Goal: Task Accomplishment & Management: Use online tool/utility

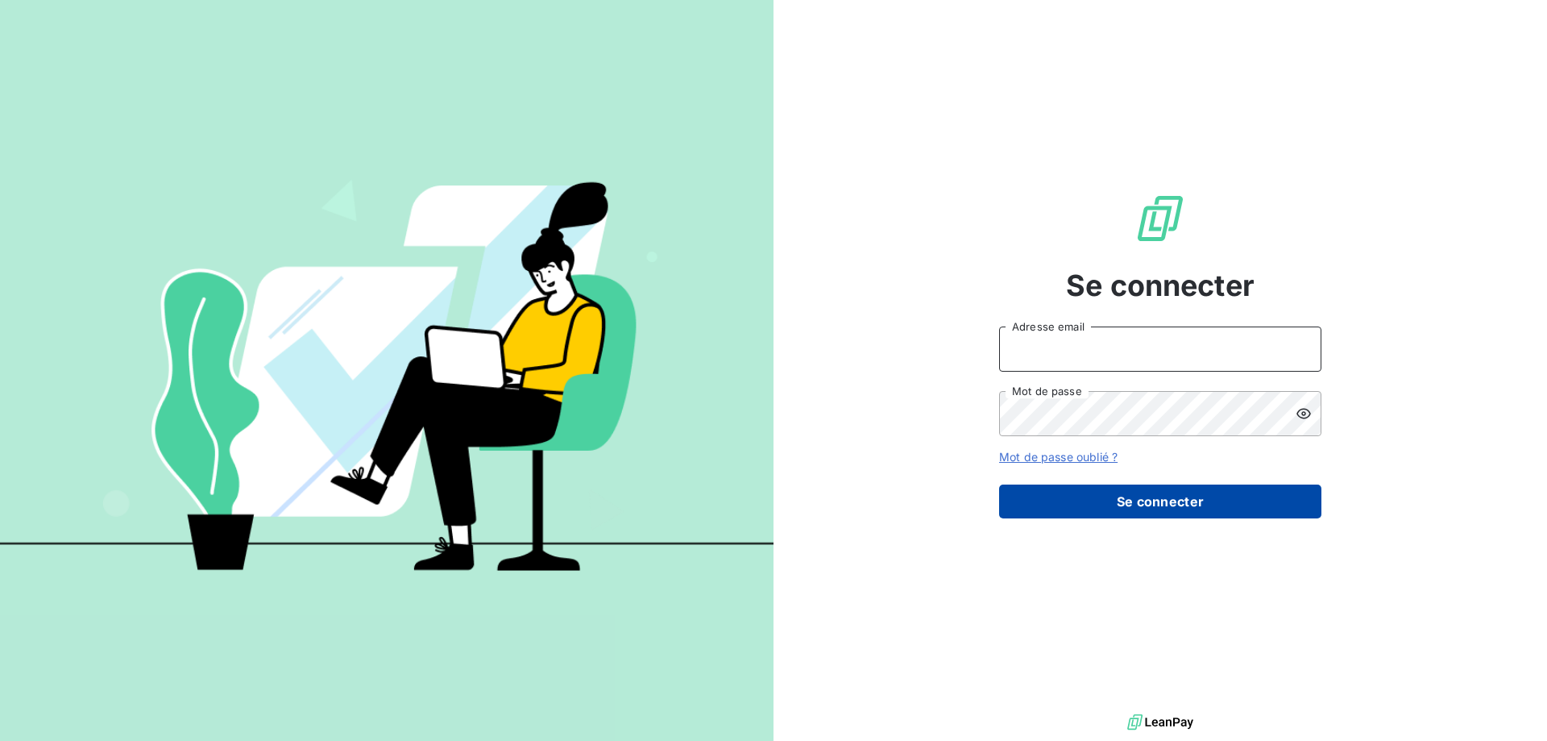
type input "[EMAIL_ADDRESS][DOMAIN_NAME]"
click at [1174, 487] on button "Se connecter" at bounding box center [1160, 501] width 322 height 34
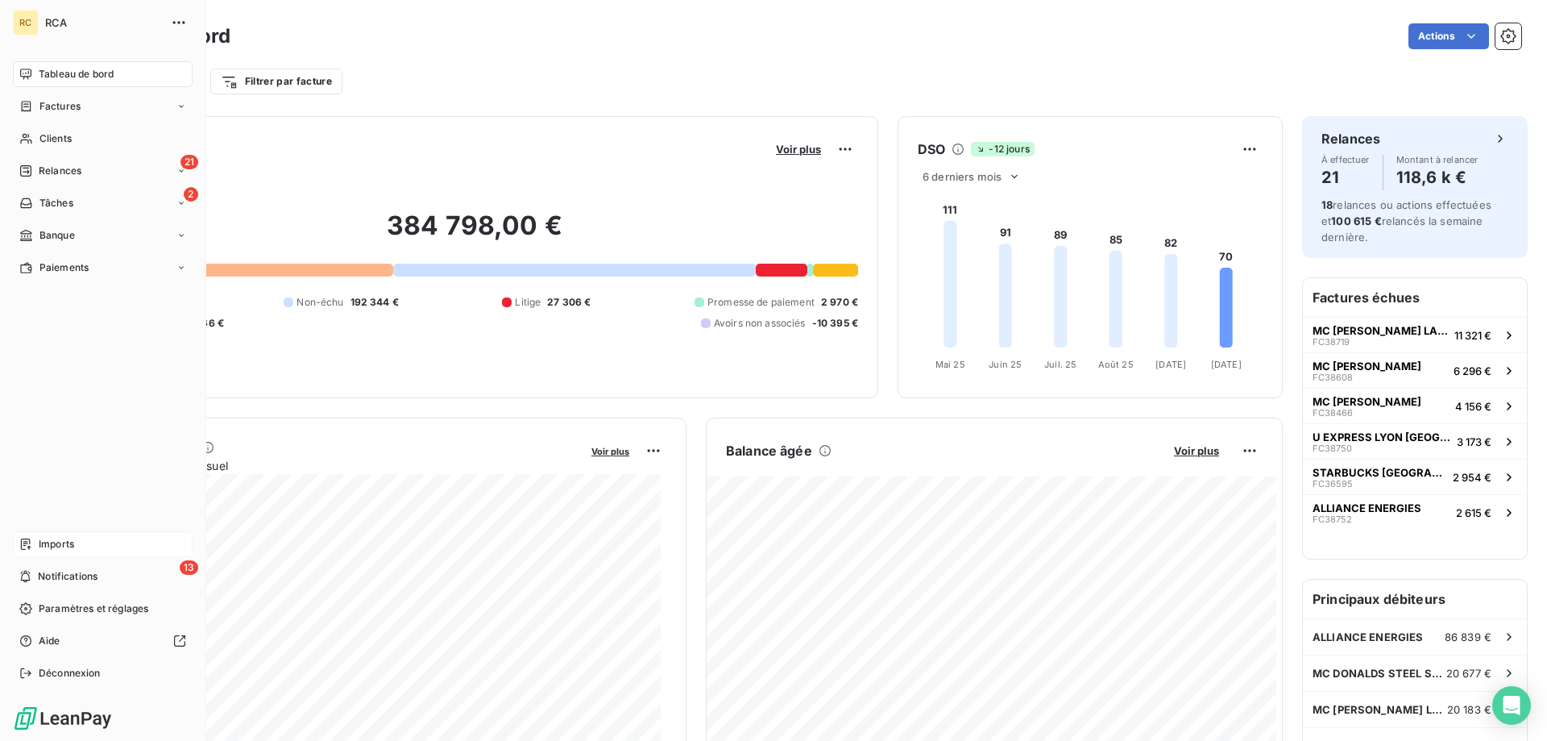
click at [62, 538] on span "Imports" at bounding box center [56, 544] width 35 height 15
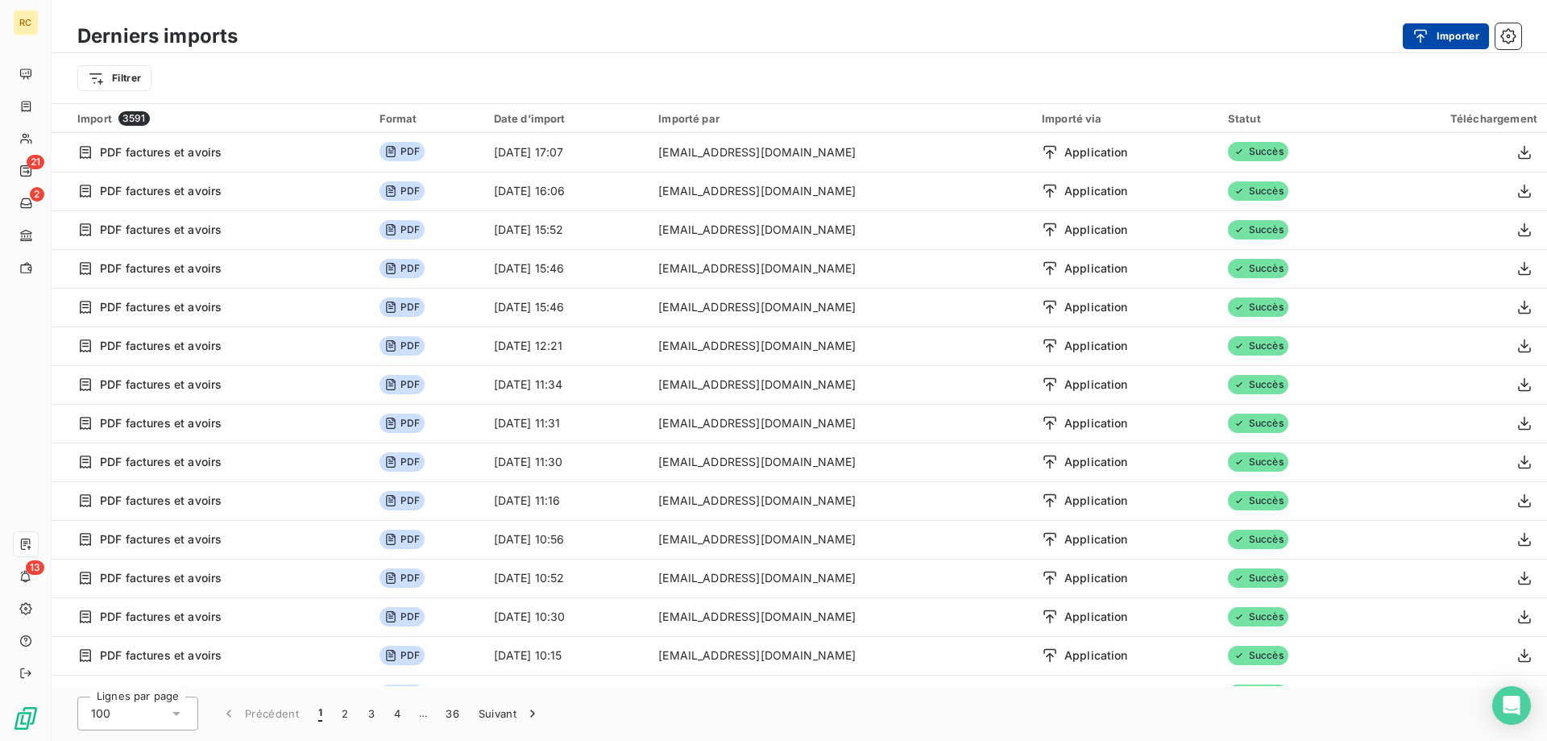
click at [1431, 31] on div "button" at bounding box center [1425, 36] width 24 height 16
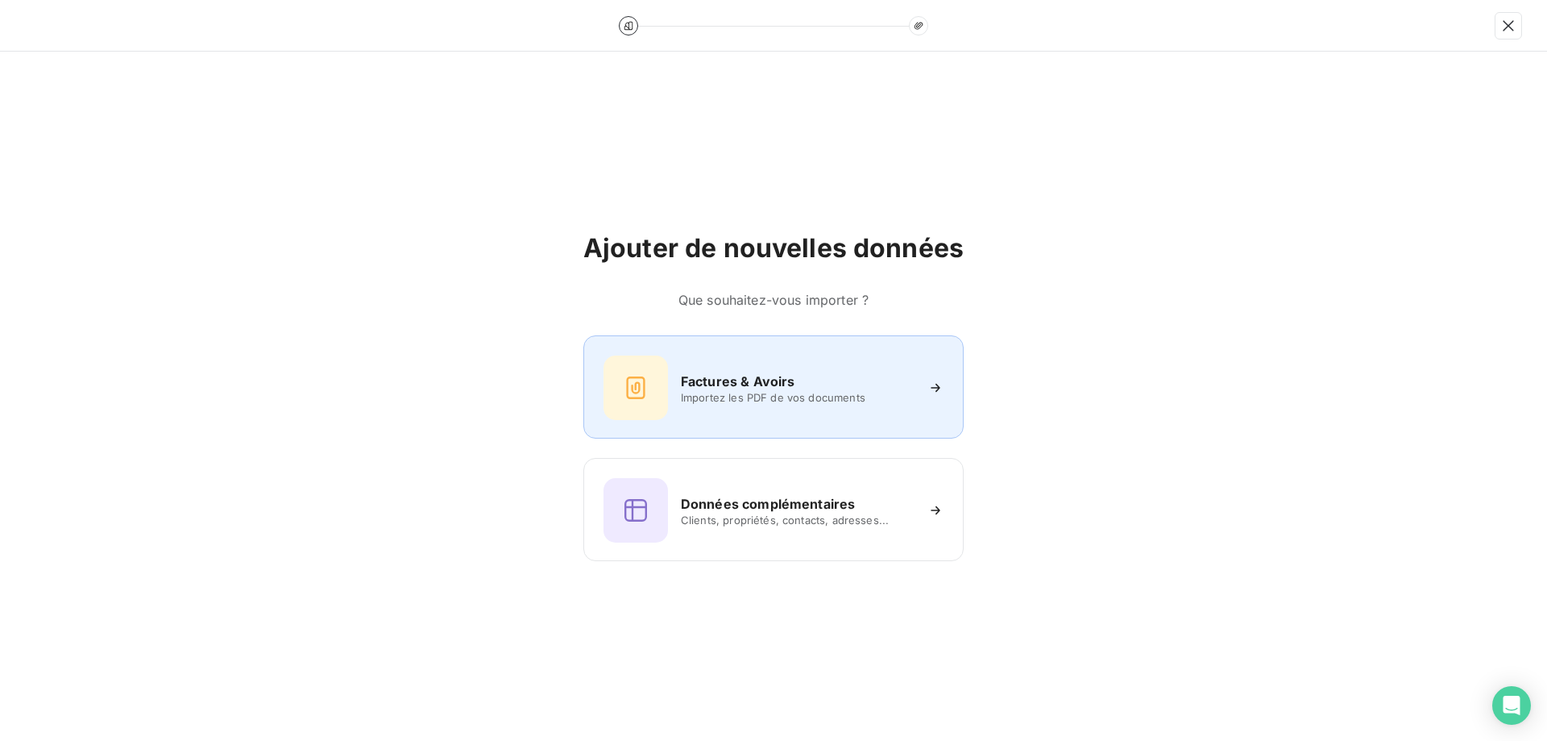
click at [728, 373] on h6 "Factures & Avoirs" at bounding box center [738, 381] width 114 height 19
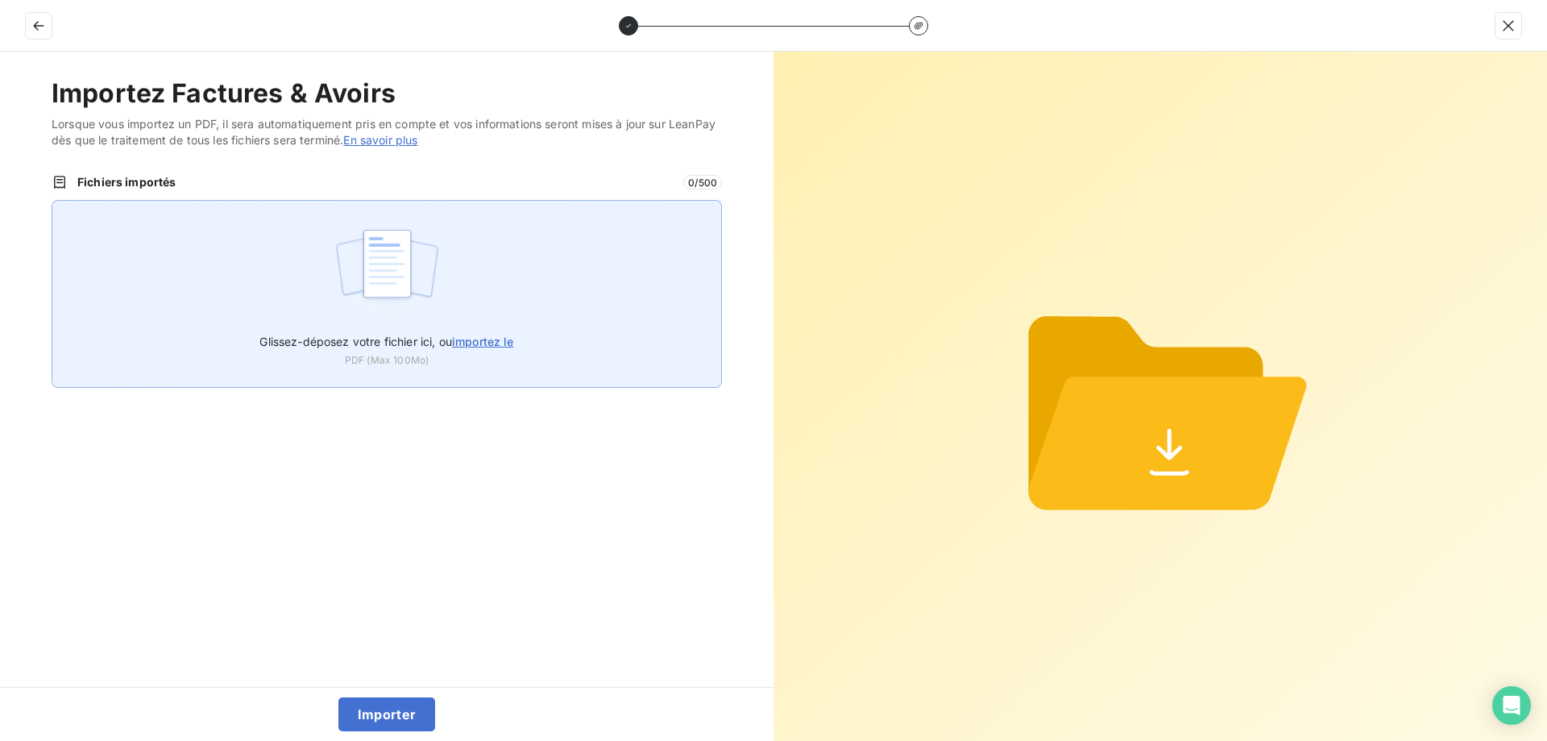
click at [490, 345] on span "importez le" at bounding box center [483, 341] width 62 height 14
click at [52, 201] on input "Glissez-déposez votre fichier ici, ou importez le" at bounding box center [52, 200] width 1 height 1
type input "C:\fakepath\FC39034.pdf"
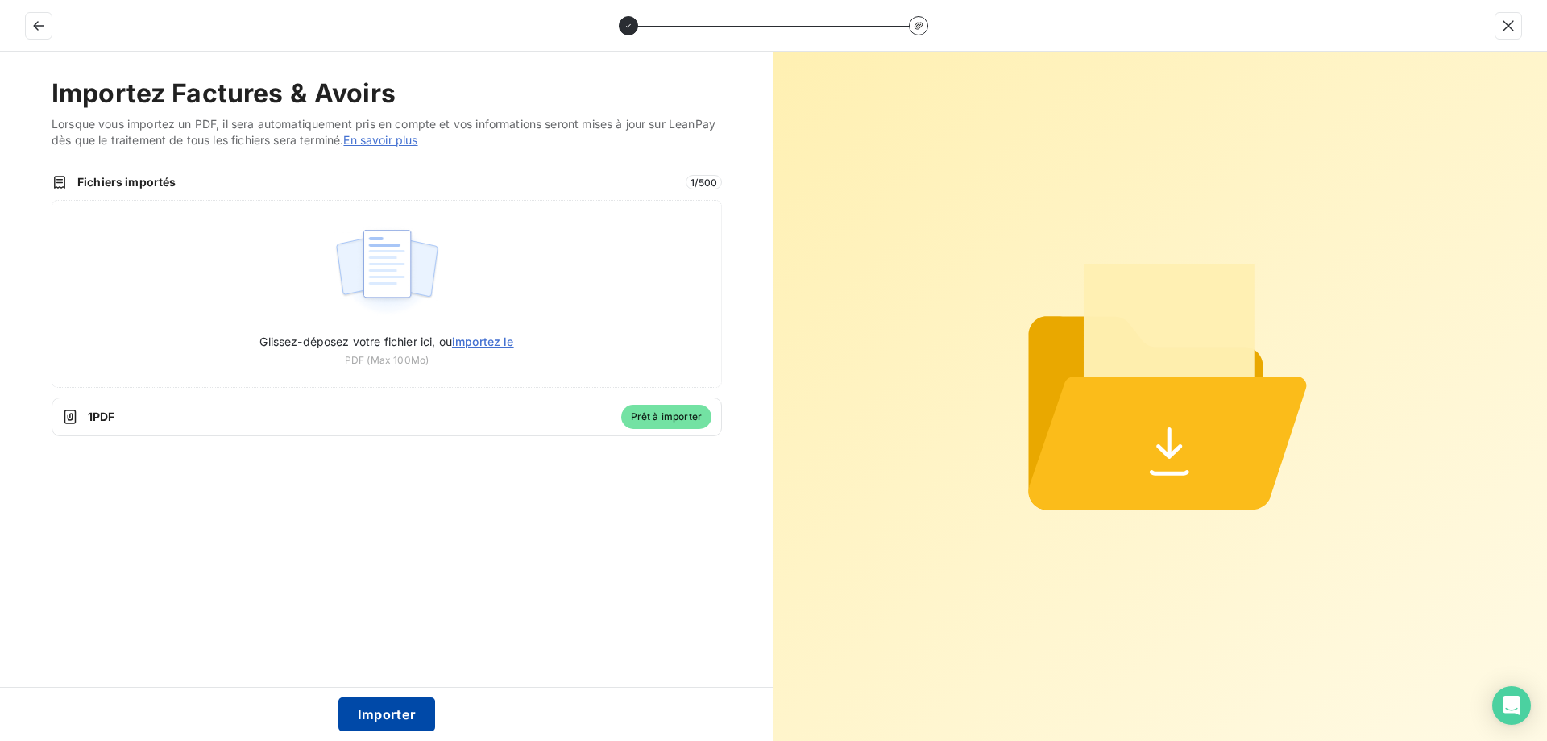
click at [386, 712] on button "Importer" at bounding box center [388, 714] width 98 height 34
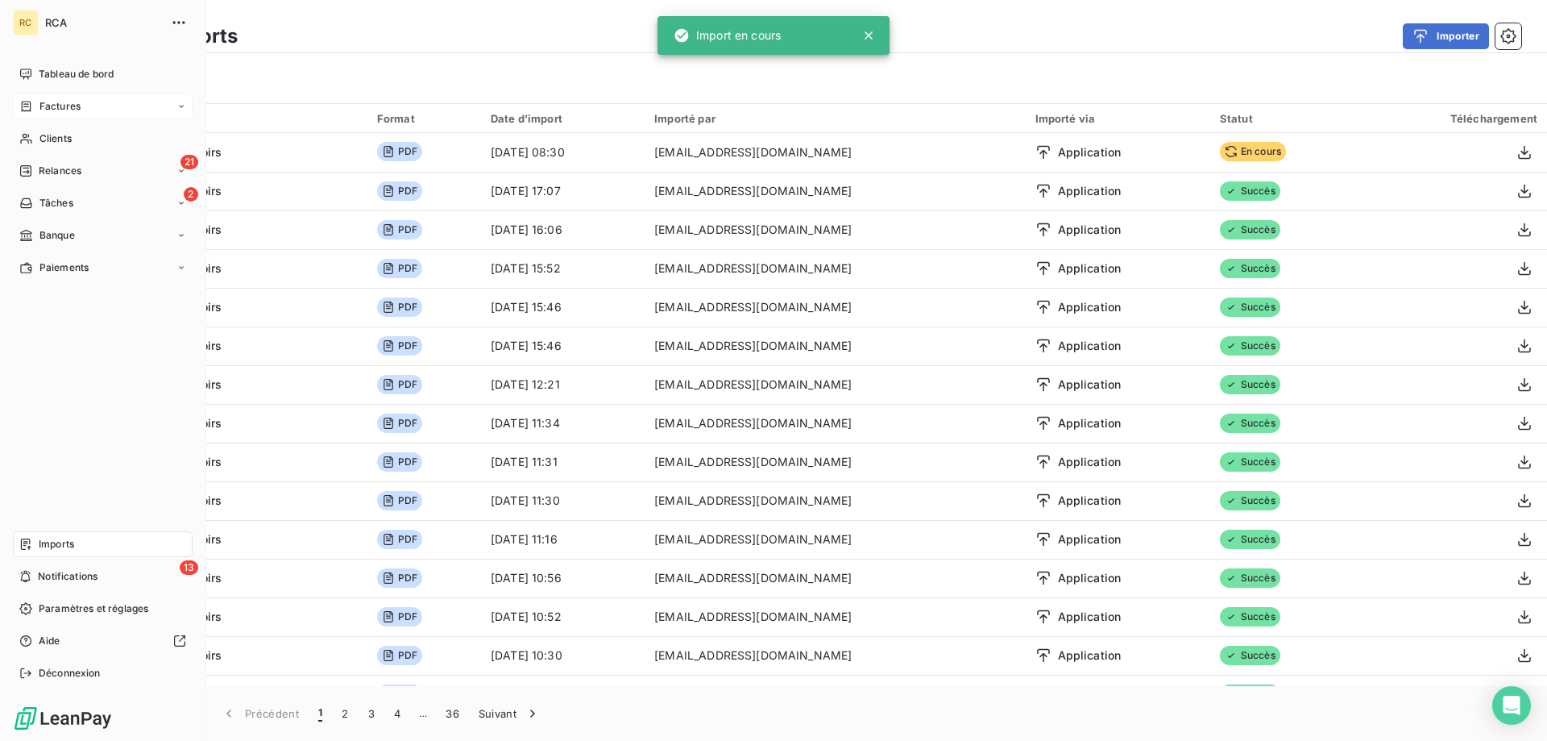
click at [51, 103] on span "Factures" at bounding box center [59, 106] width 41 height 15
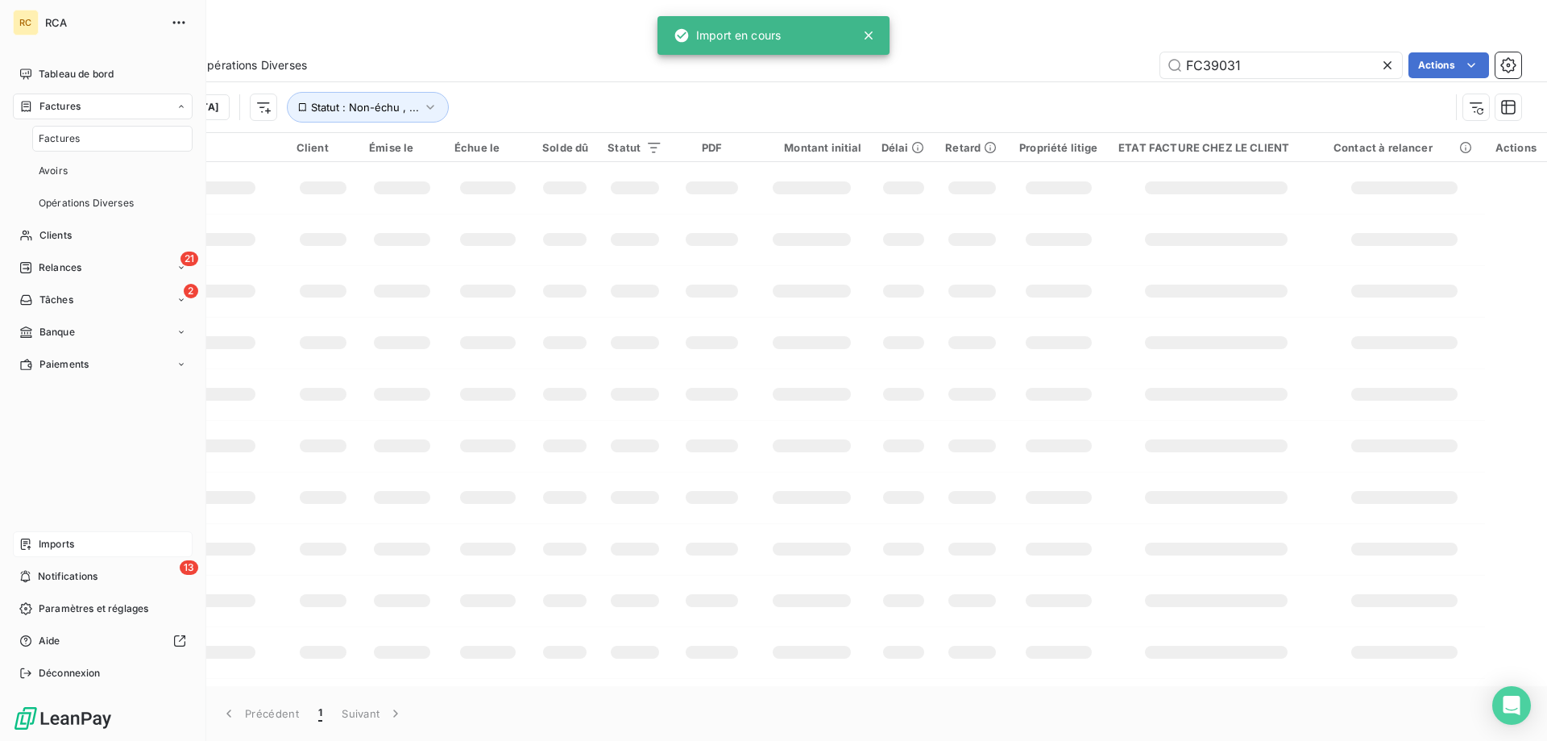
click at [55, 133] on span "Factures" at bounding box center [59, 138] width 41 height 15
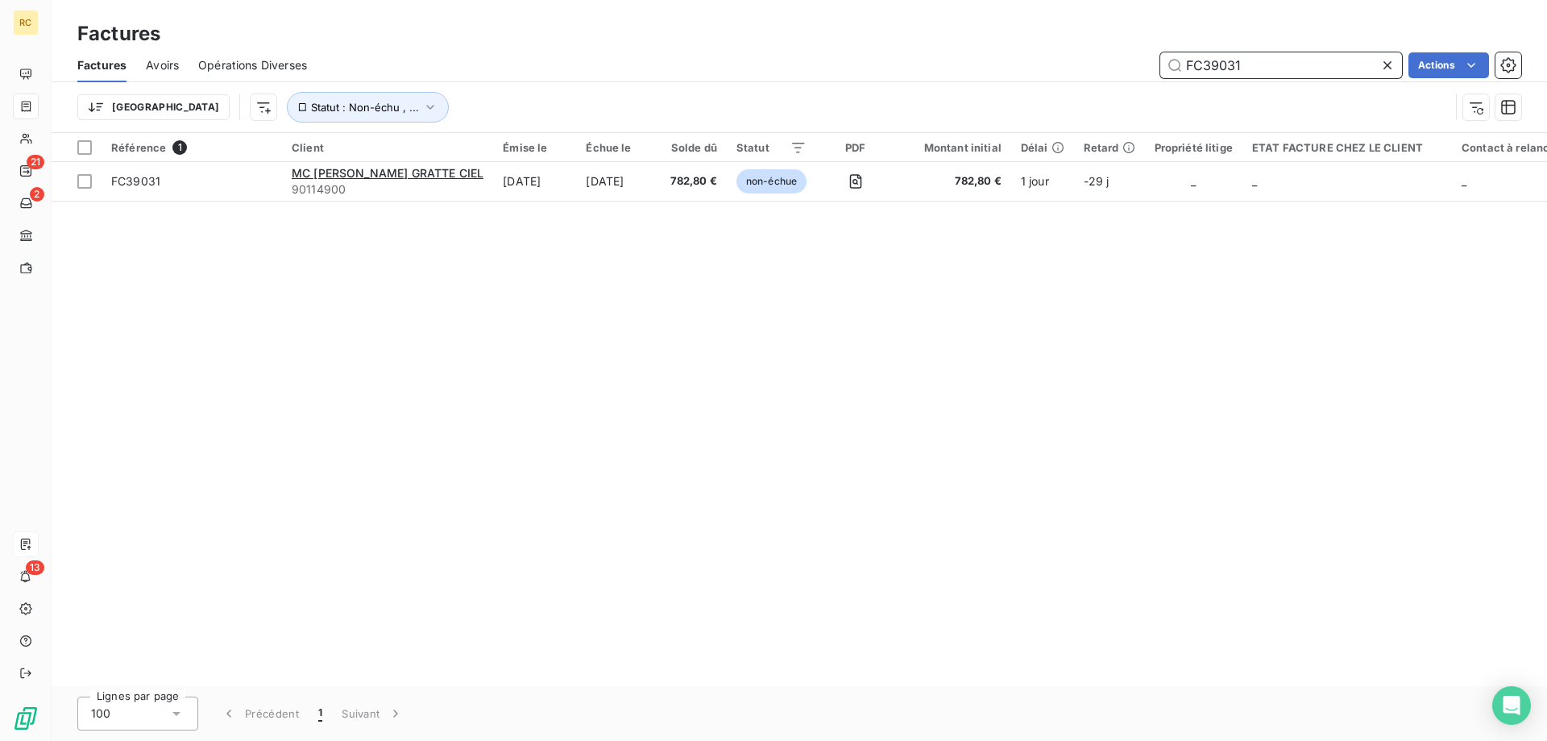
drag, startPoint x: 1263, startPoint y: 66, endPoint x: 1169, endPoint y: 70, distance: 93.6
click at [1150, 71] on div "FC39031 Actions" at bounding box center [923, 65] width 1195 height 26
paste input "4"
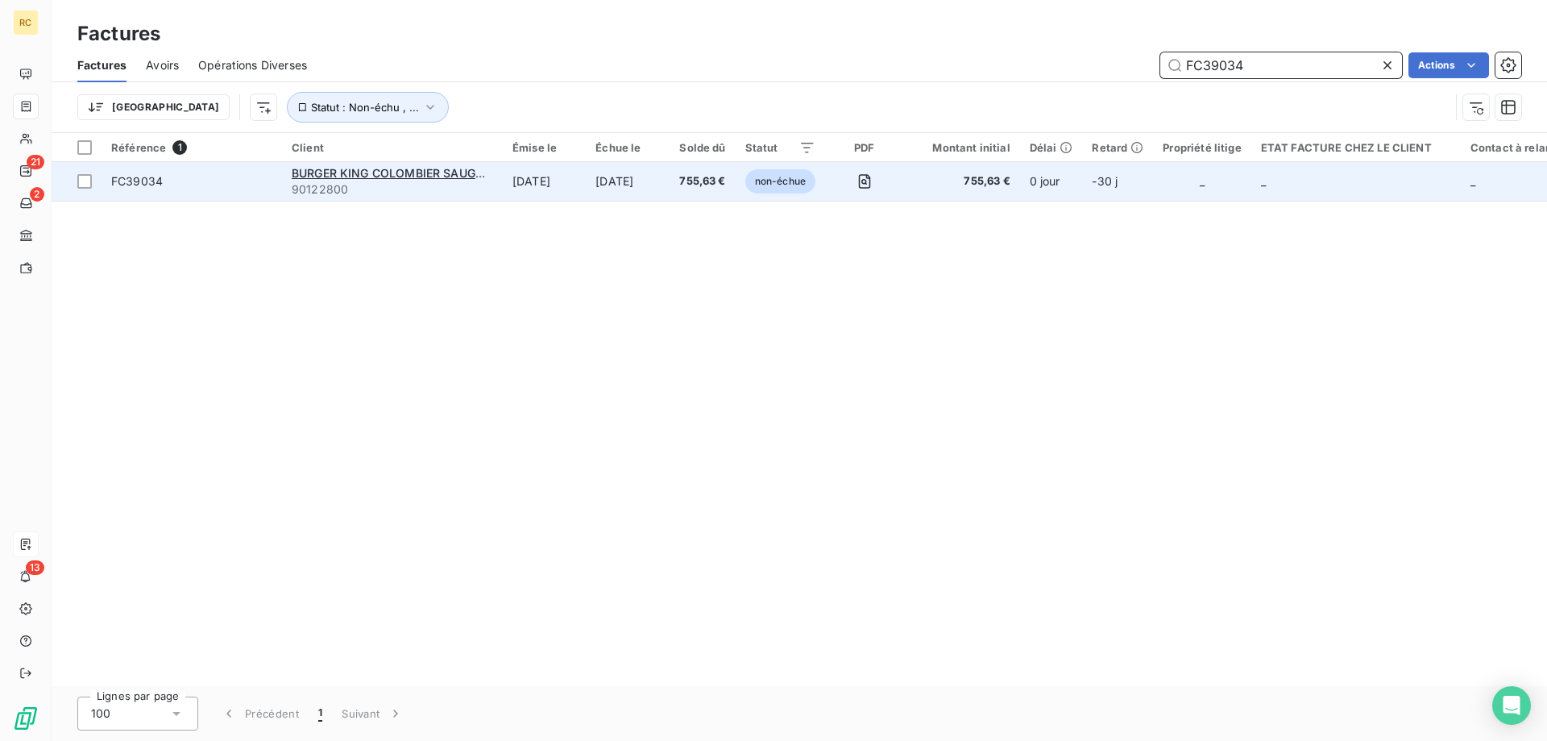
type input "FC39034"
click at [130, 189] on td "FC39034" at bounding box center [192, 181] width 181 height 39
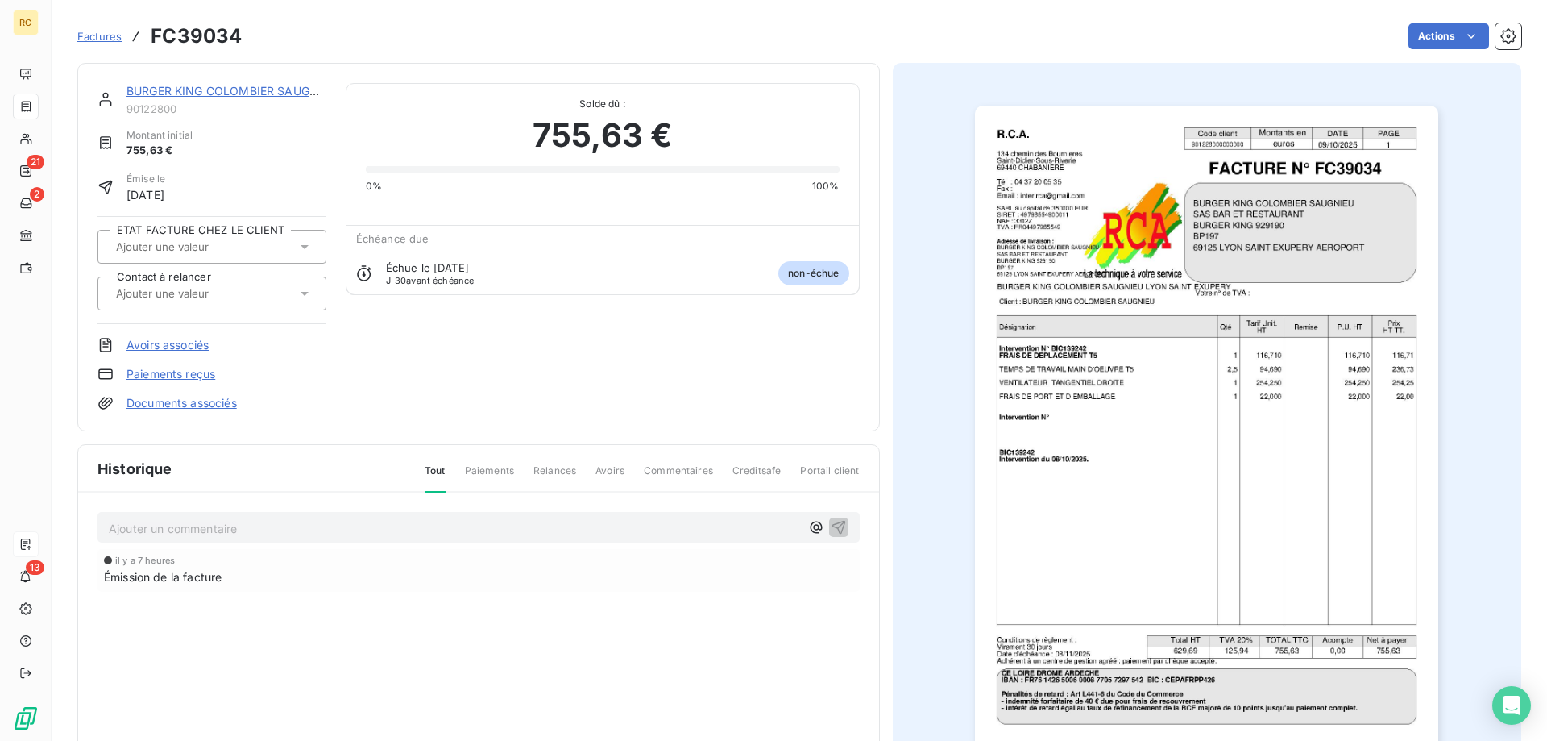
click at [193, 408] on link "Documents associés" at bounding box center [182, 403] width 110 height 16
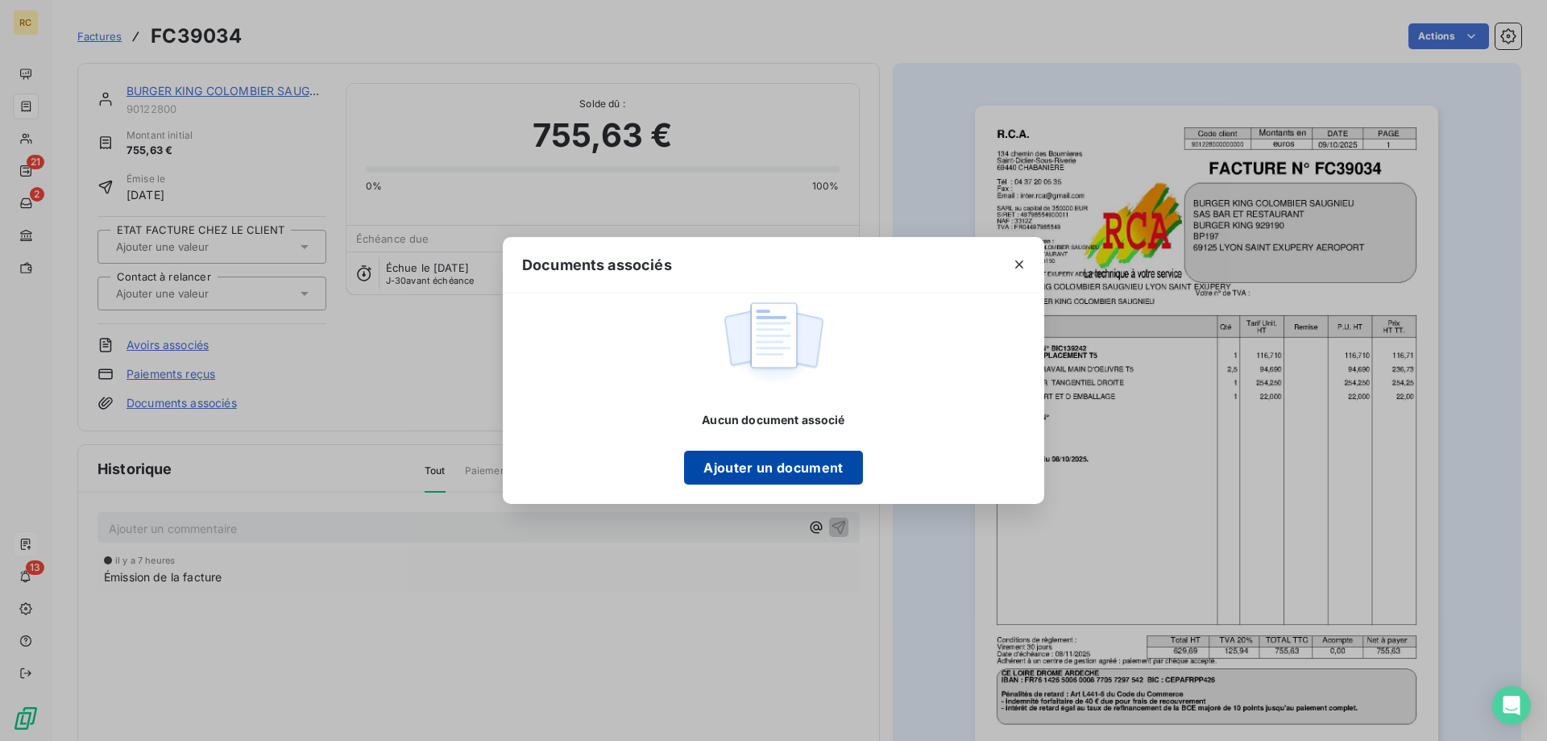
click at [744, 462] on button "Ajouter un document" at bounding box center [773, 468] width 178 height 34
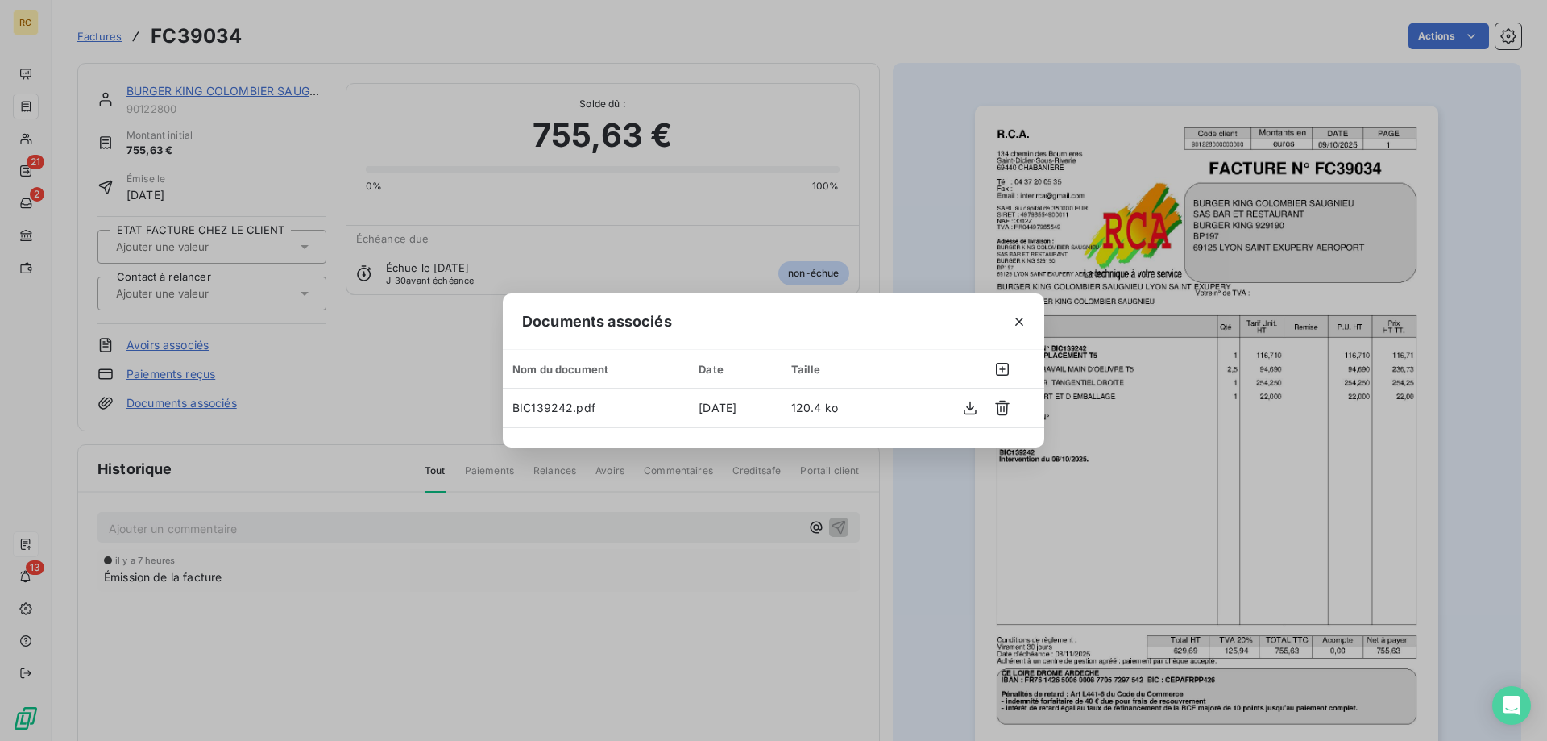
click at [890, 203] on div "Documents associés Nom du document Date Taille BIC139242.pdf [DATE] 120.4 ko" at bounding box center [773, 370] width 1547 height 741
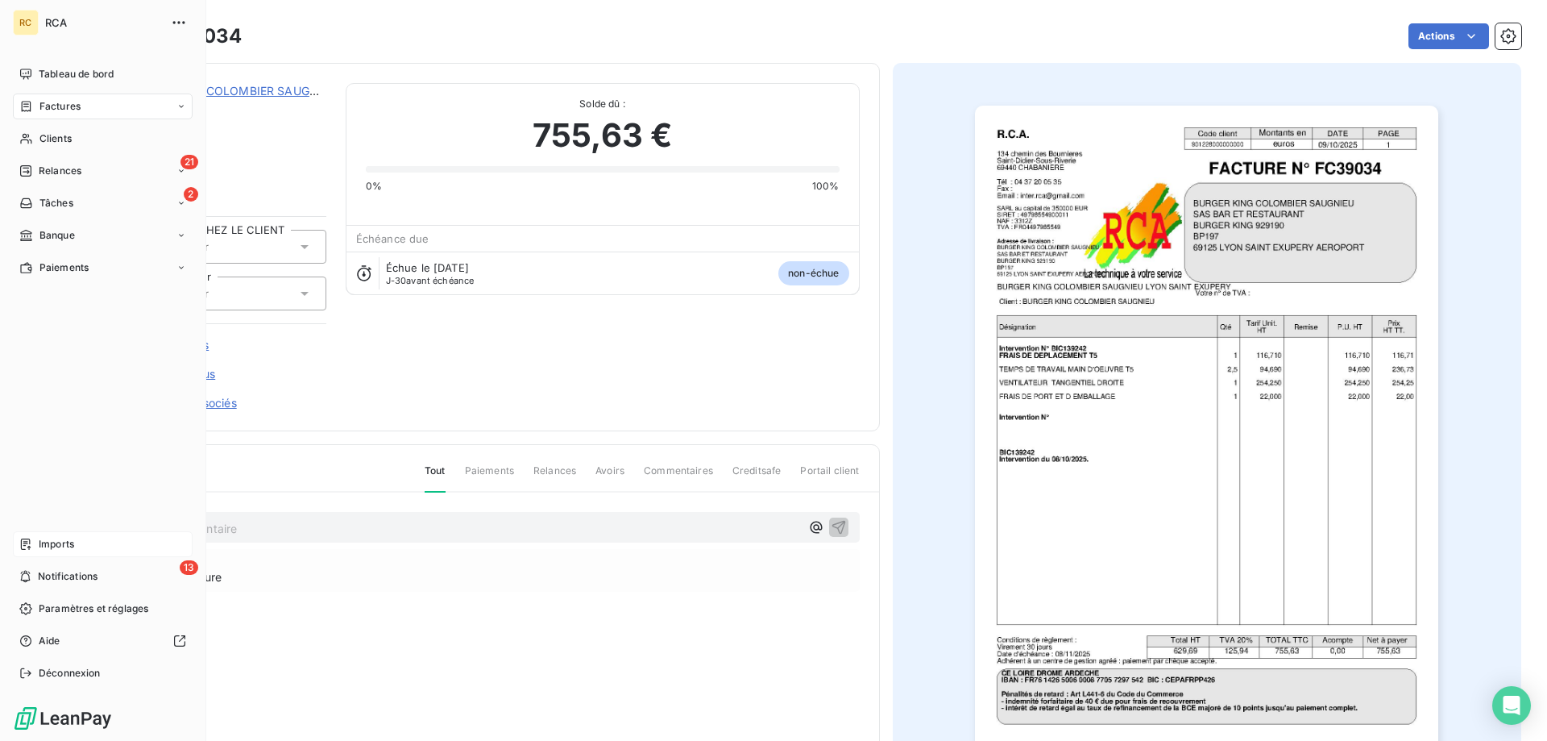
drag, startPoint x: 31, startPoint y: 101, endPoint x: 39, endPoint y: 122, distance: 22.8
click at [31, 101] on icon at bounding box center [26, 106] width 14 height 13
click at [48, 139] on span "Factures" at bounding box center [59, 138] width 41 height 15
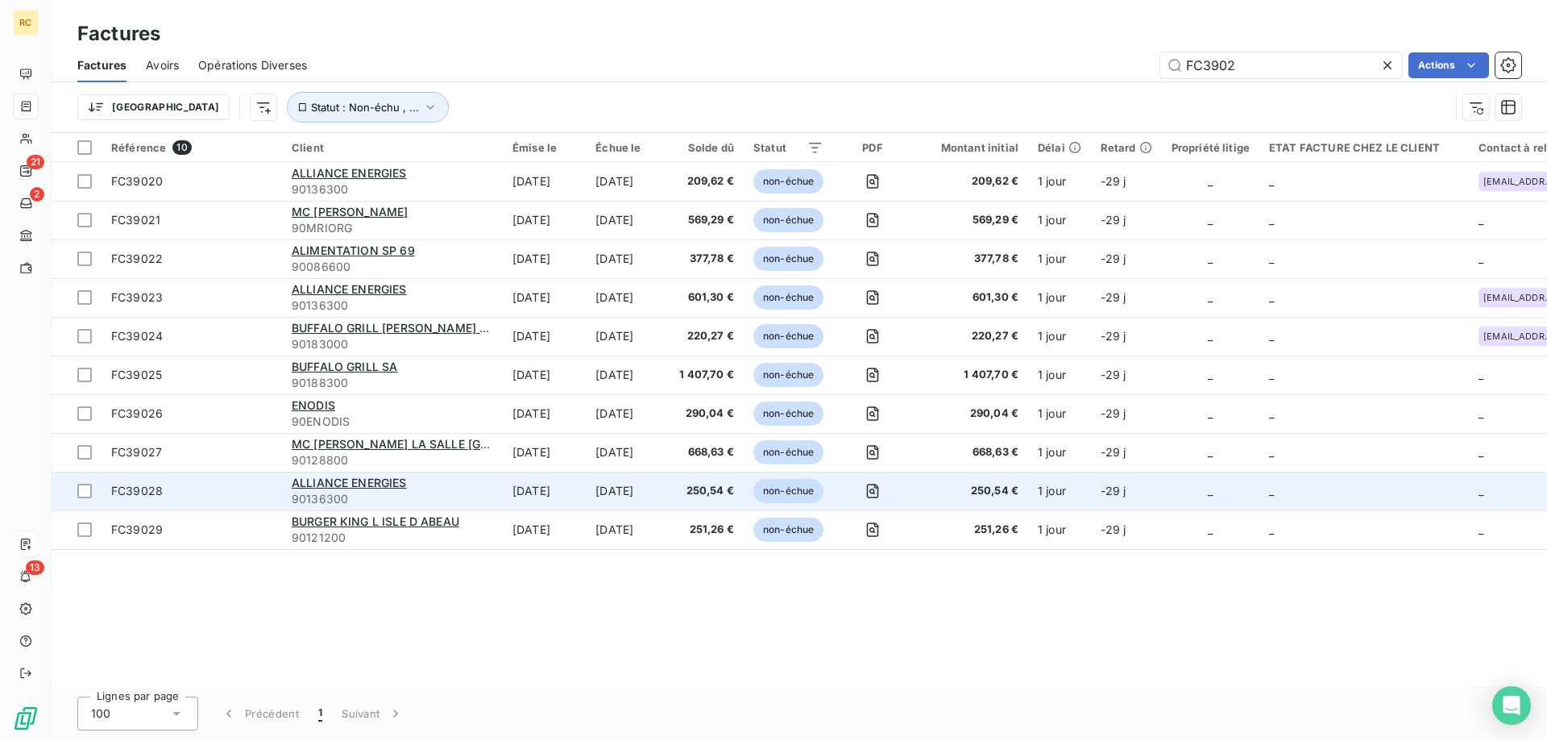
type input "FC3902"
click at [147, 491] on span "FC39028" at bounding box center [137, 491] width 52 height 14
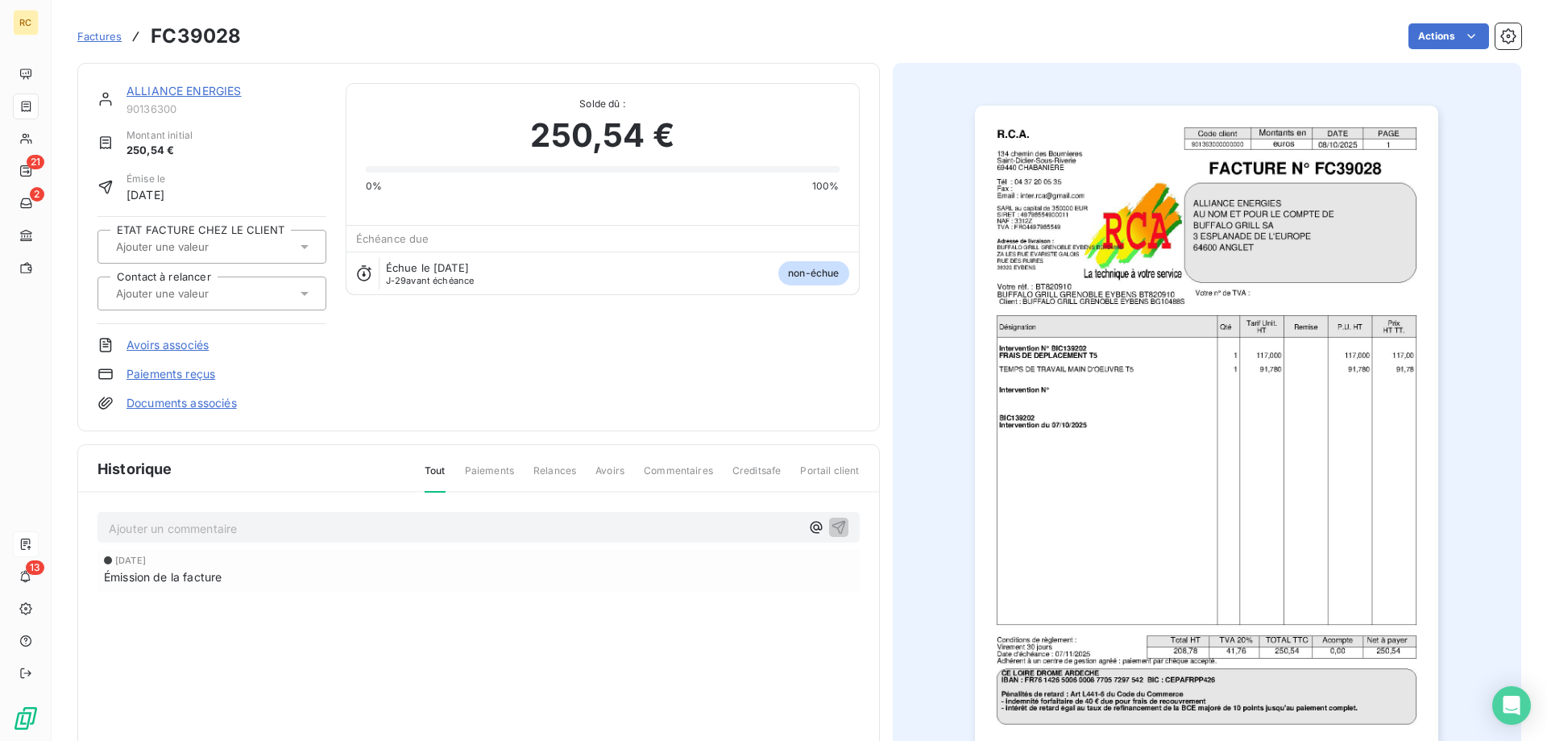
click at [297, 295] on icon at bounding box center [305, 293] width 16 height 16
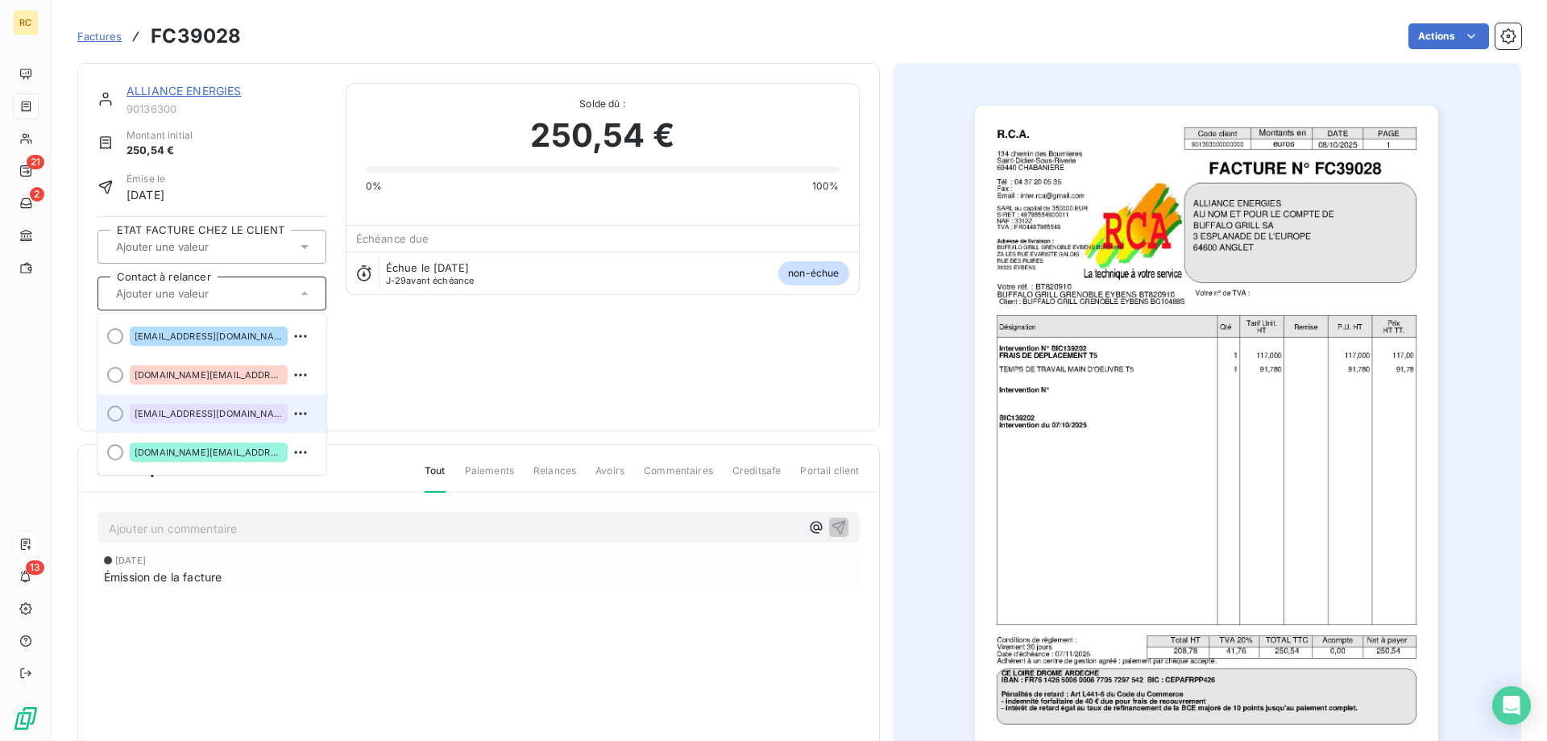
click at [190, 418] on span "[EMAIL_ADDRESS][DOMAIN_NAME]" at bounding box center [209, 414] width 148 height 10
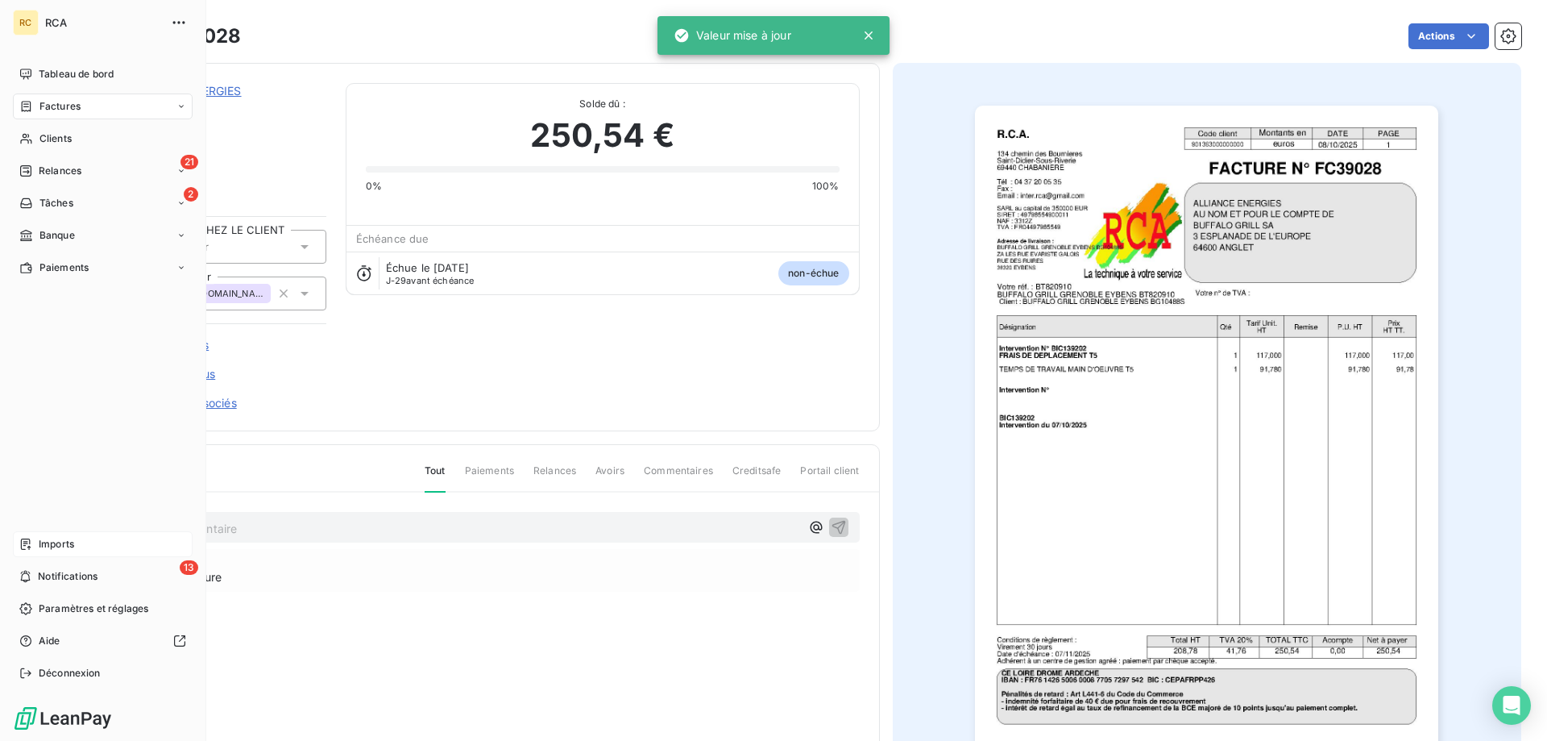
click at [57, 106] on span "Factures" at bounding box center [59, 106] width 41 height 15
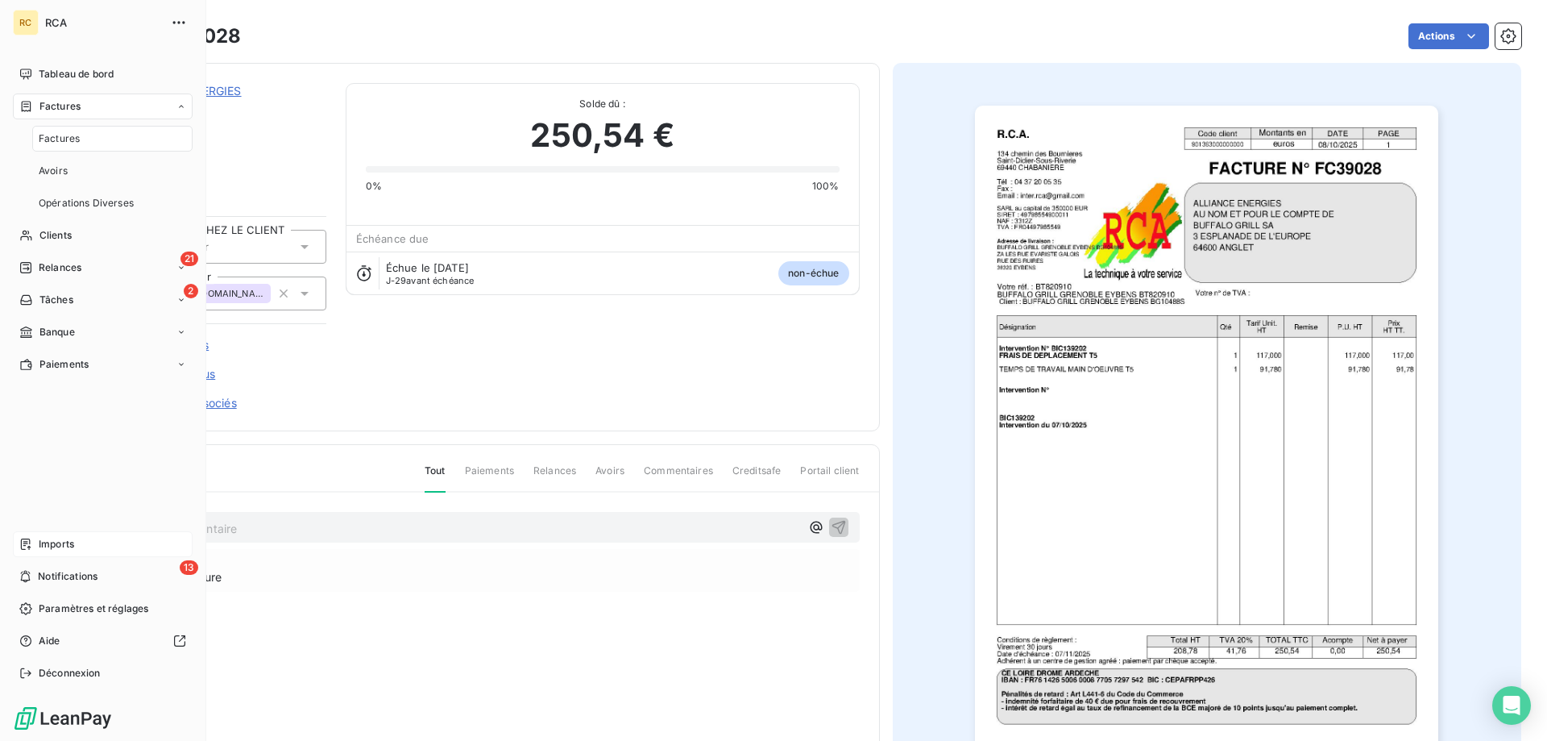
click at [65, 135] on span "Factures" at bounding box center [59, 138] width 41 height 15
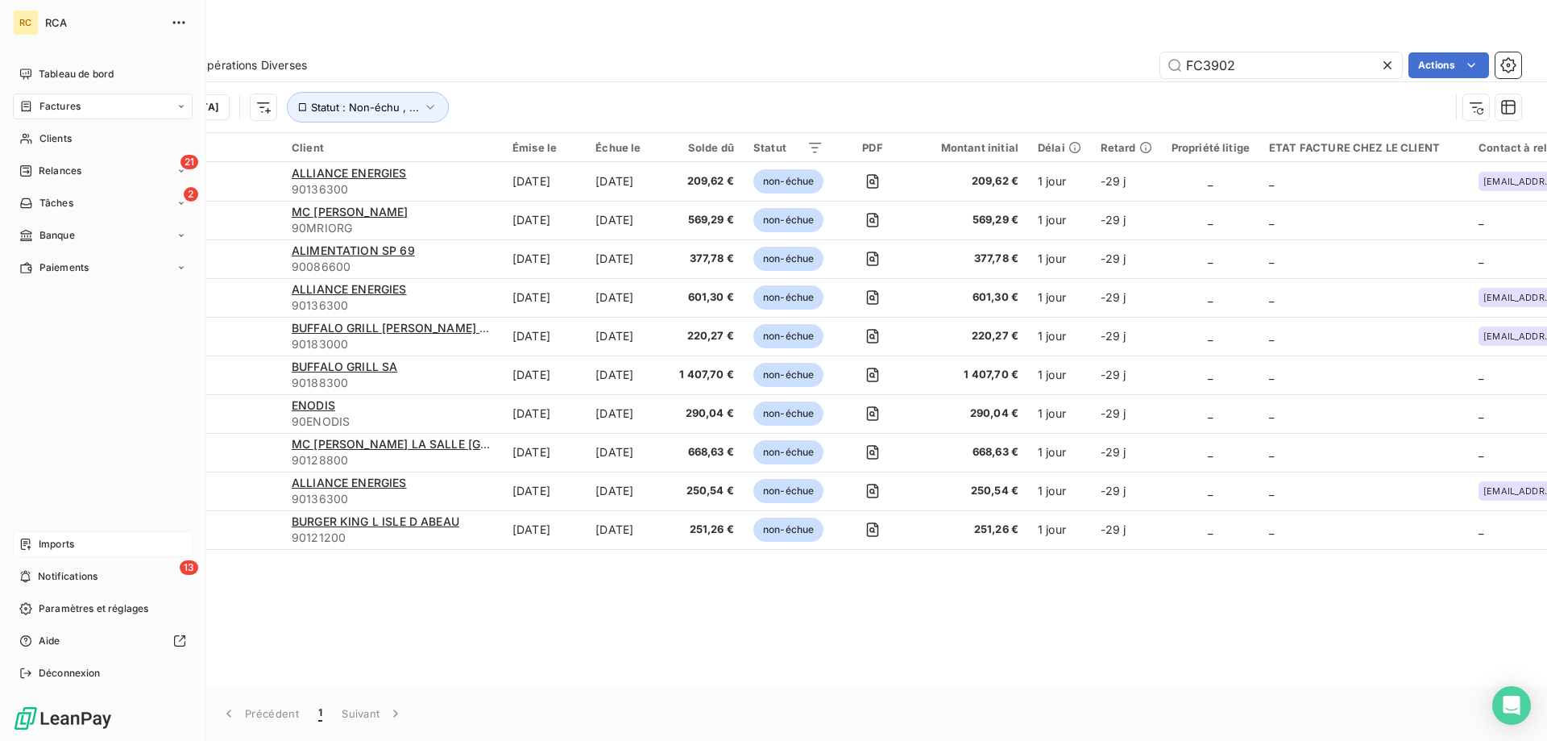
click at [60, 546] on span "Imports" at bounding box center [56, 544] width 35 height 15
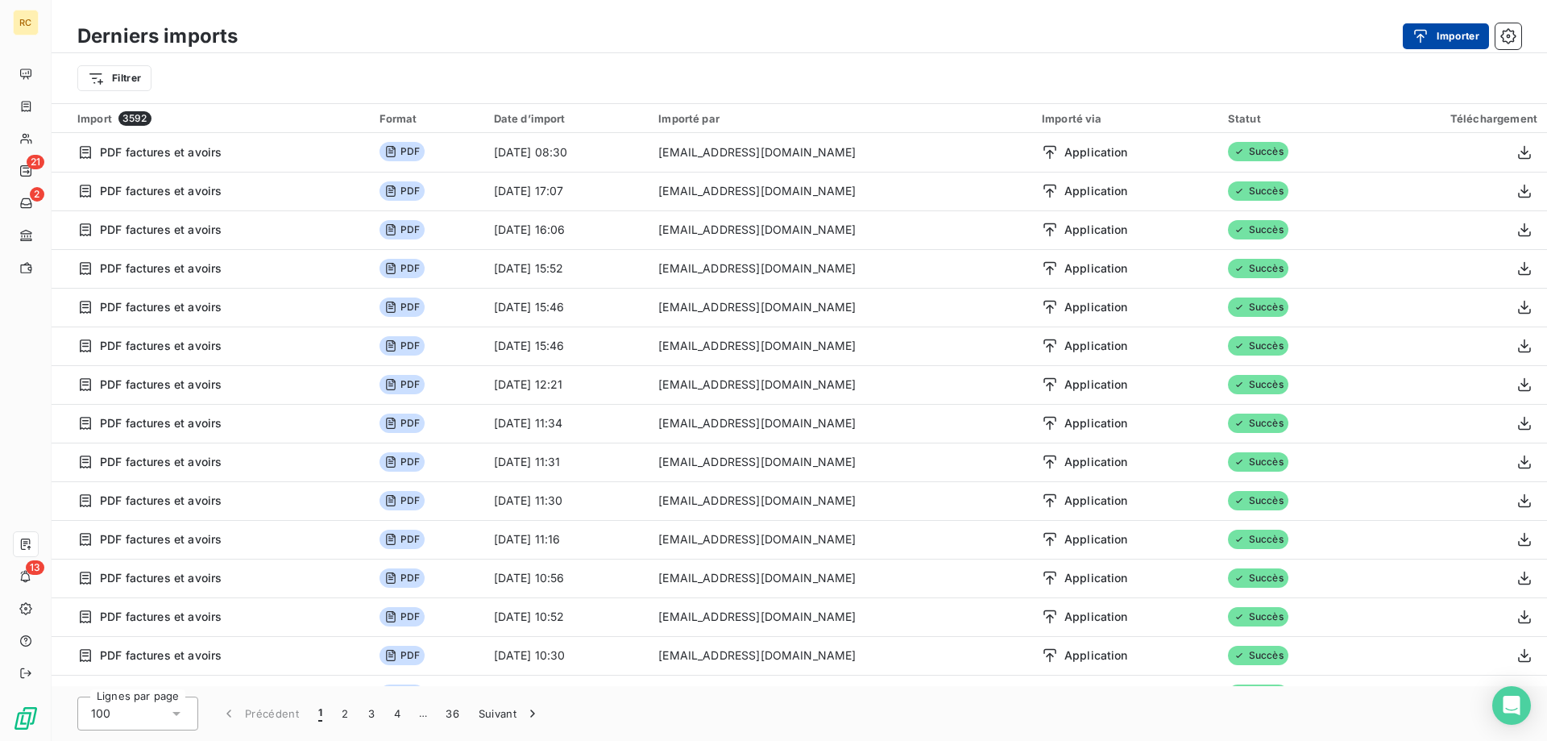
click at [1465, 32] on button "Importer" at bounding box center [1446, 36] width 86 height 26
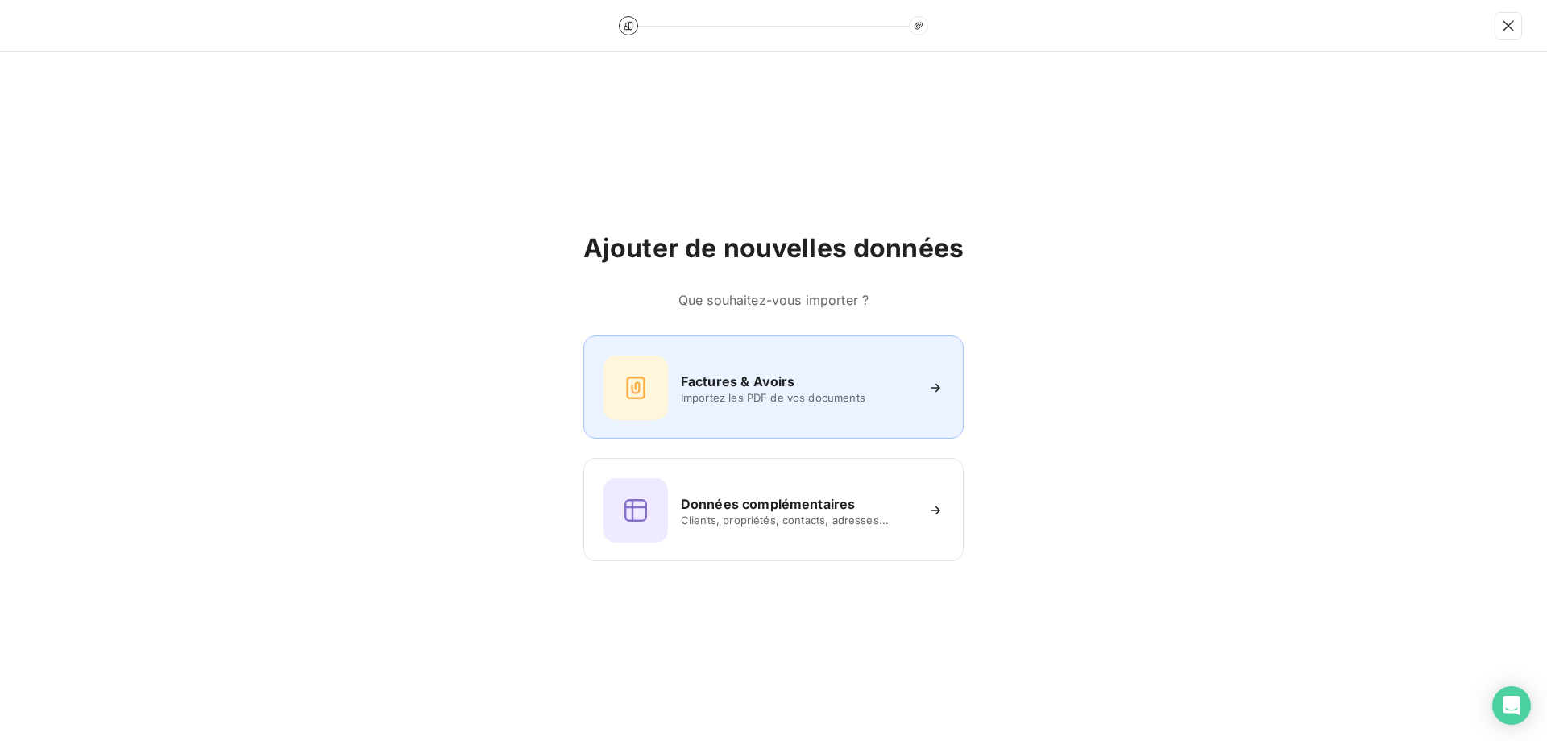
click at [808, 364] on div "Factures & Avoirs Importez les PDF de vos documents" at bounding box center [774, 387] width 340 height 64
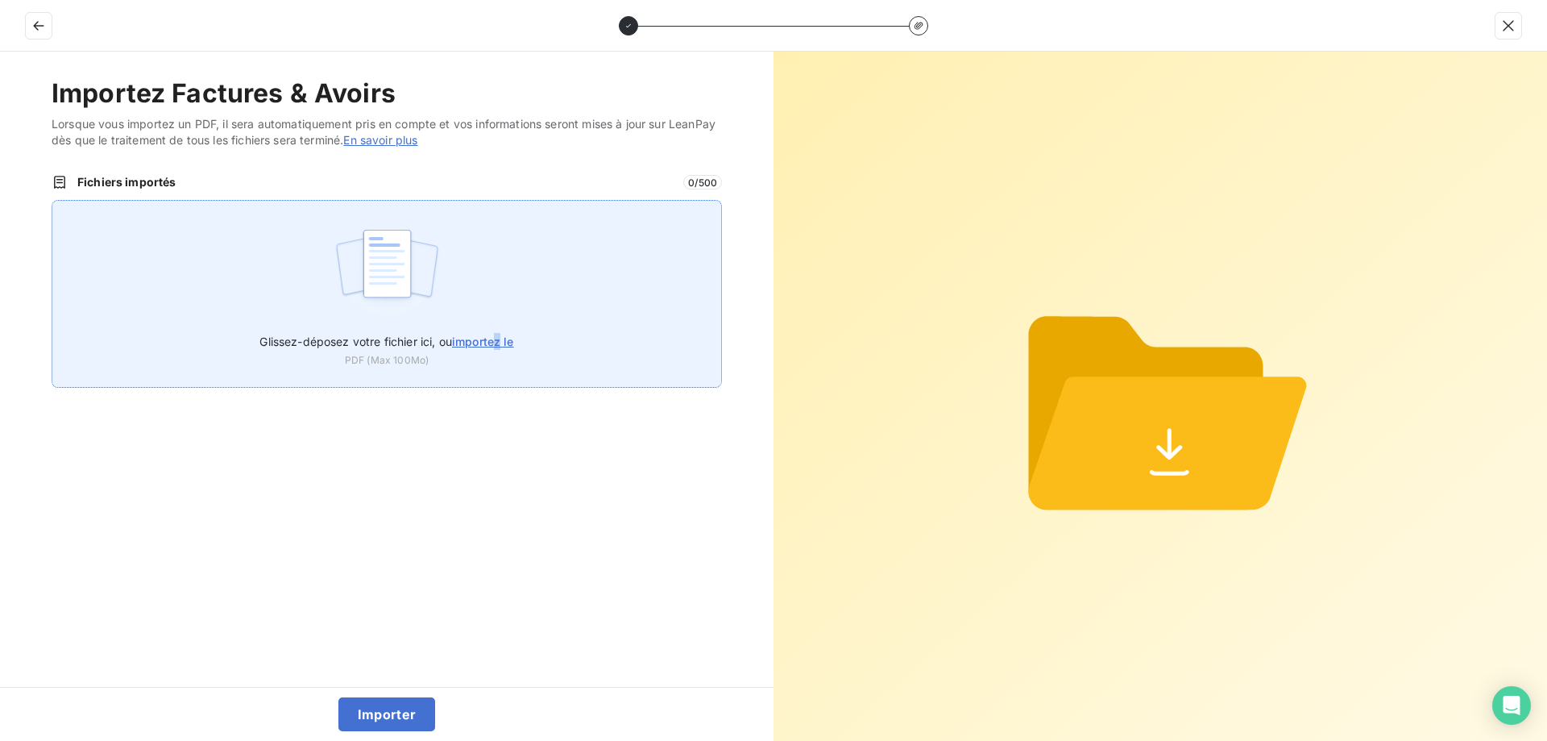
click at [501, 343] on span "importez le" at bounding box center [483, 341] width 62 height 14
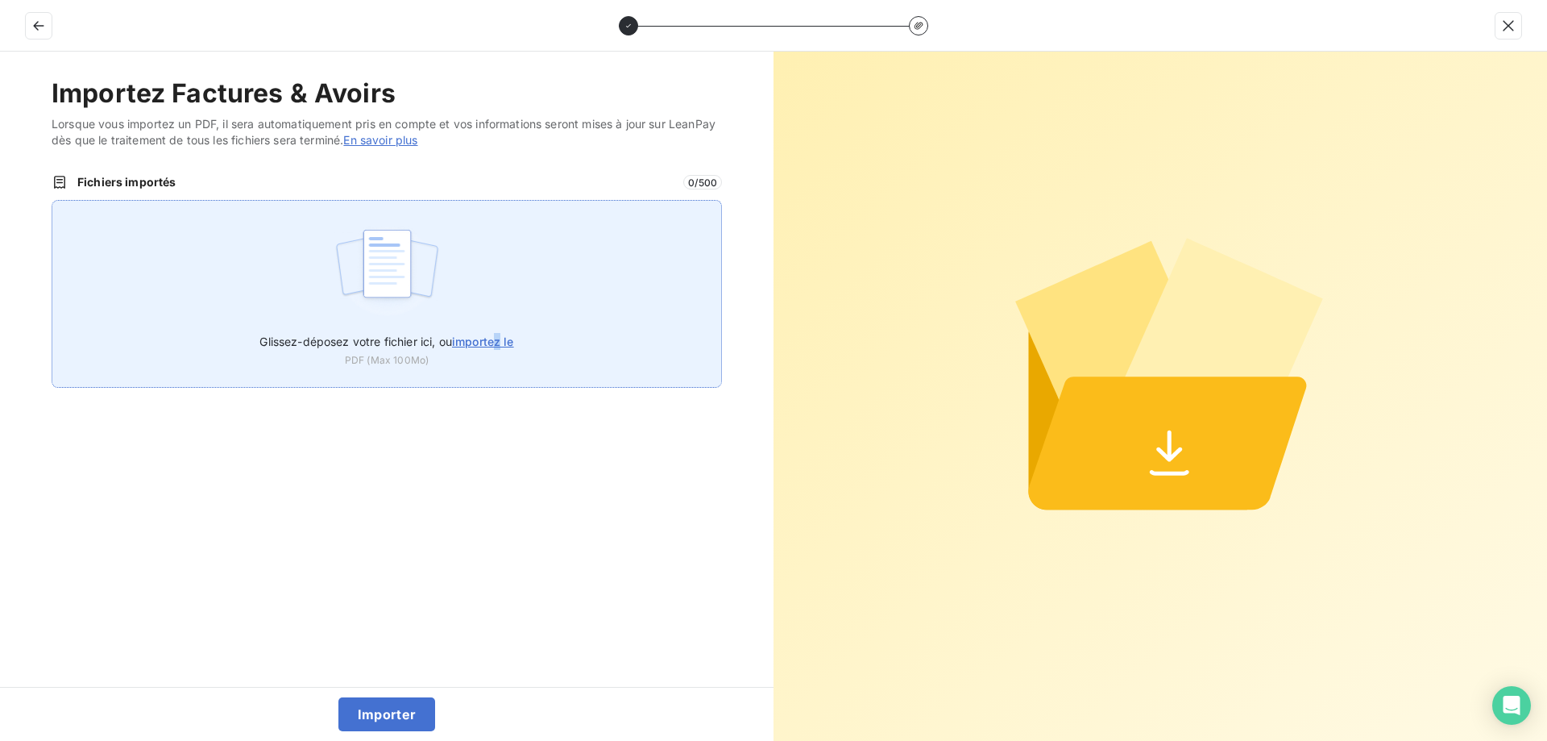
type input "C:\fakepath\FC39035.pdf"
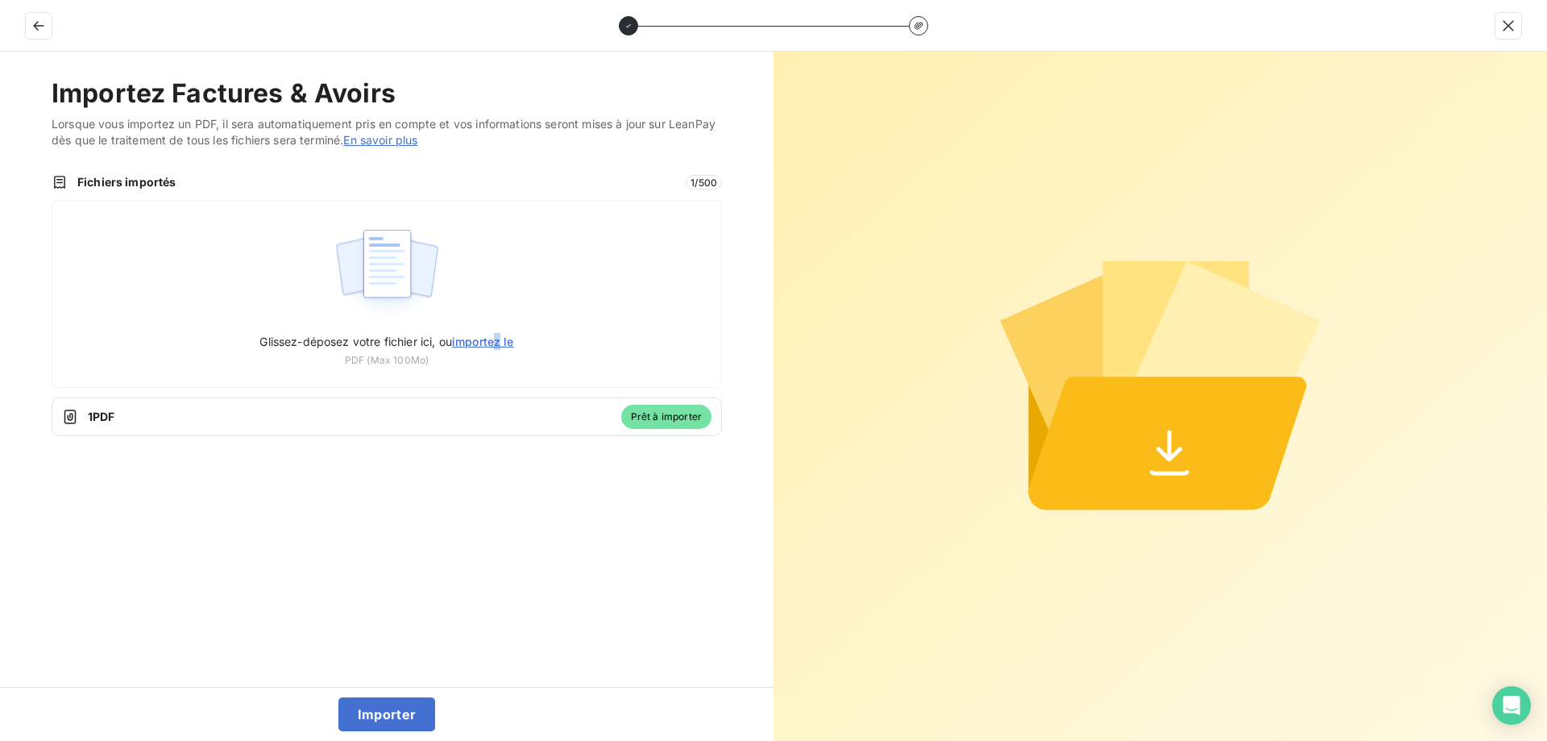
drag, startPoint x: 393, startPoint y: 699, endPoint x: 380, endPoint y: 693, distance: 14.1
click at [393, 699] on button "Importer" at bounding box center [388, 714] width 98 height 34
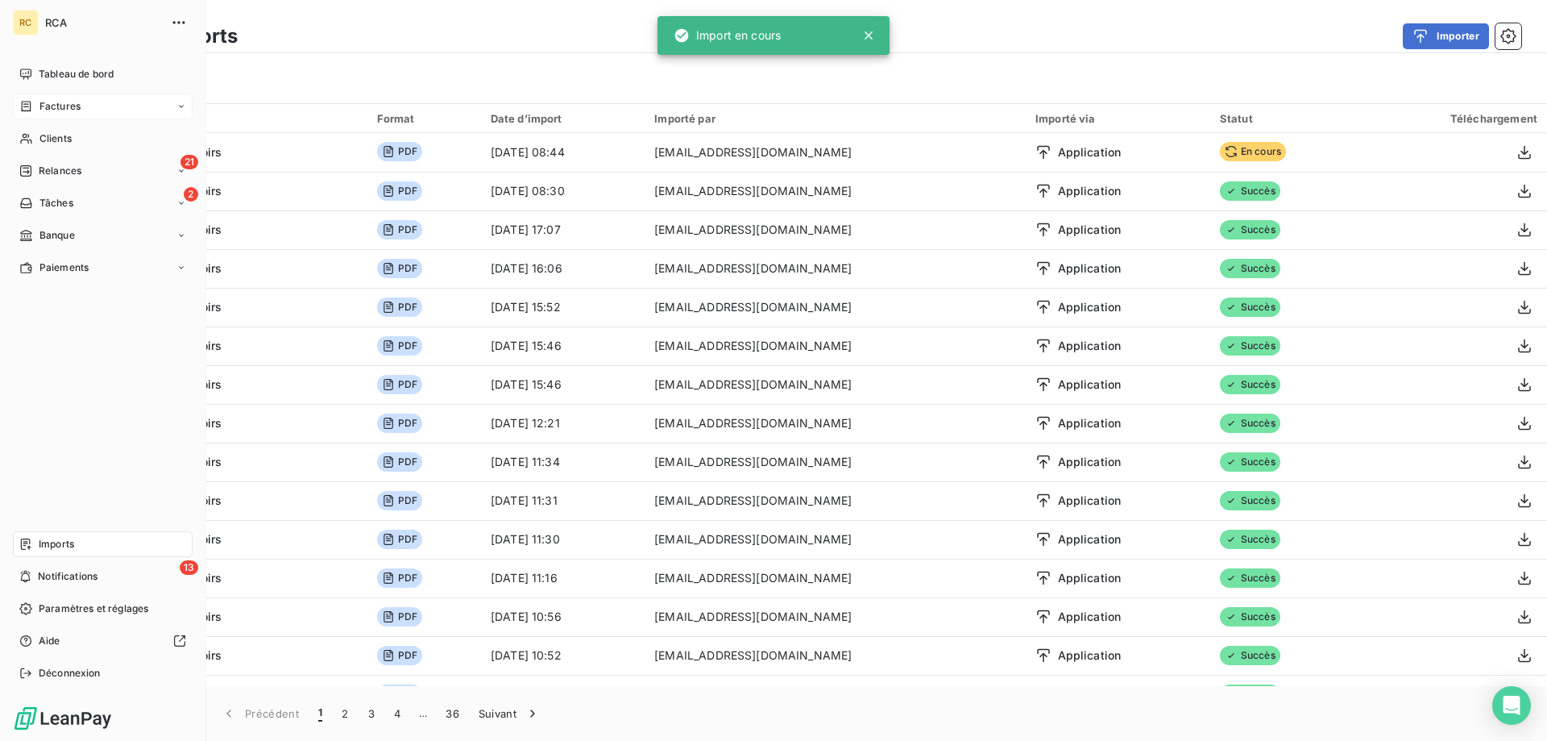
click at [25, 100] on icon at bounding box center [26, 106] width 14 height 13
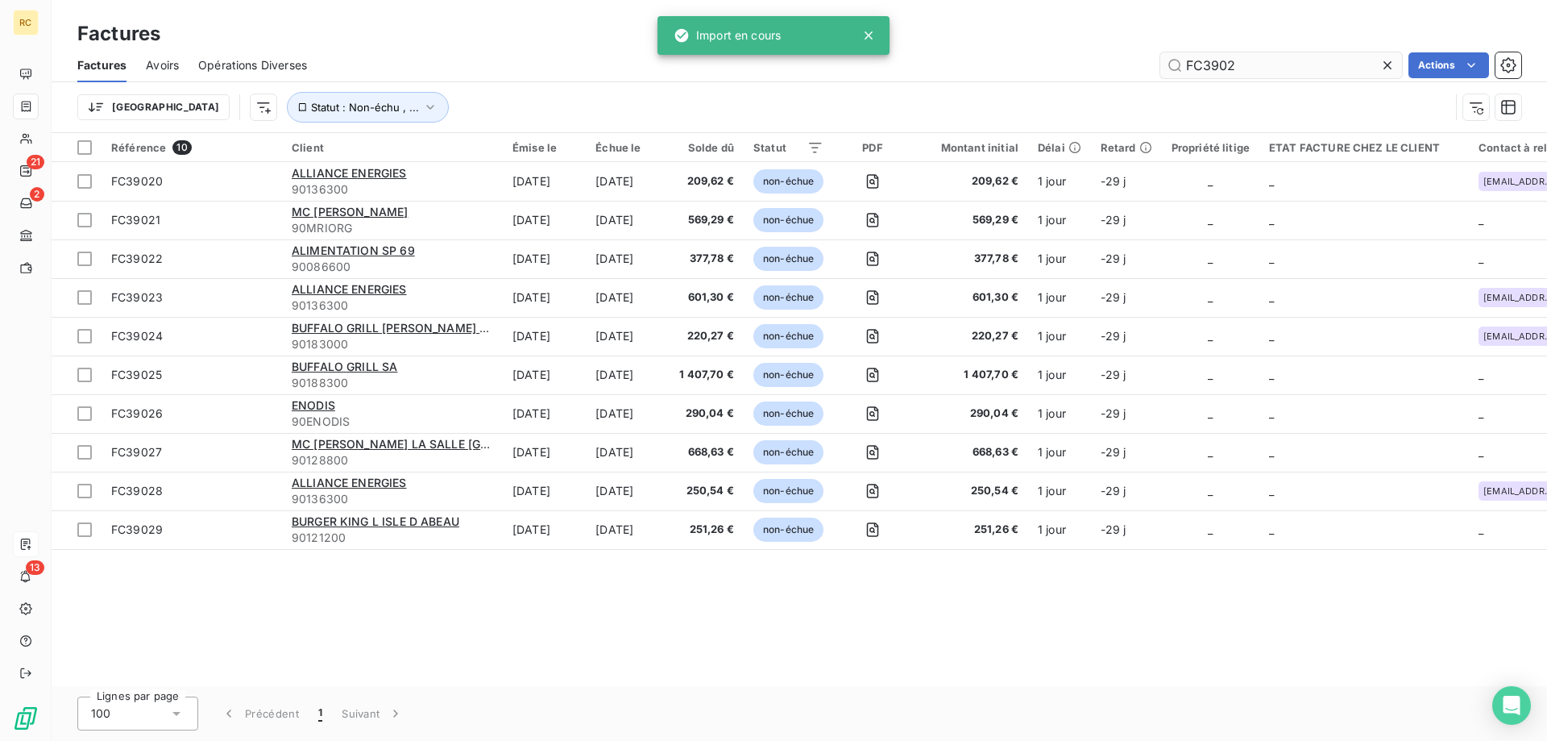
drag, startPoint x: 1242, startPoint y: 63, endPoint x: 1257, endPoint y: 56, distance: 16.9
click at [1169, 65] on input "FC3902" at bounding box center [1282, 65] width 242 height 26
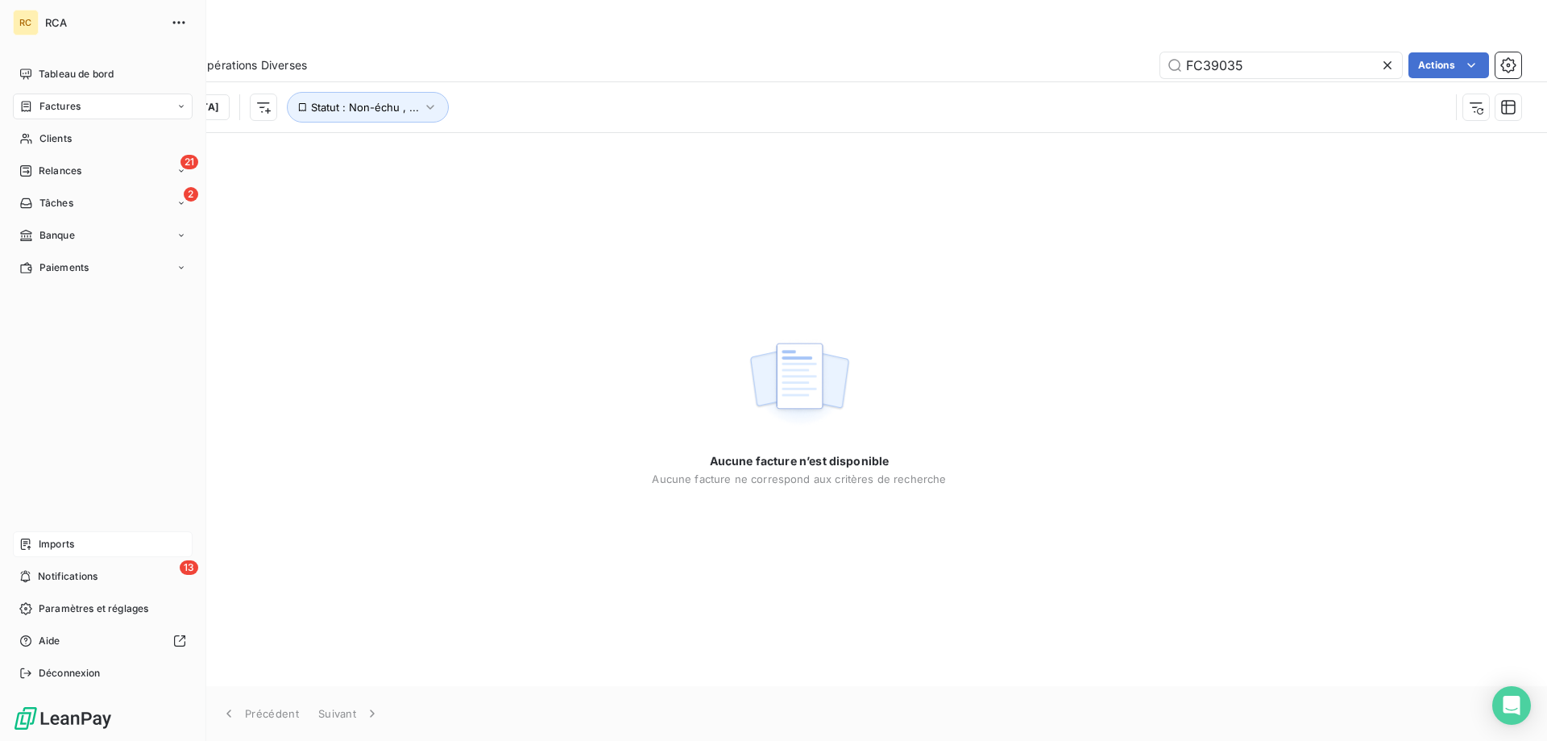
click at [87, 102] on div "Factures" at bounding box center [103, 106] width 180 height 26
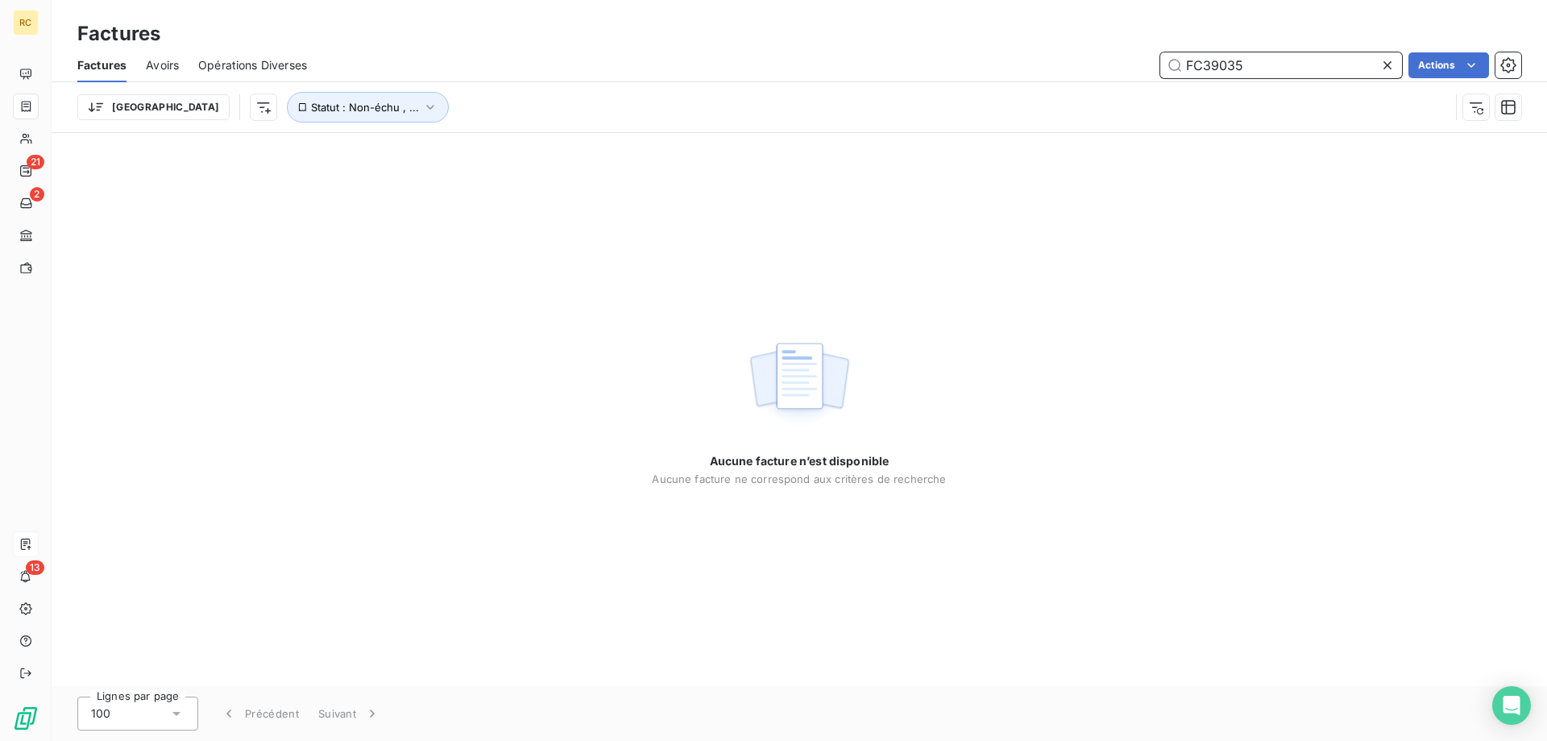
drag, startPoint x: 1261, startPoint y: 65, endPoint x: 1140, endPoint y: 64, distance: 120.9
click at [1139, 64] on div "FC39035 Actions" at bounding box center [923, 65] width 1195 height 26
paste input "text"
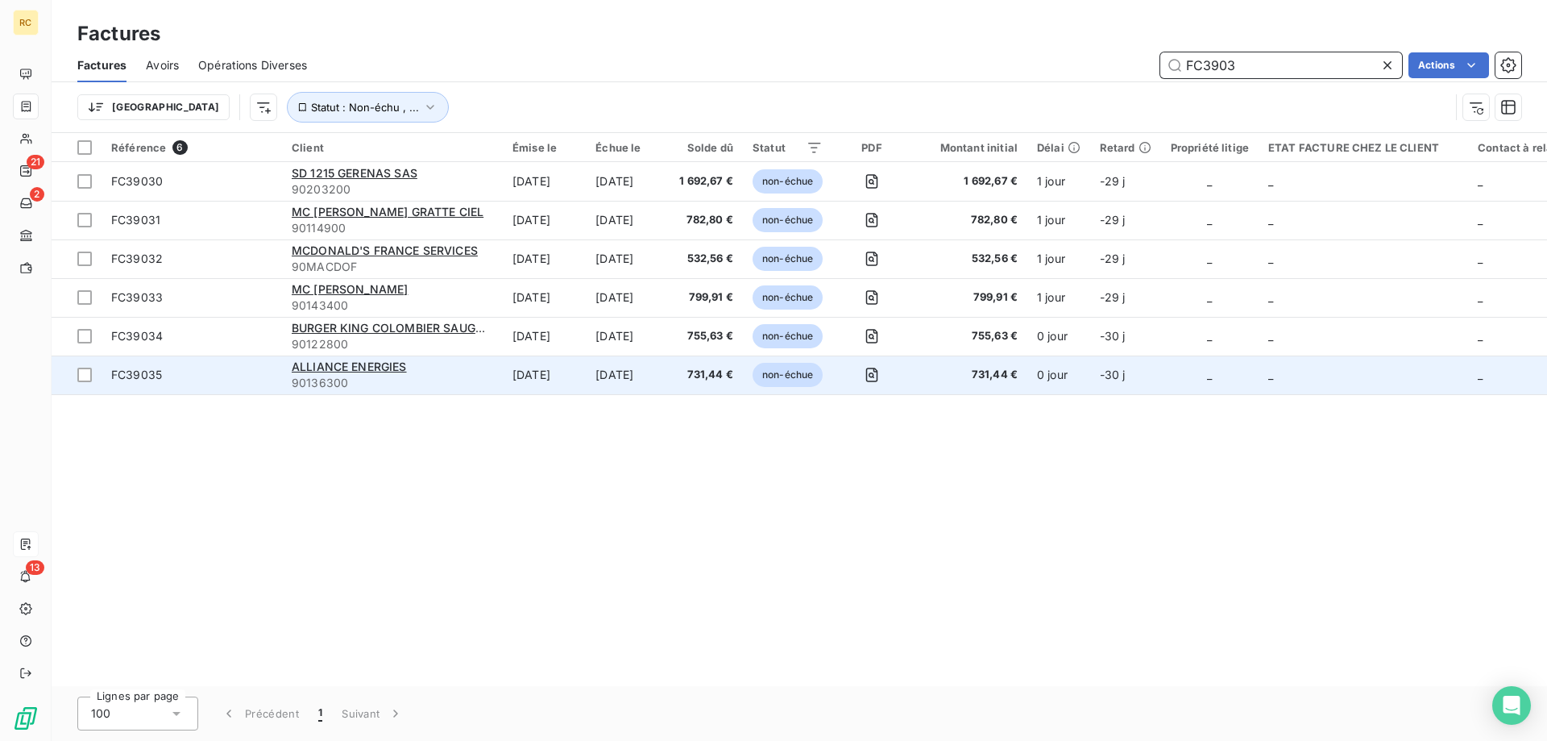
type input "FC3903"
click at [171, 383] on td "FC39035" at bounding box center [192, 374] width 181 height 39
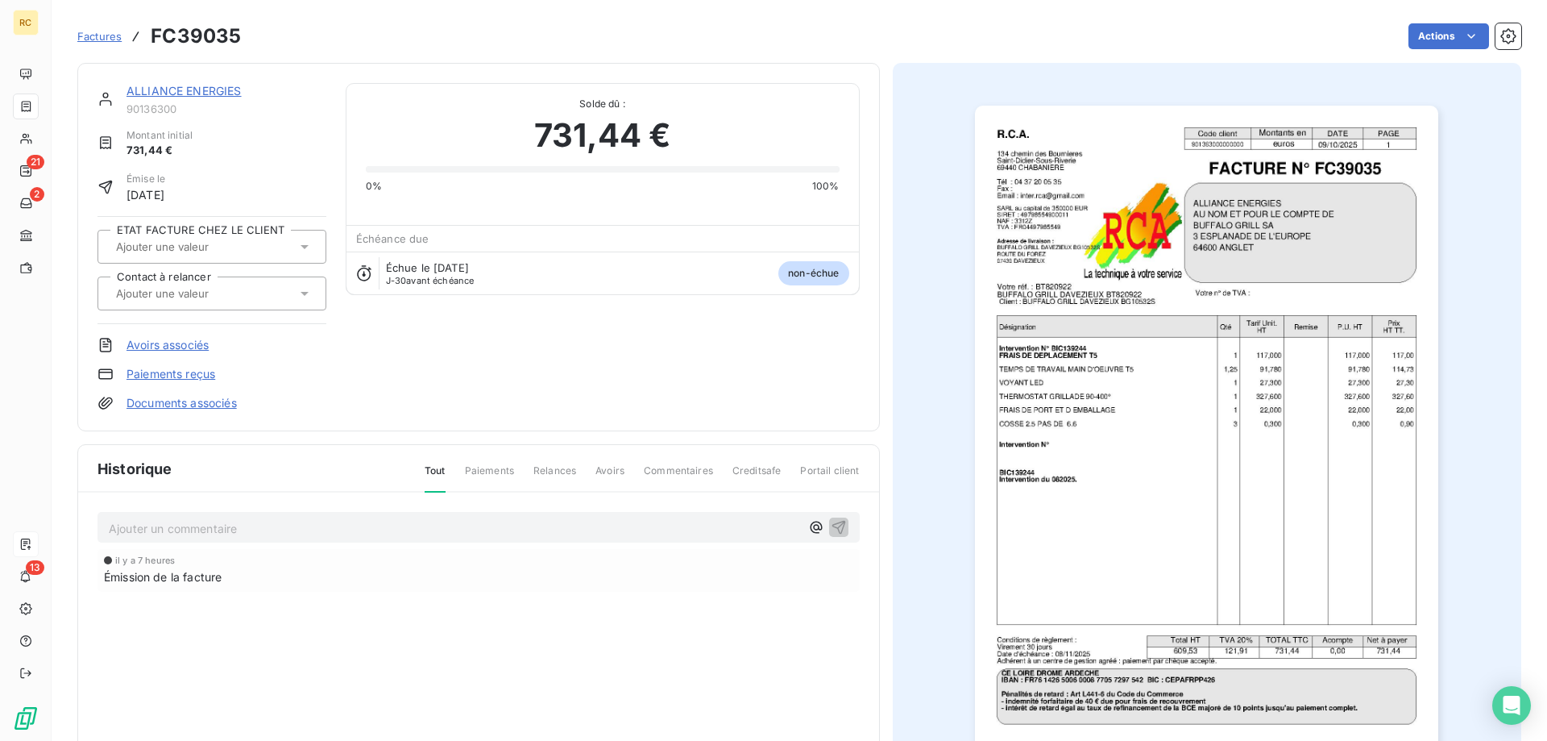
click at [197, 404] on link "Documents associés" at bounding box center [182, 403] width 110 height 16
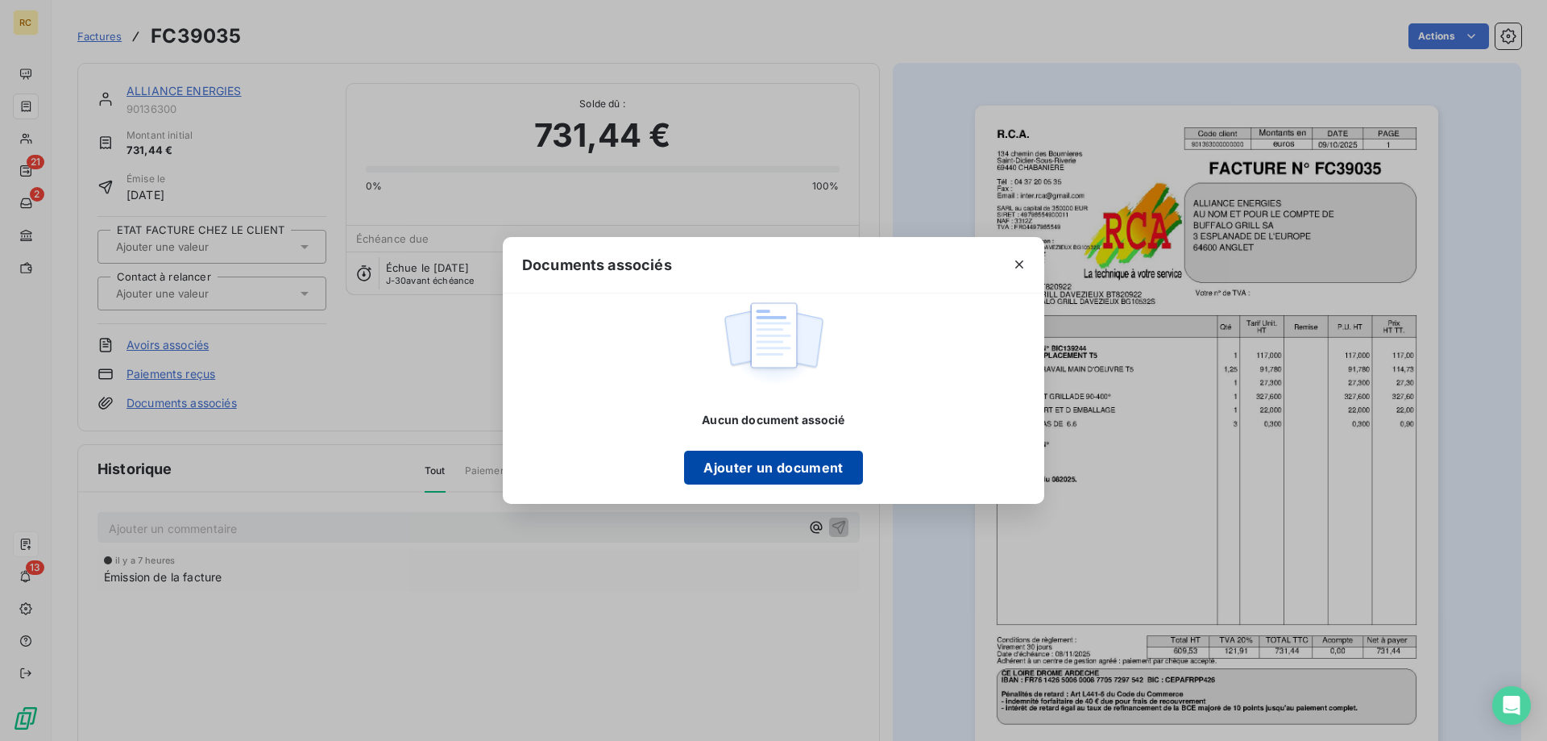
click at [799, 464] on button "Ajouter un document" at bounding box center [773, 468] width 178 height 34
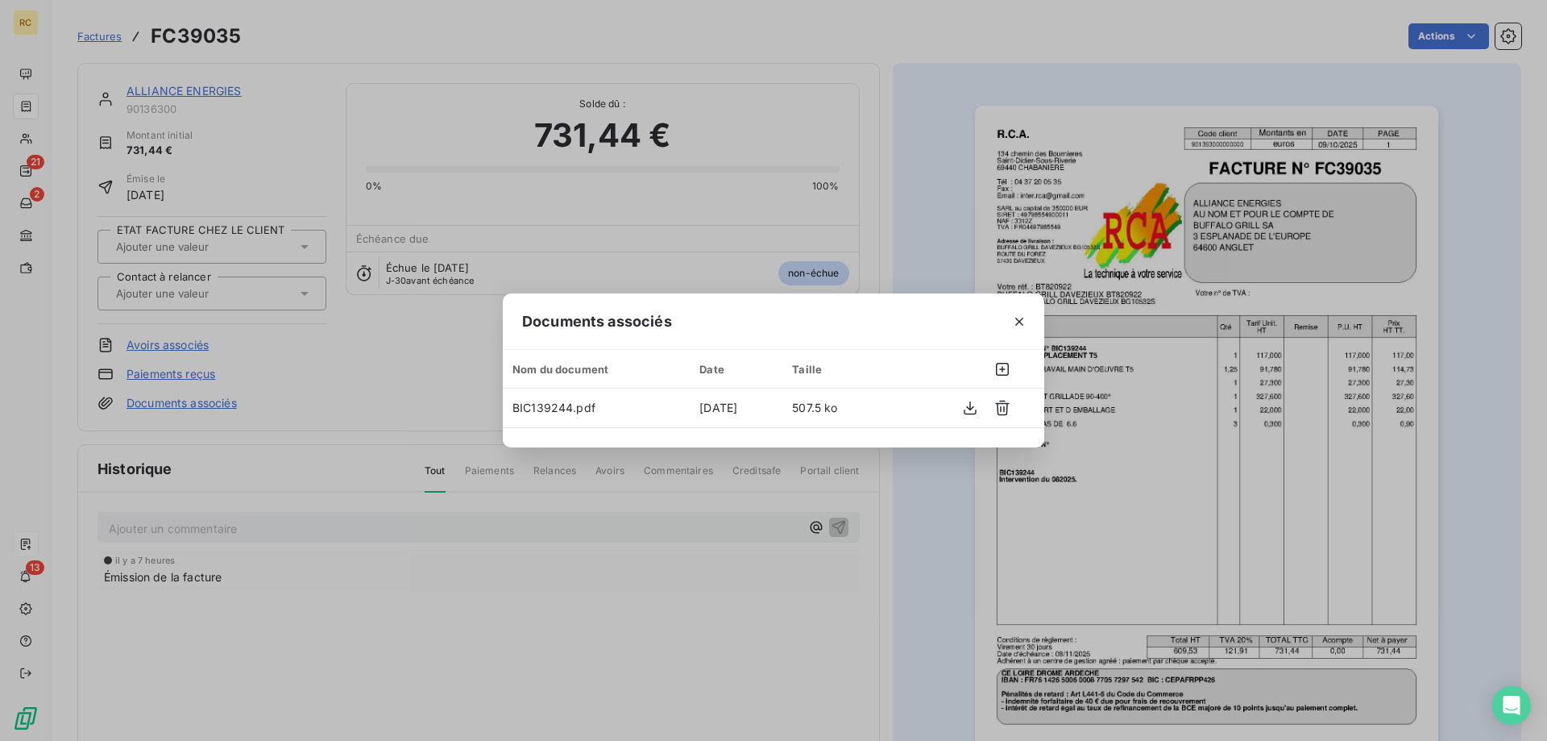
click at [953, 143] on div "Documents associés Nom du document Date Taille BIC139244.pdf [DATE] 507.5 ko" at bounding box center [773, 370] width 1547 height 741
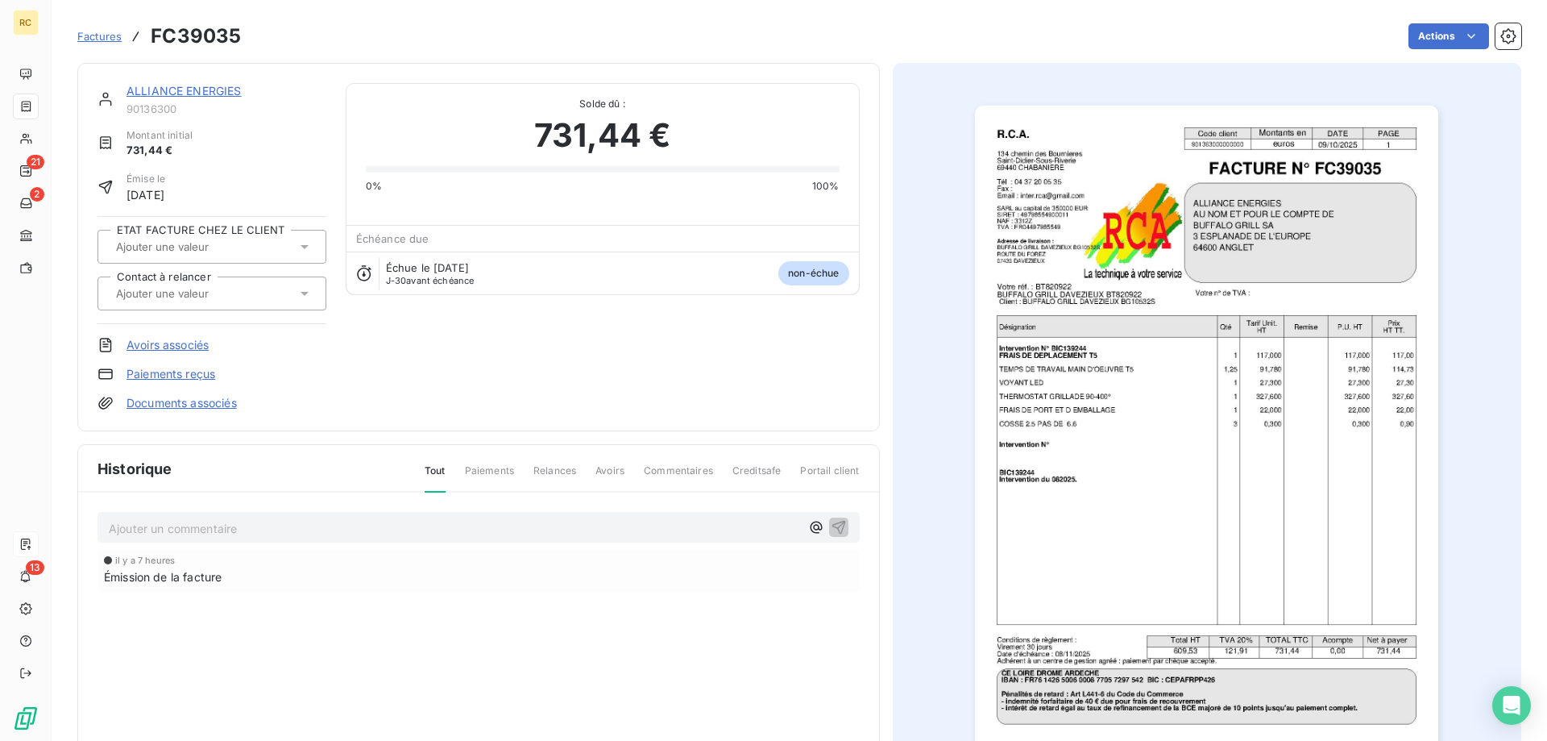
click at [137, 401] on link "Documents associés" at bounding box center [182, 403] width 110 height 16
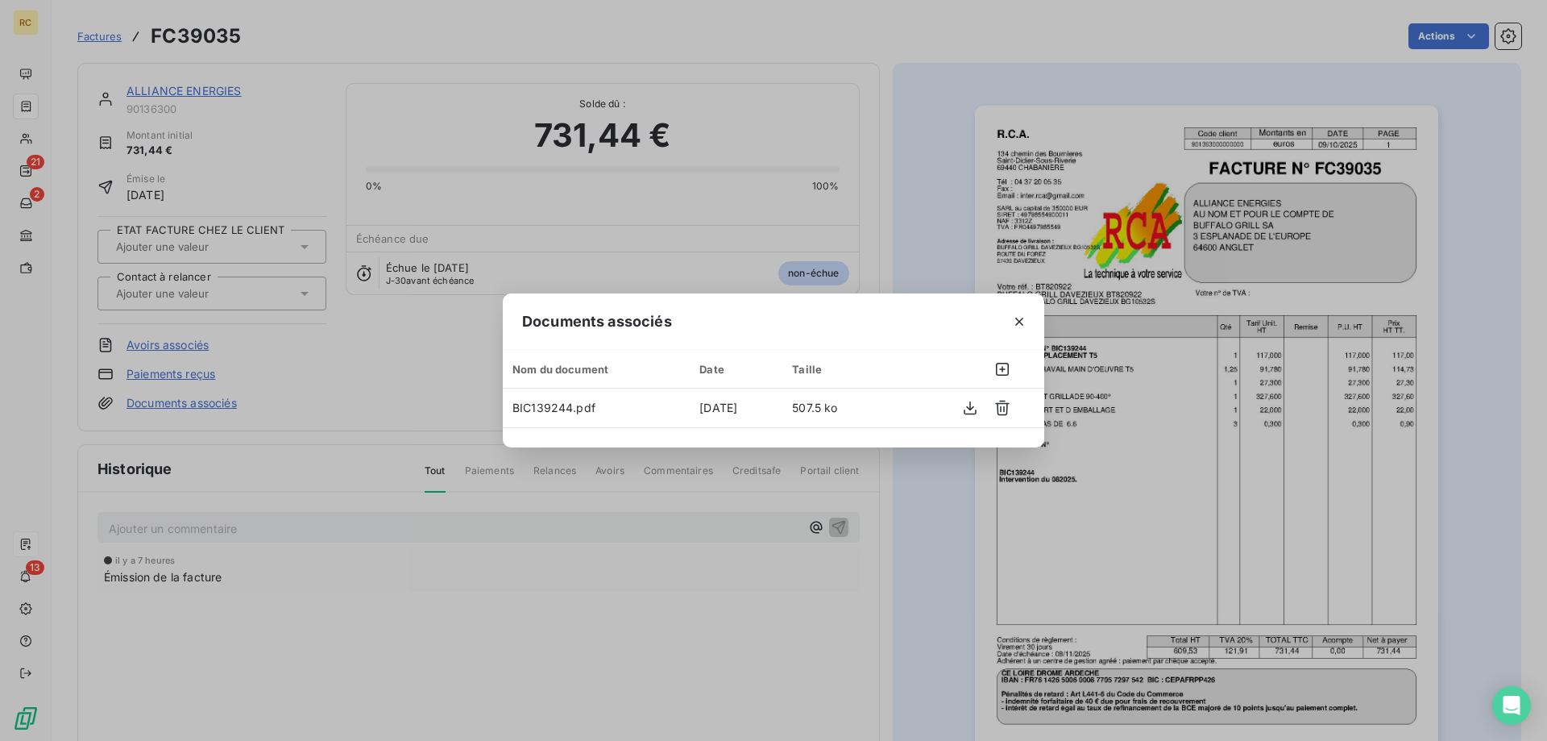
drag, startPoint x: 322, startPoint y: 434, endPoint x: 289, endPoint y: 432, distance: 33.1
click at [317, 438] on div "Documents associés Nom du document Date Taille BIC139244.pdf [DATE] 507.5 ko" at bounding box center [773, 370] width 1547 height 741
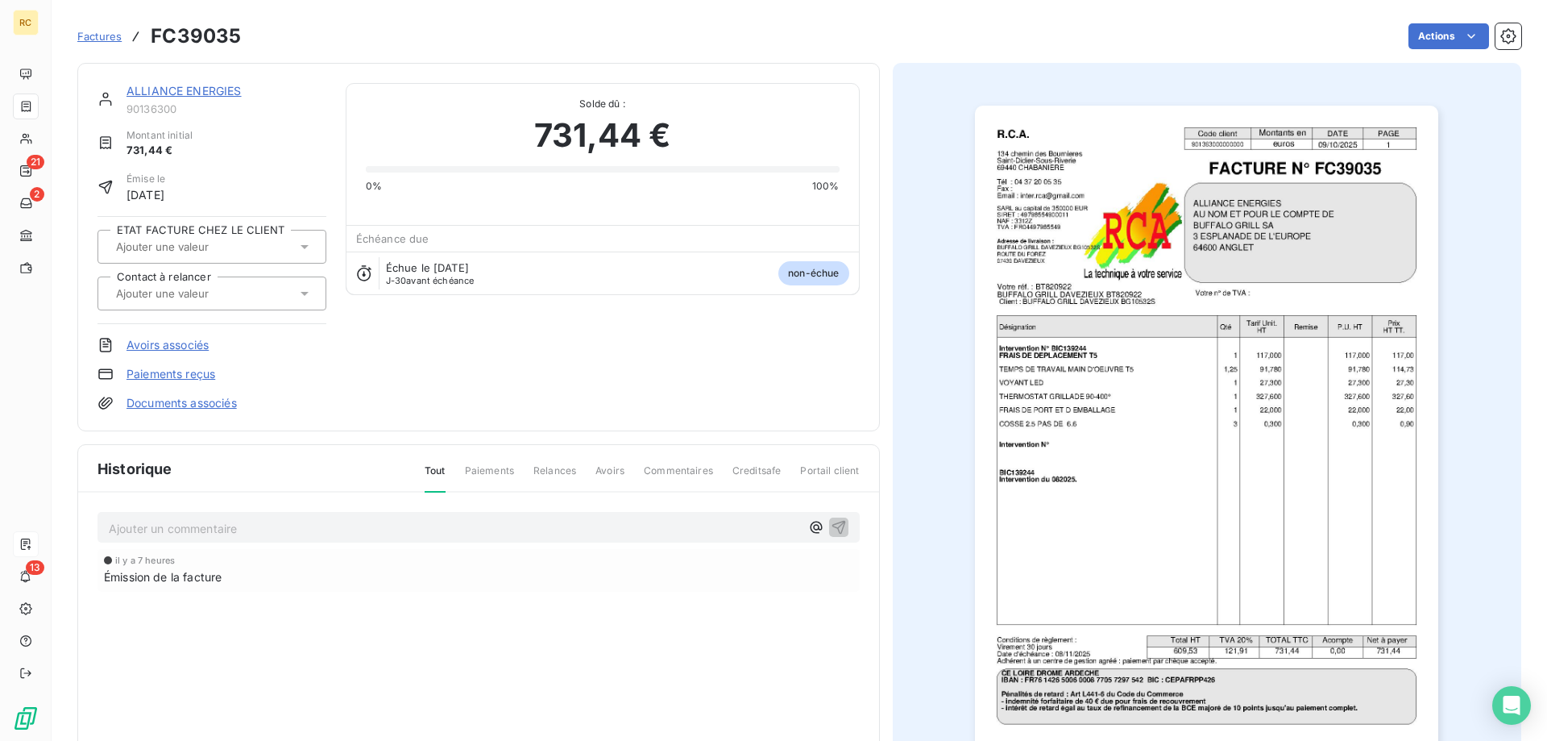
drag, startPoint x: 289, startPoint y: 293, endPoint x: 280, endPoint y: 300, distance: 11.5
click at [287, 293] on div at bounding box center [203, 293] width 185 height 21
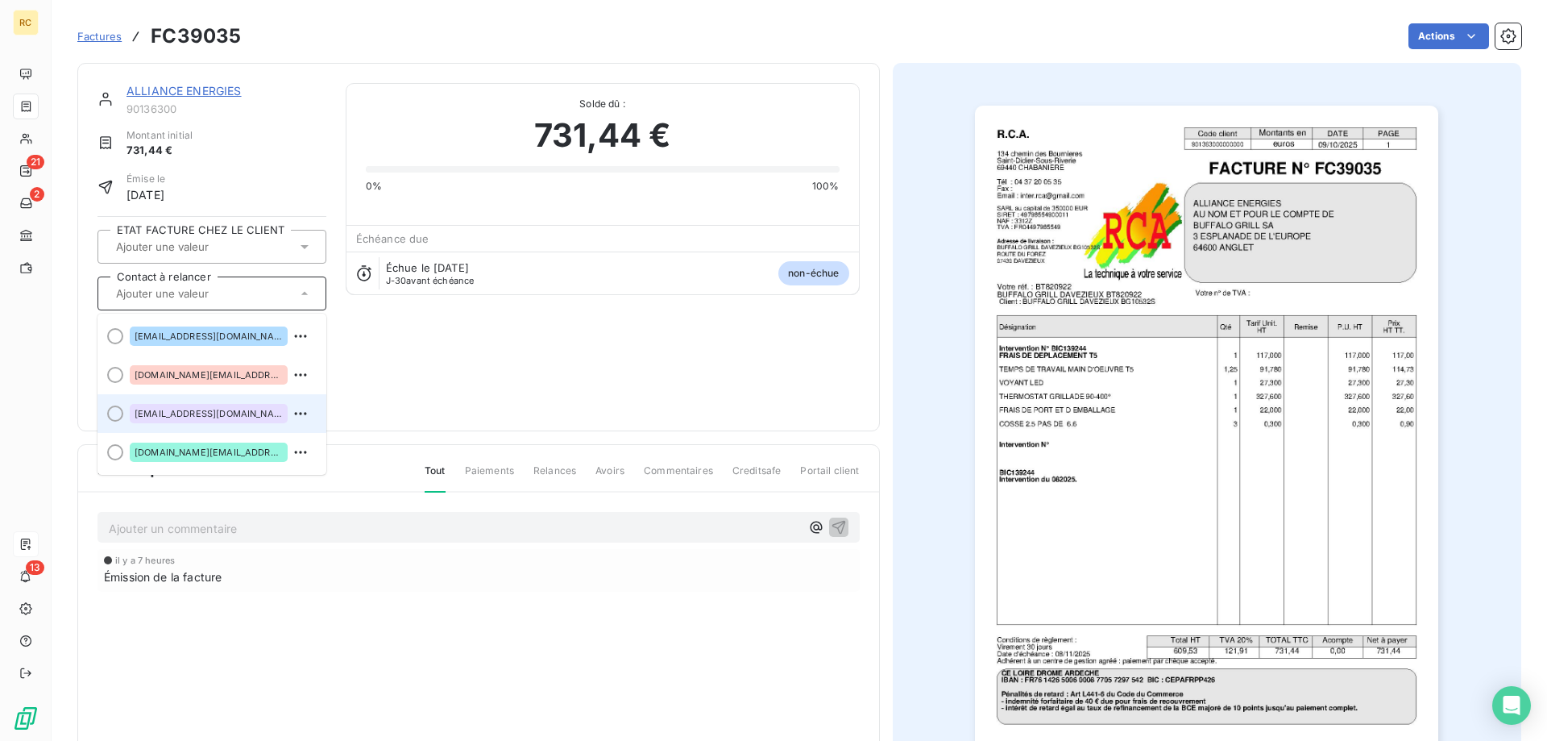
click at [209, 417] on span "[EMAIL_ADDRESS][DOMAIN_NAME]" at bounding box center [209, 414] width 148 height 10
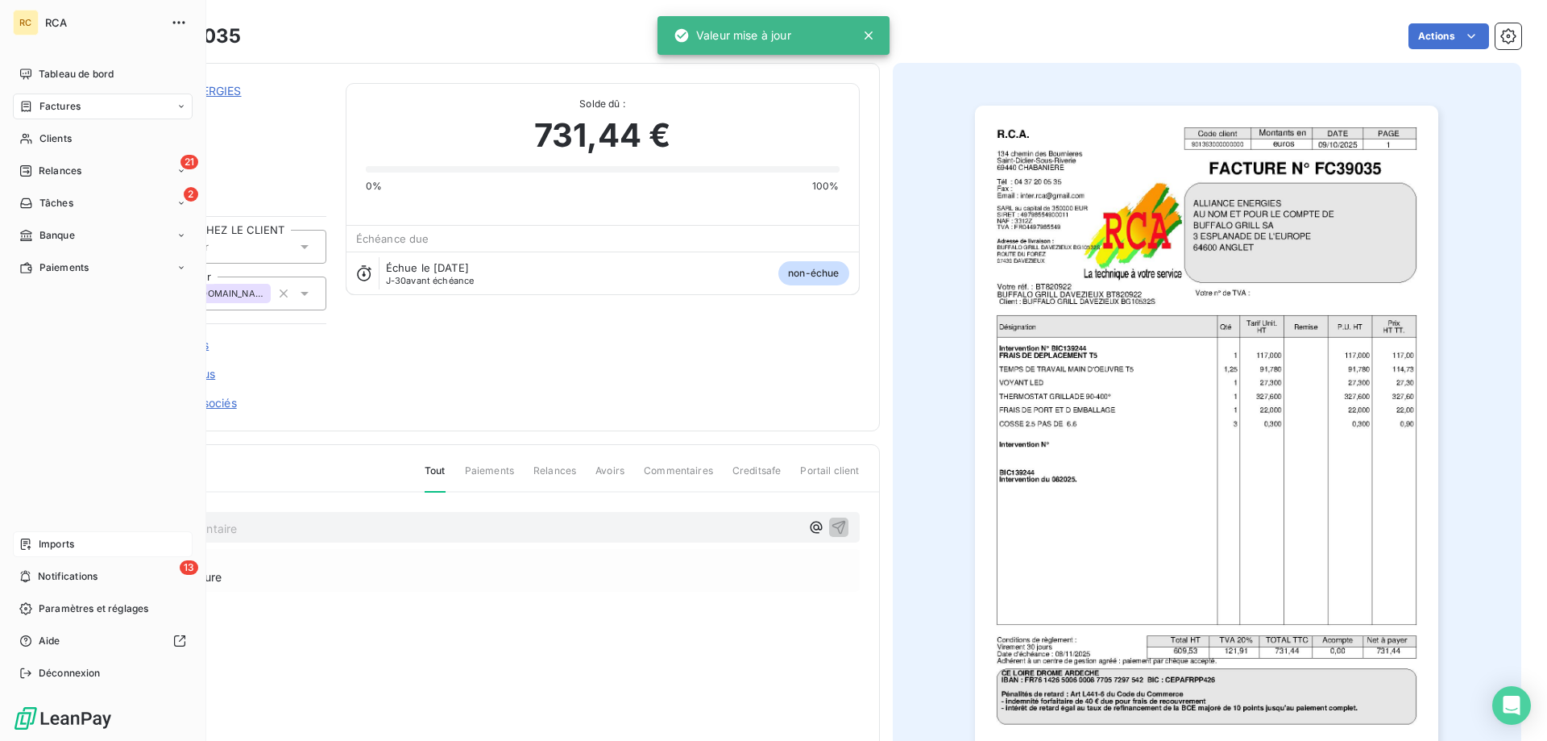
click at [31, 550] on icon at bounding box center [25, 544] width 13 height 13
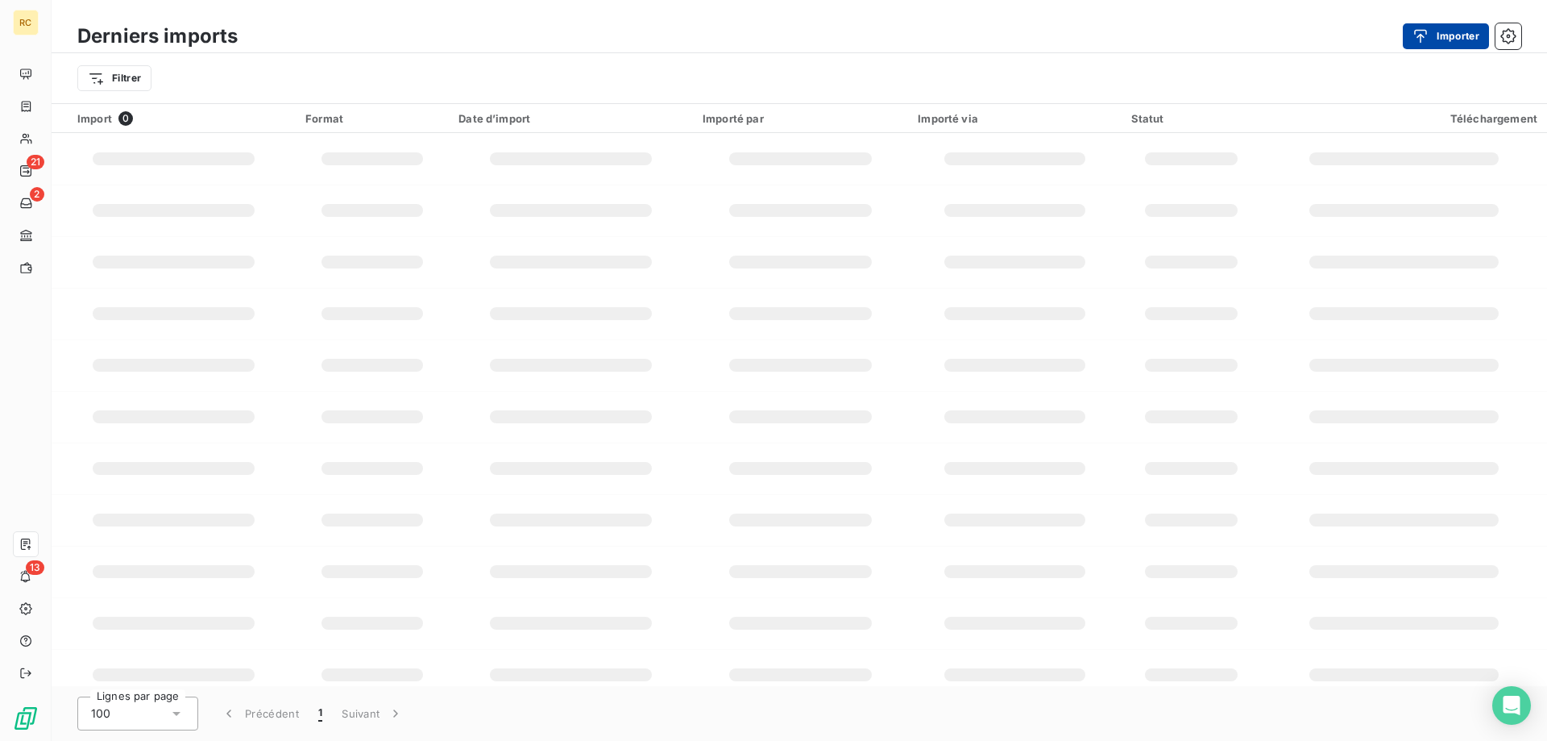
click at [1459, 36] on button "Importer" at bounding box center [1446, 36] width 86 height 26
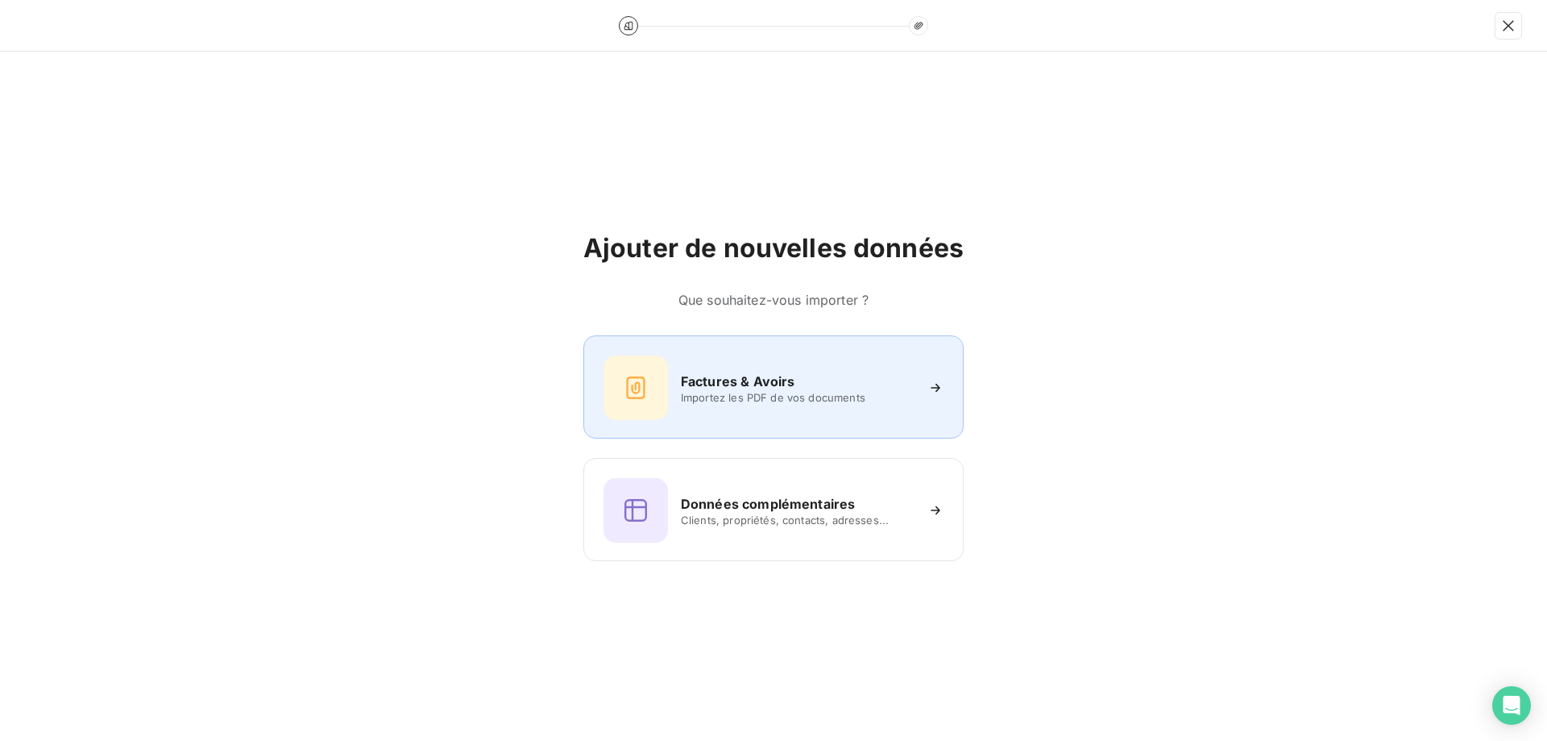
click at [712, 393] on span "Importez les PDF de vos documents" at bounding box center [798, 397] width 234 height 13
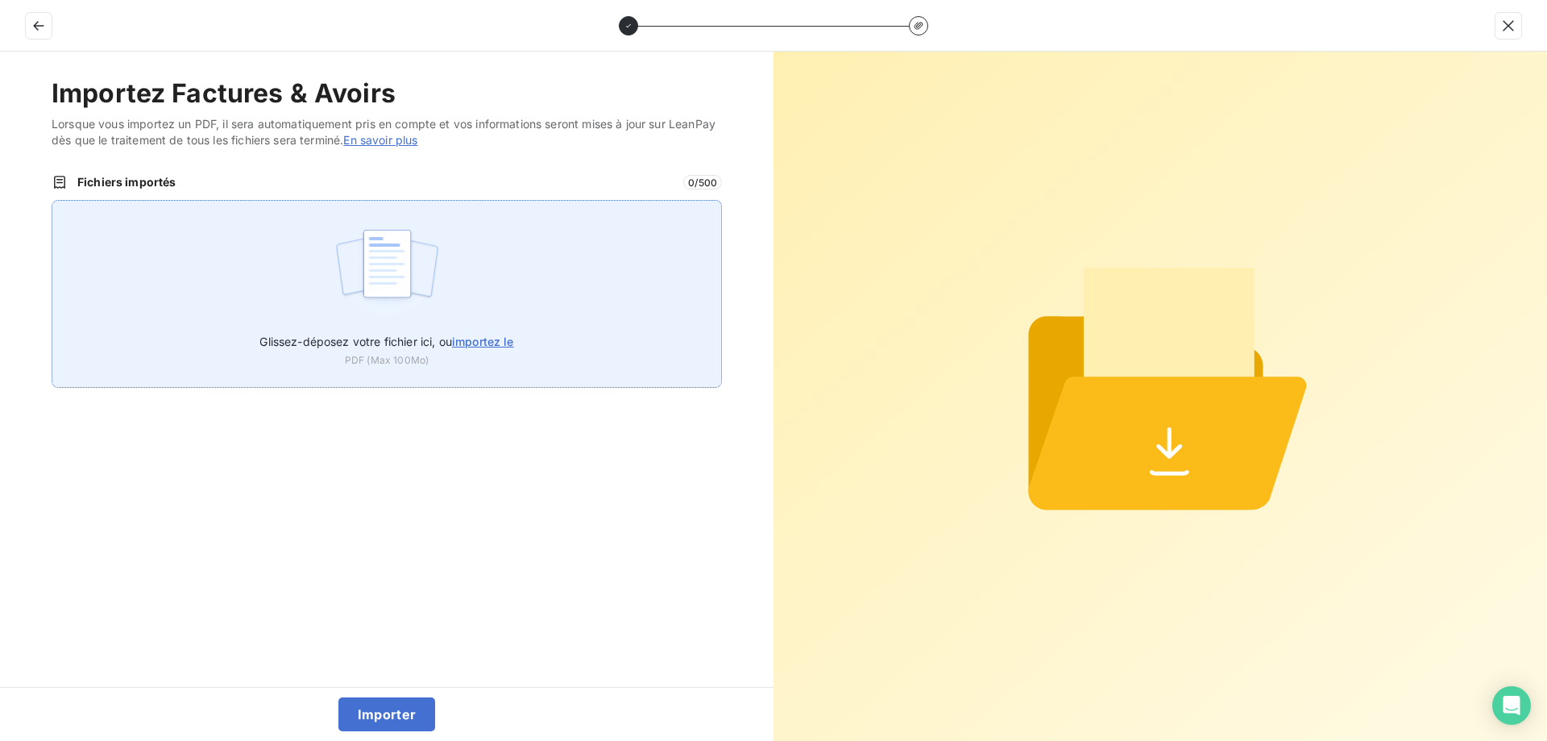
click at [481, 340] on span "importez le" at bounding box center [483, 341] width 62 height 14
click at [52, 201] on input "Glissez-déposez votre fichier ici, ou importez le" at bounding box center [52, 200] width 1 height 1
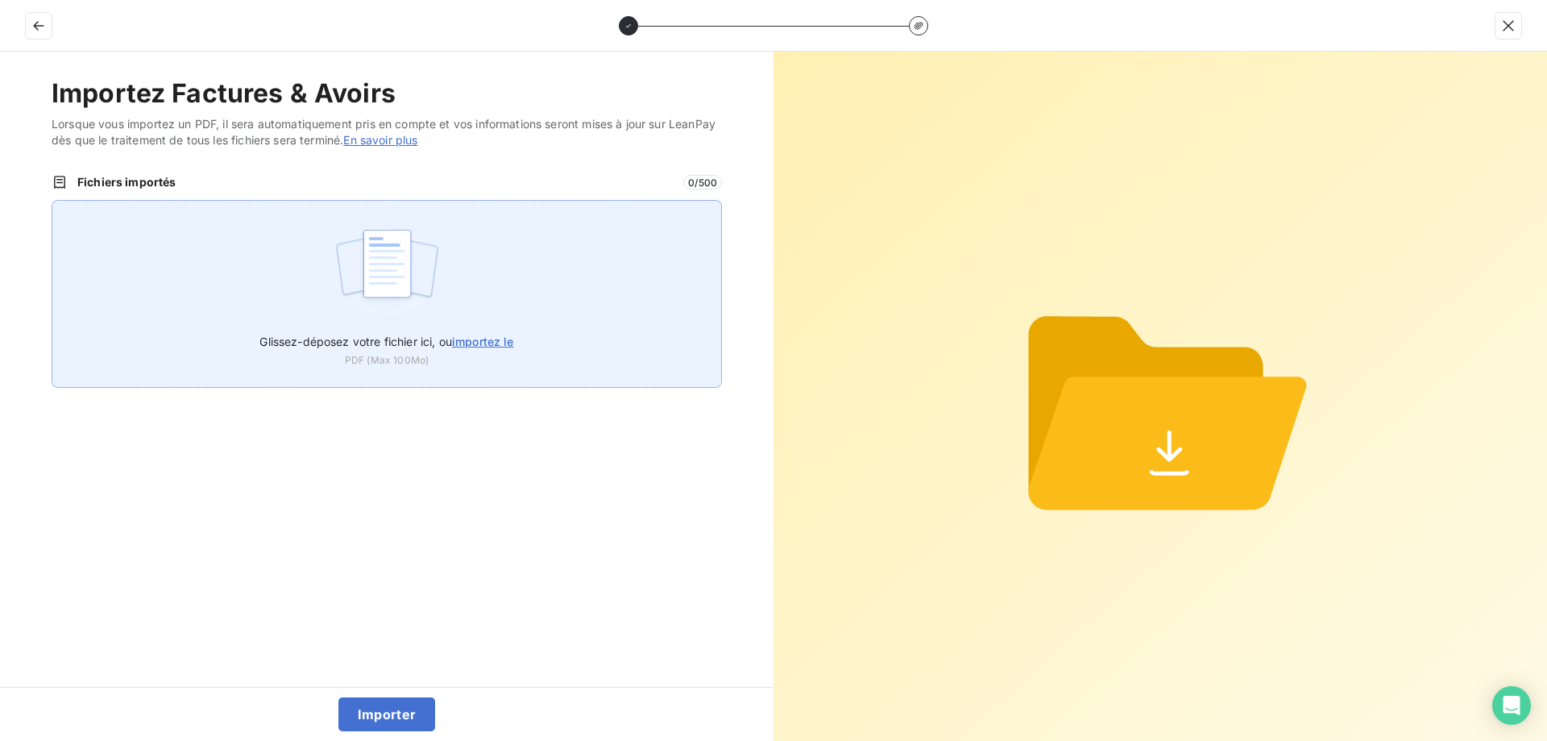
type input "C:\fakepath\FC39036.pdf"
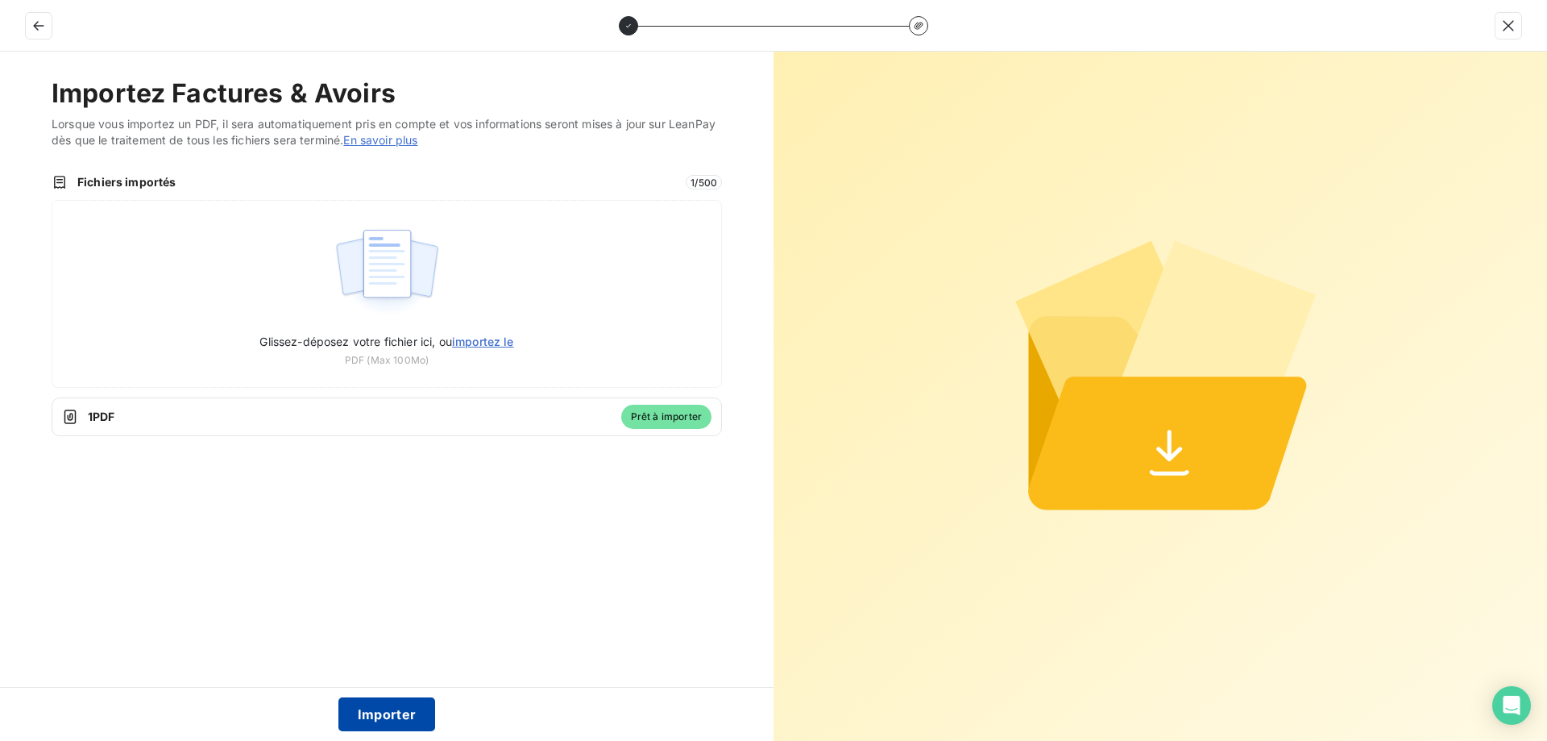
click at [405, 716] on button "Importer" at bounding box center [388, 714] width 98 height 34
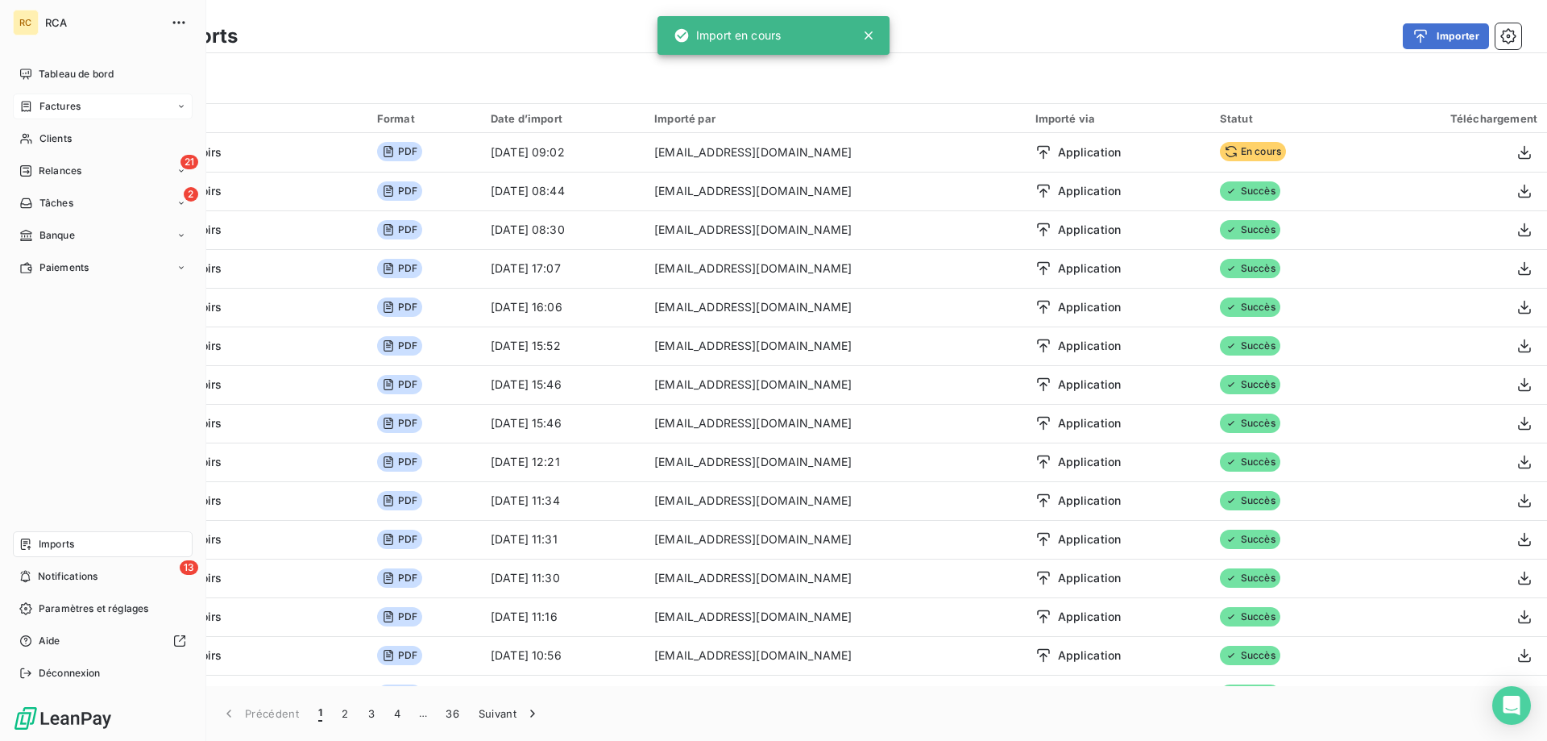
click at [58, 109] on span "Factures" at bounding box center [59, 106] width 41 height 15
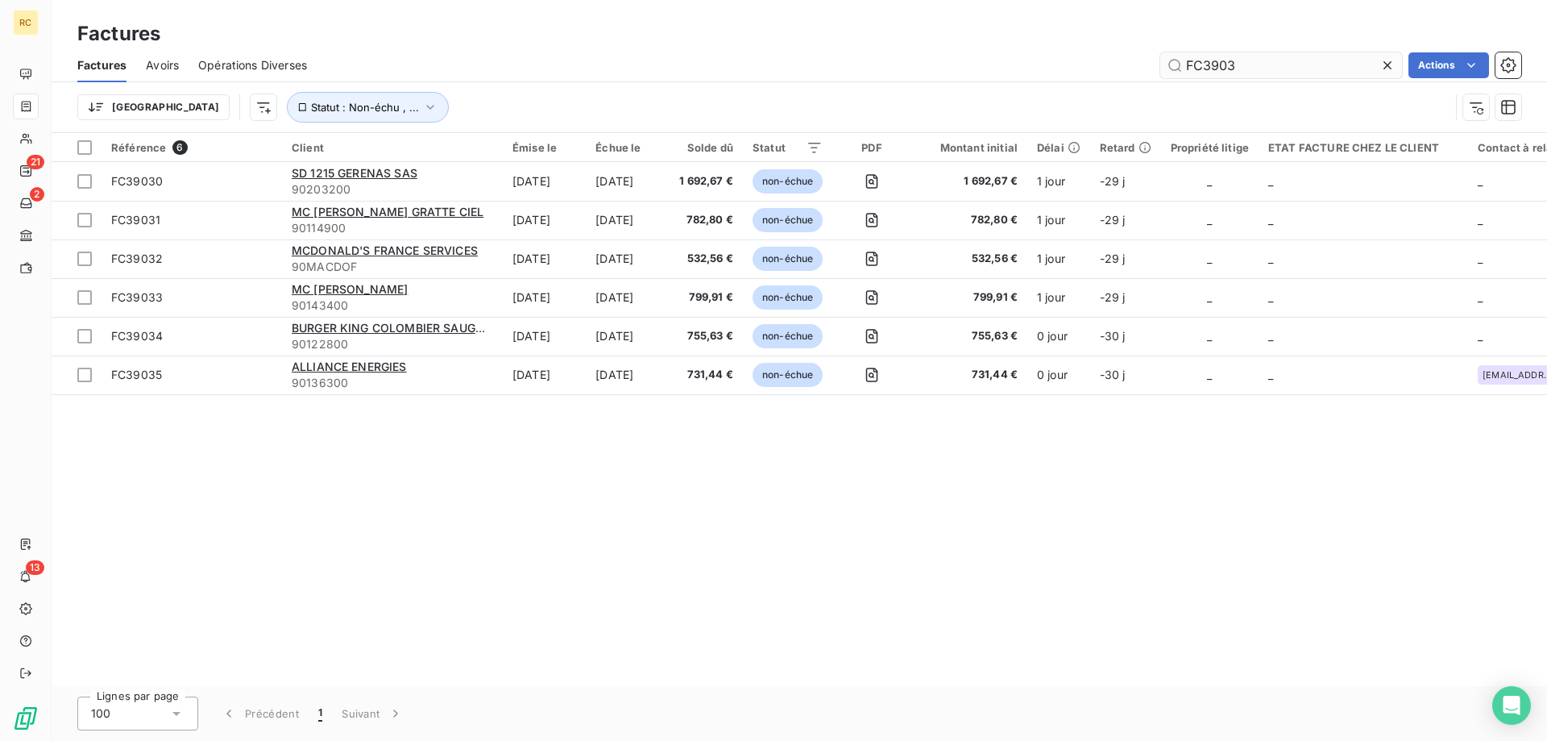
drag, startPoint x: 1174, startPoint y: 63, endPoint x: 1193, endPoint y: 65, distance: 18.7
click at [1124, 63] on div "FC3903 Actions" at bounding box center [923, 65] width 1195 height 26
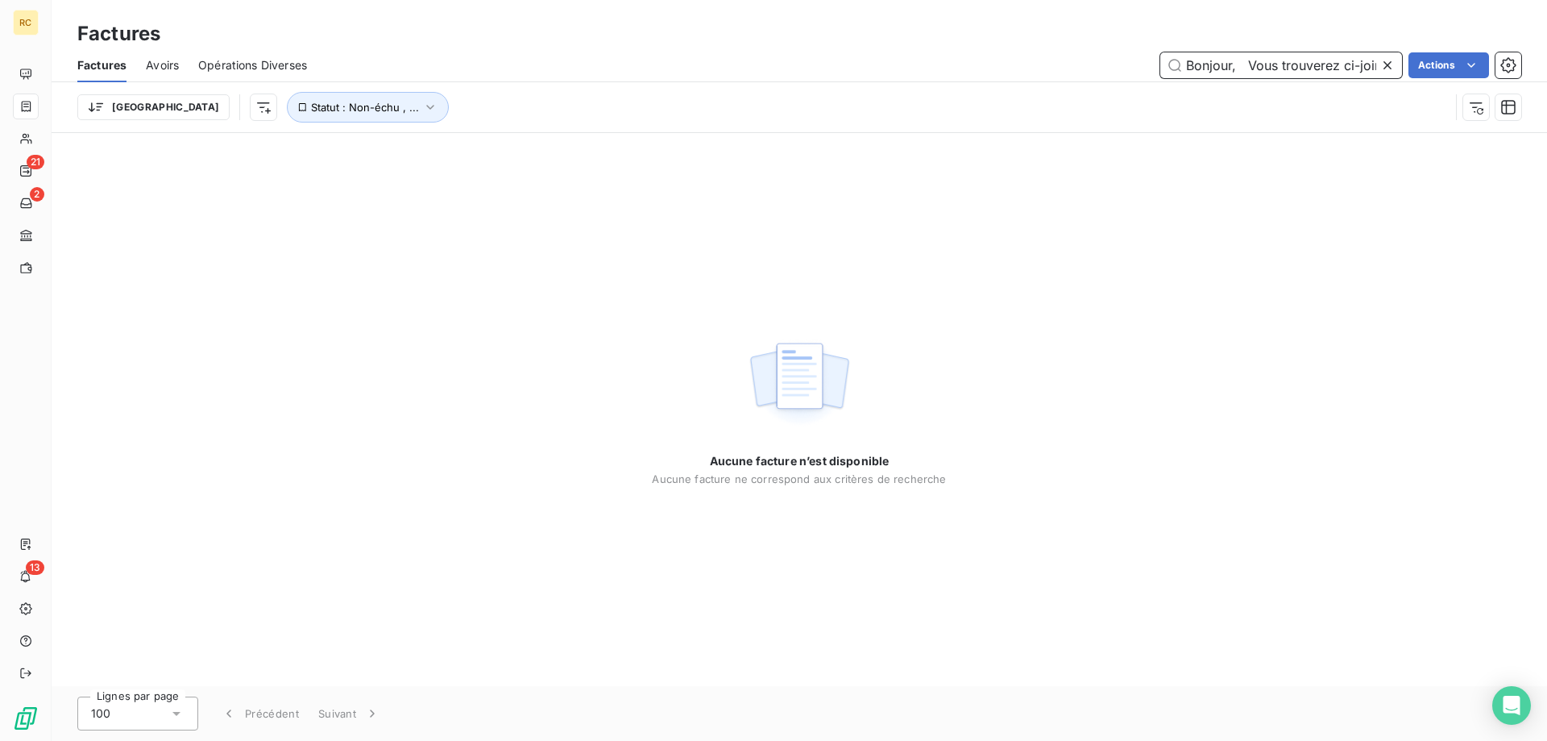
click at [1211, 59] on input "Bonjour, Vous trouverez ci-joint, à votre aimable attention, la facture corresp…" at bounding box center [1282, 65] width 242 height 26
click at [1208, 57] on input "Bonjour, Vous trouverez ci-joint, à votre aimable attention, la facture corresp…" at bounding box center [1282, 65] width 242 height 26
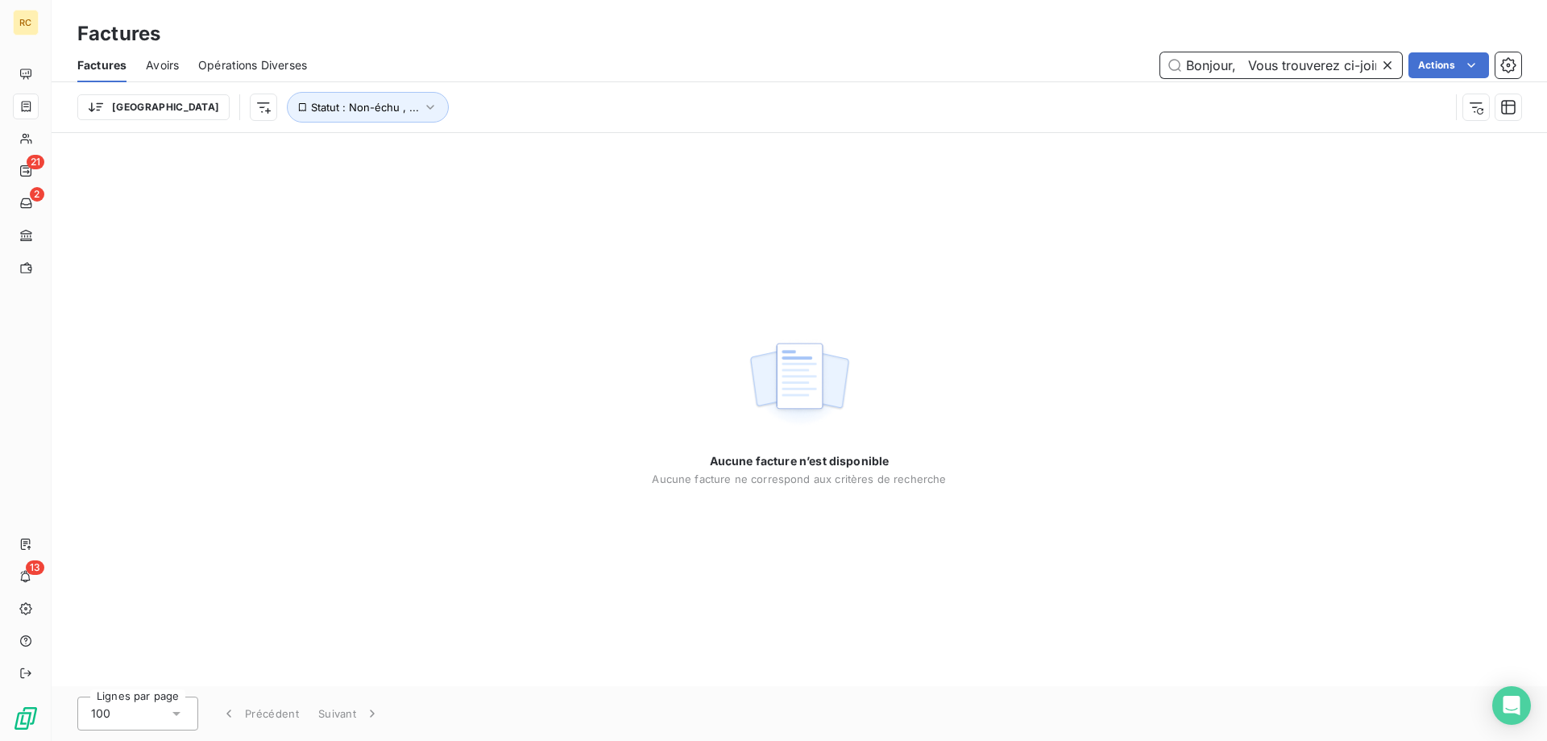
paste input "FC39036"
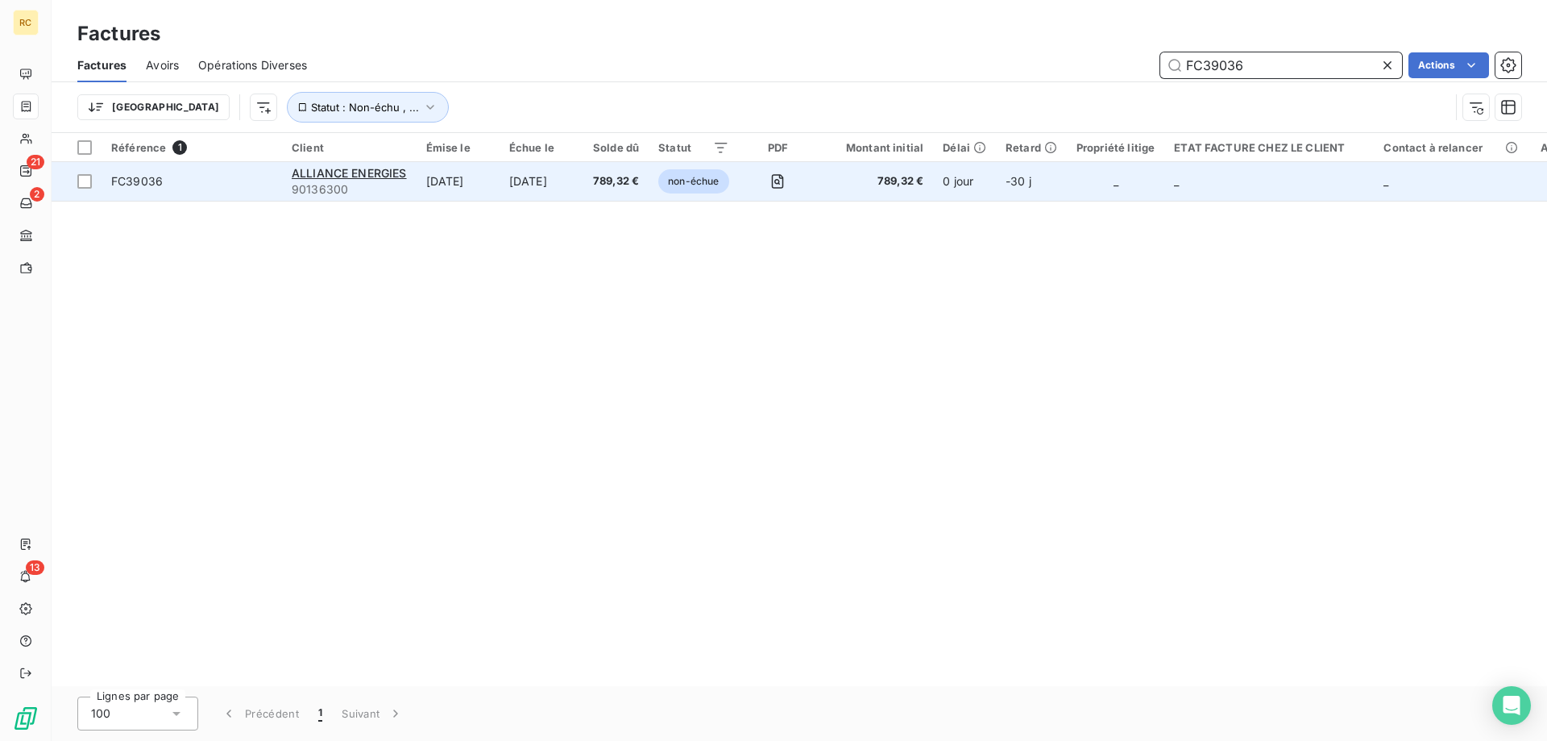
type input "FC39036"
click at [117, 181] on span "FC39036" at bounding box center [137, 181] width 52 height 14
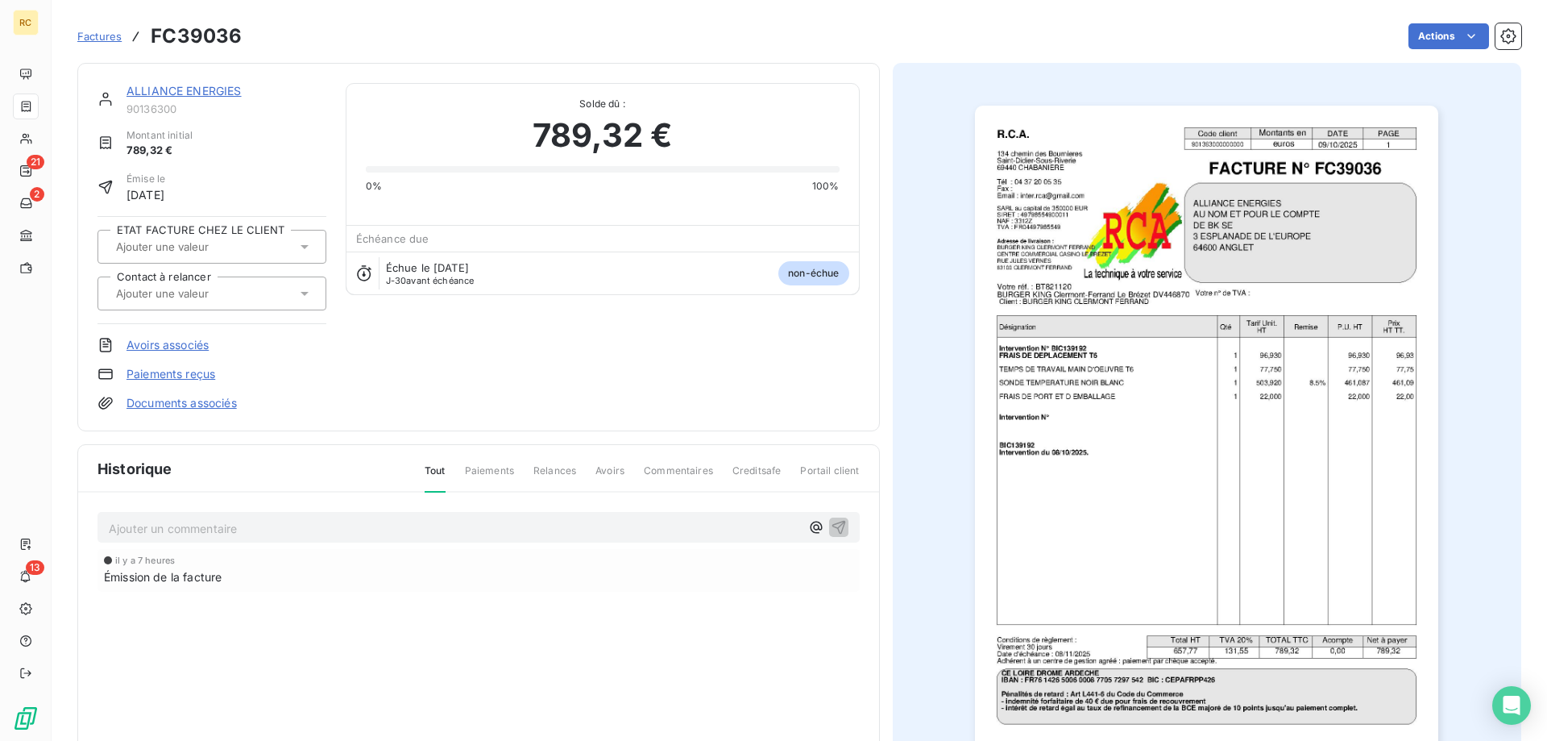
click at [170, 400] on link "Documents associés" at bounding box center [182, 403] width 110 height 16
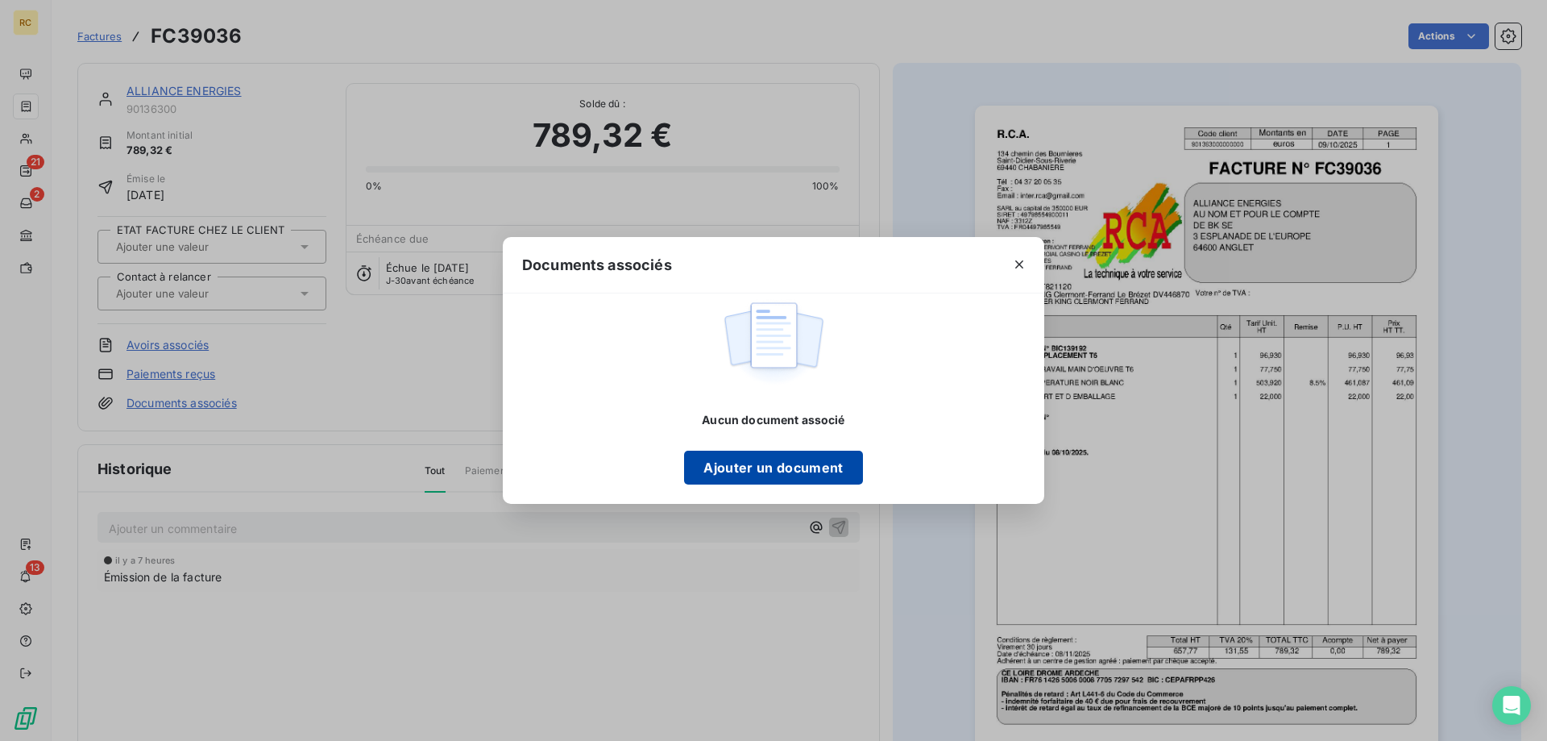
click at [789, 463] on button "Ajouter un document" at bounding box center [773, 468] width 178 height 34
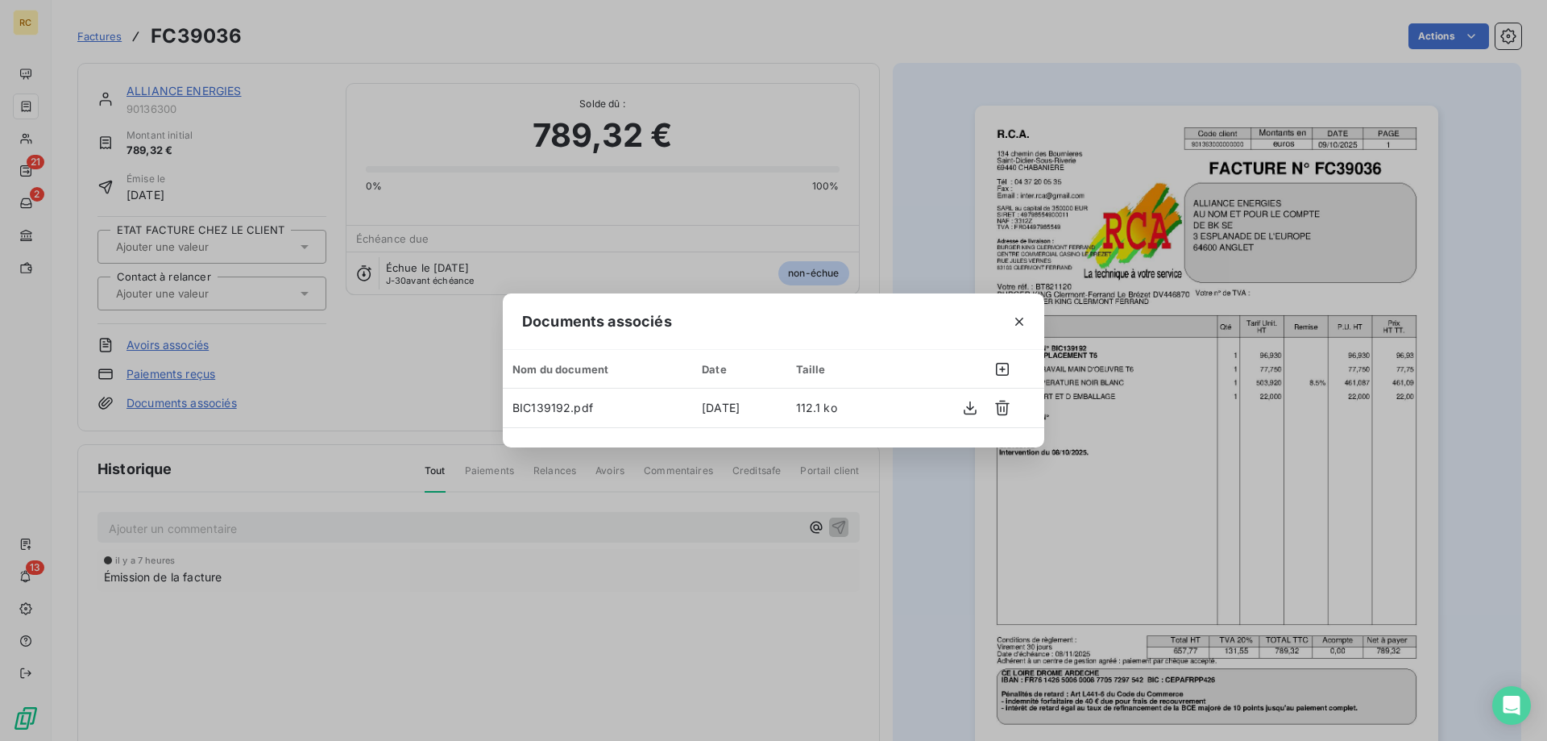
click at [928, 160] on div "Documents associés Nom du document Date Taille BIC139192.pdf [DATE] 112.1 ko" at bounding box center [773, 370] width 1547 height 741
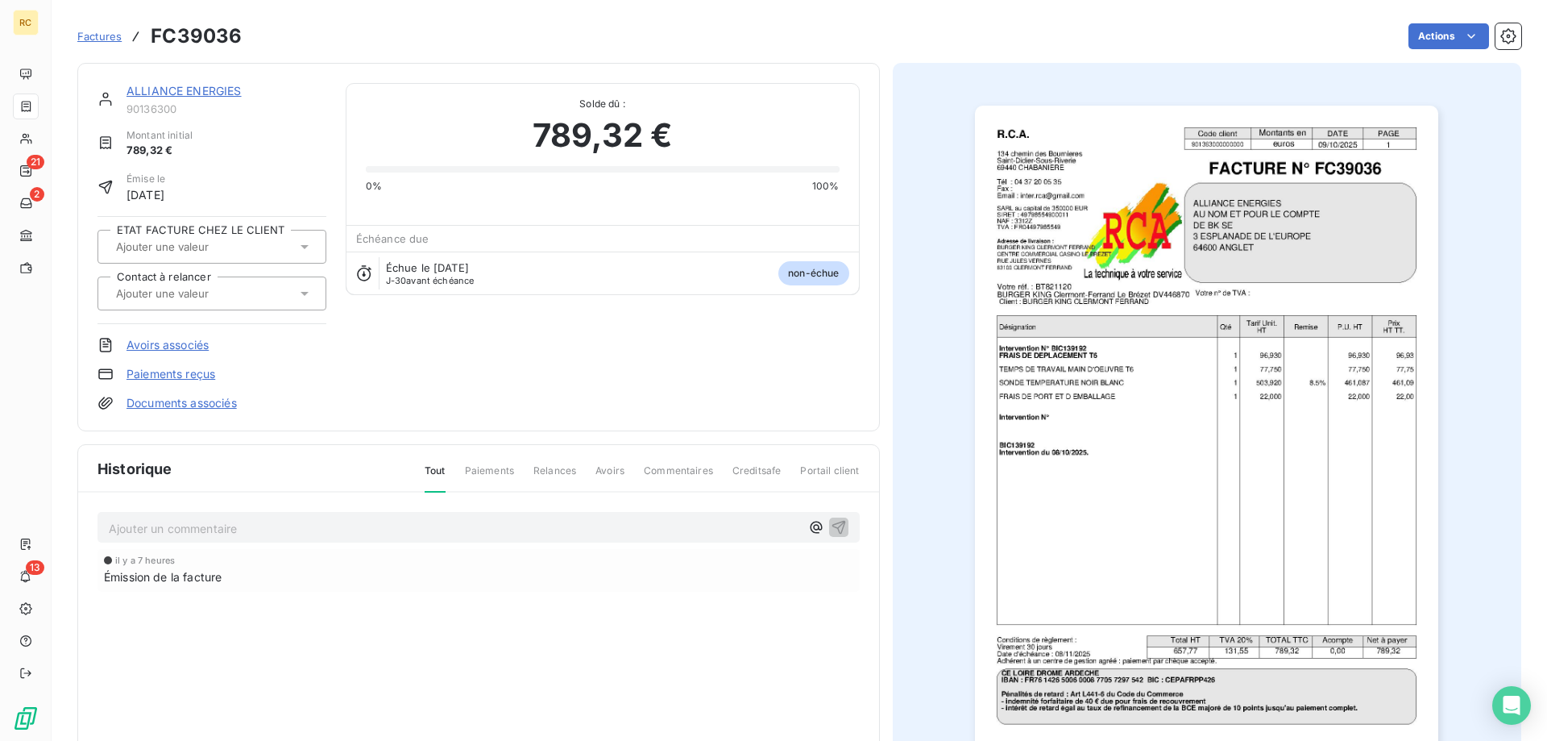
click at [169, 398] on link "Documents associés" at bounding box center [182, 403] width 110 height 16
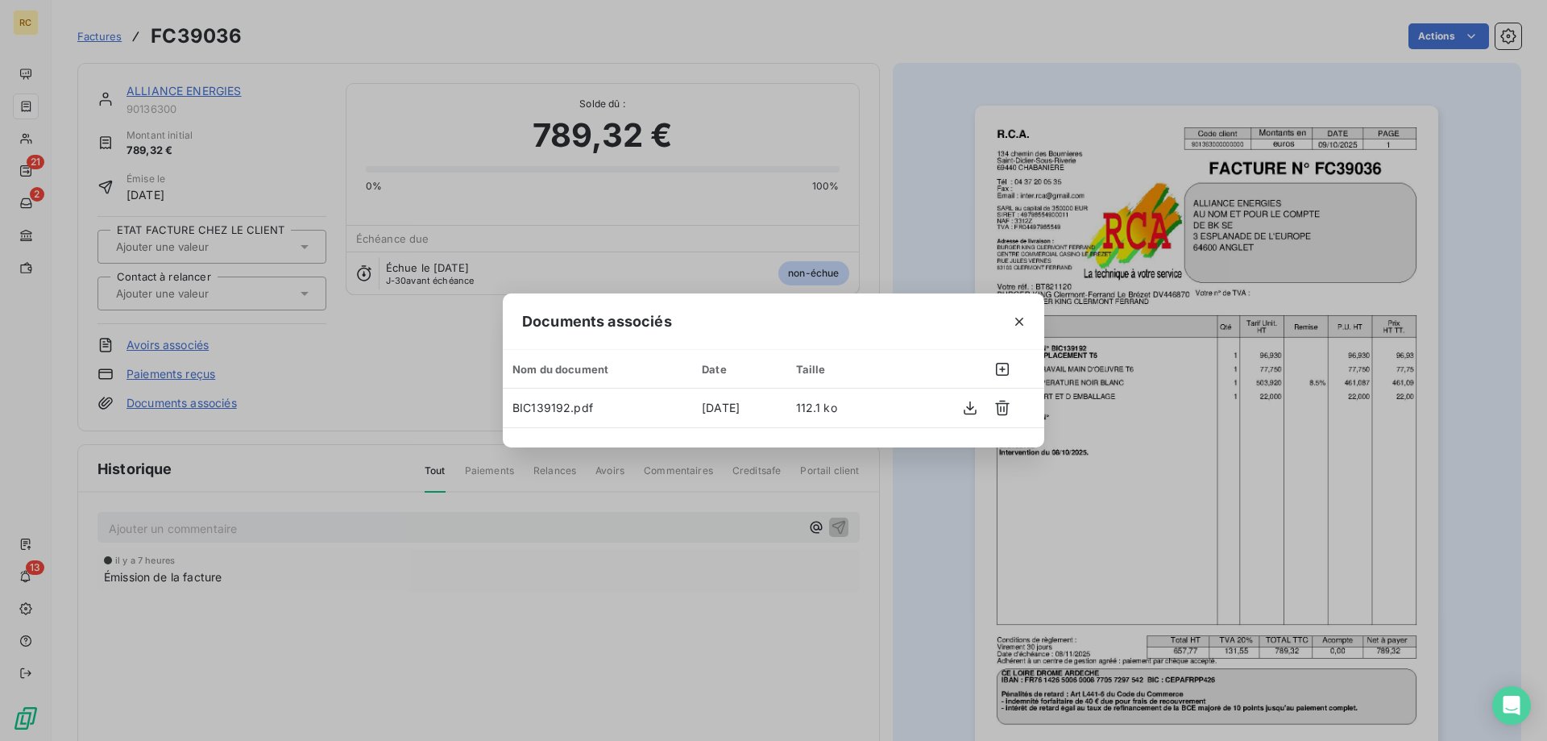
click at [976, 35] on div "Documents associés Nom du document Date Taille BIC139192.pdf [DATE] 112.1 ko" at bounding box center [773, 370] width 1547 height 741
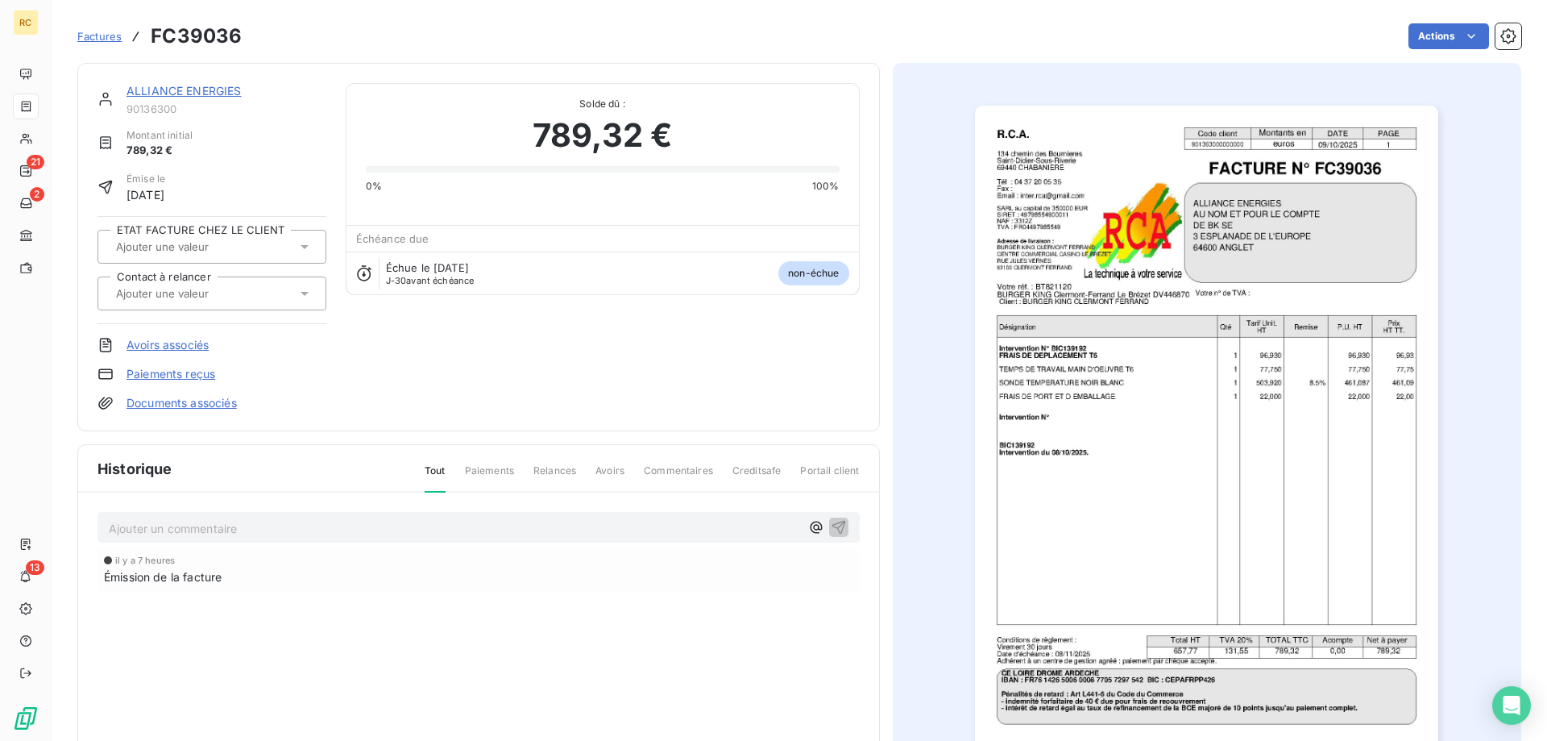
click at [280, 292] on div at bounding box center [203, 293] width 185 height 21
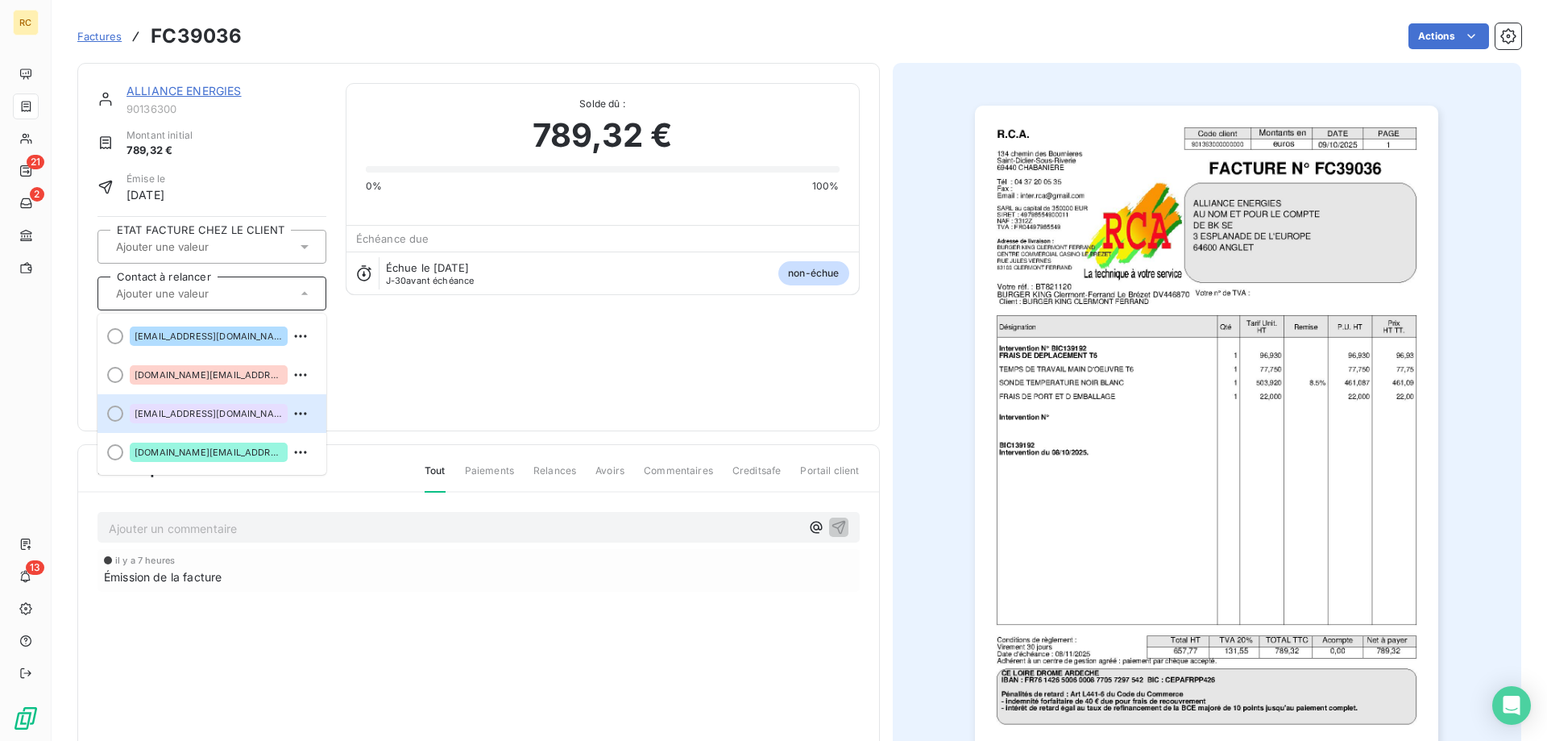
click at [176, 406] on div "[EMAIL_ADDRESS][DOMAIN_NAME]" at bounding box center [209, 413] width 158 height 19
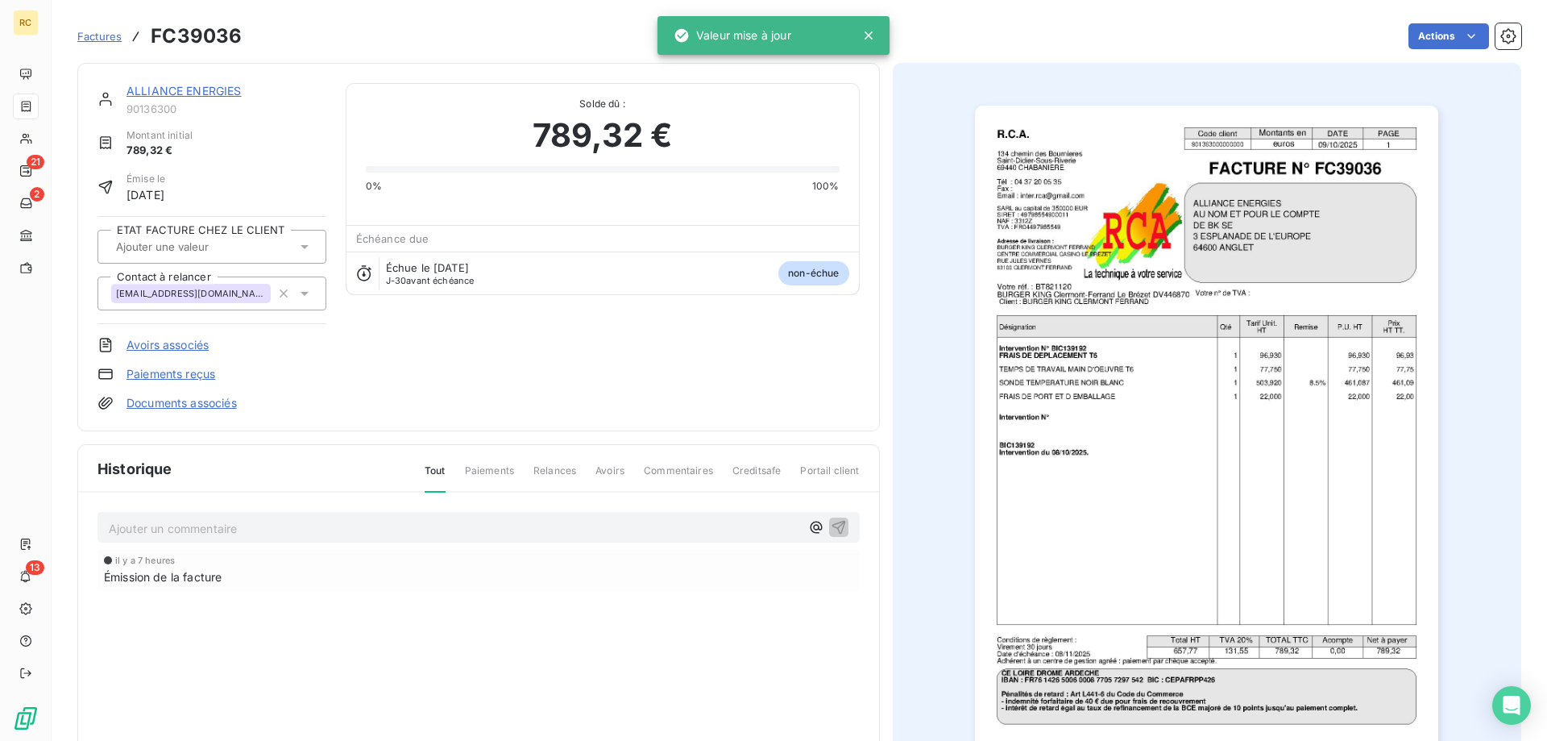
click at [545, 424] on div "ALLIANCE ENERGIES 90136300 Montant initial 789,32 € Émise le [DATE] ETAT FACTUR…" at bounding box center [478, 247] width 803 height 368
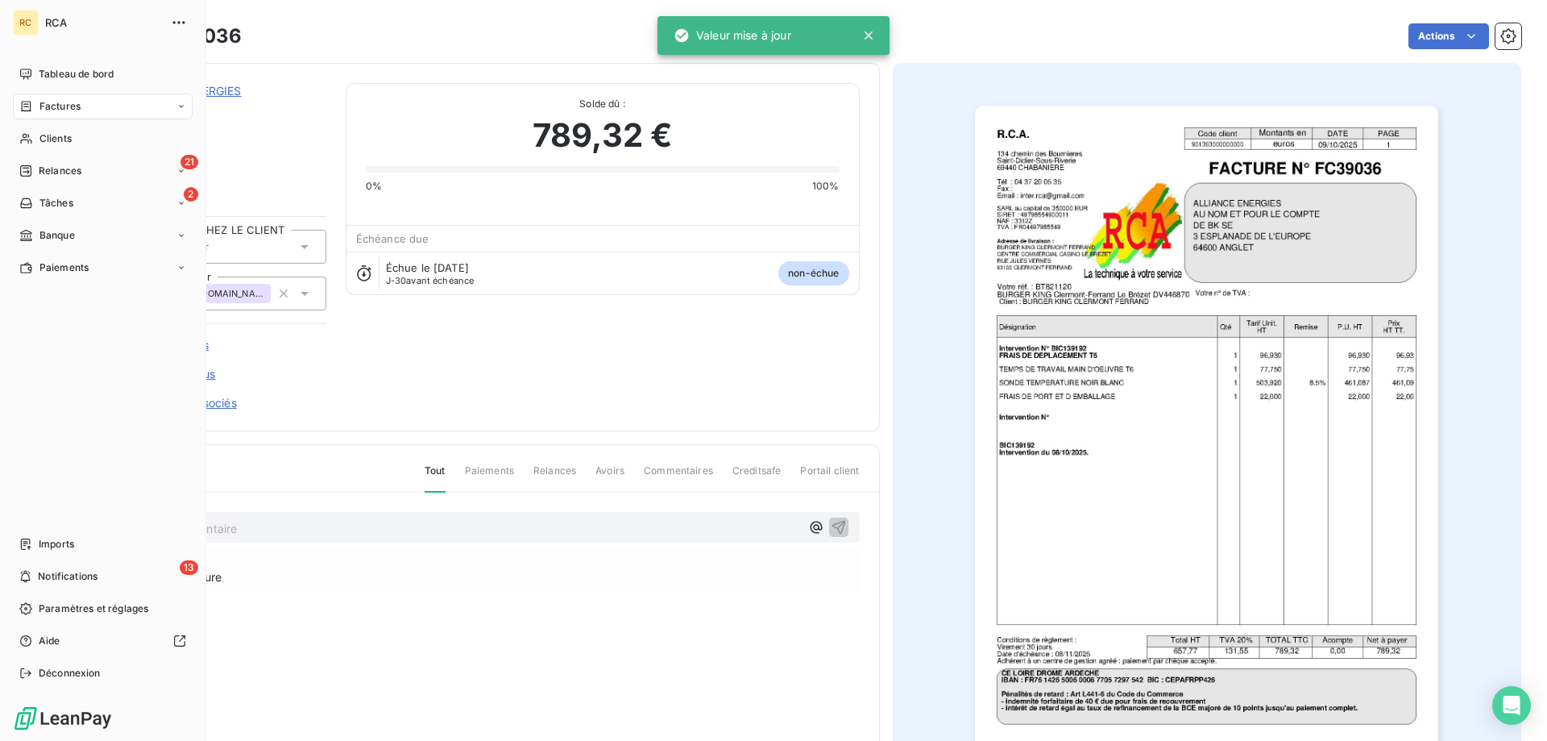
click at [50, 107] on span "Factures" at bounding box center [59, 106] width 41 height 15
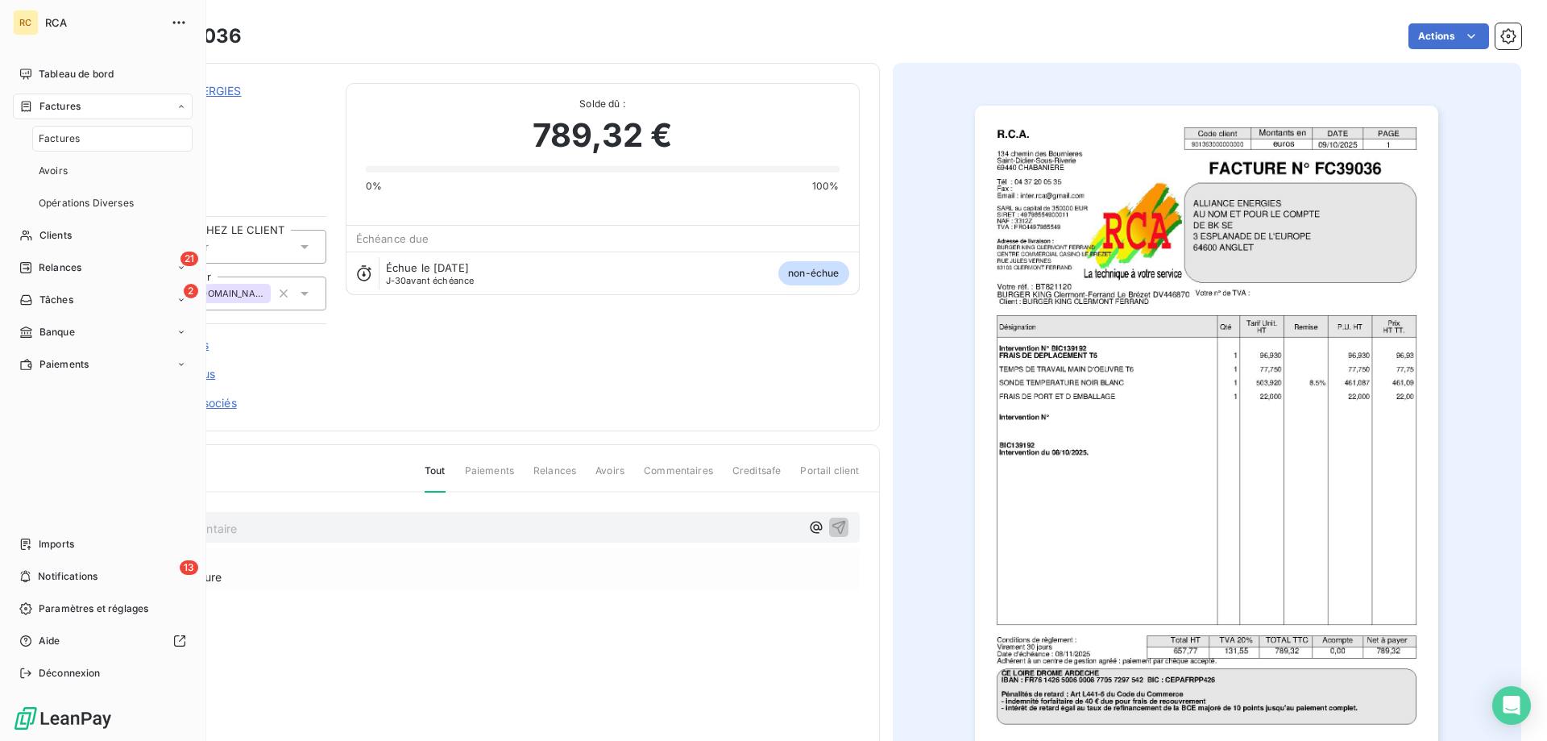
click at [110, 136] on div "Factures" at bounding box center [112, 139] width 160 height 26
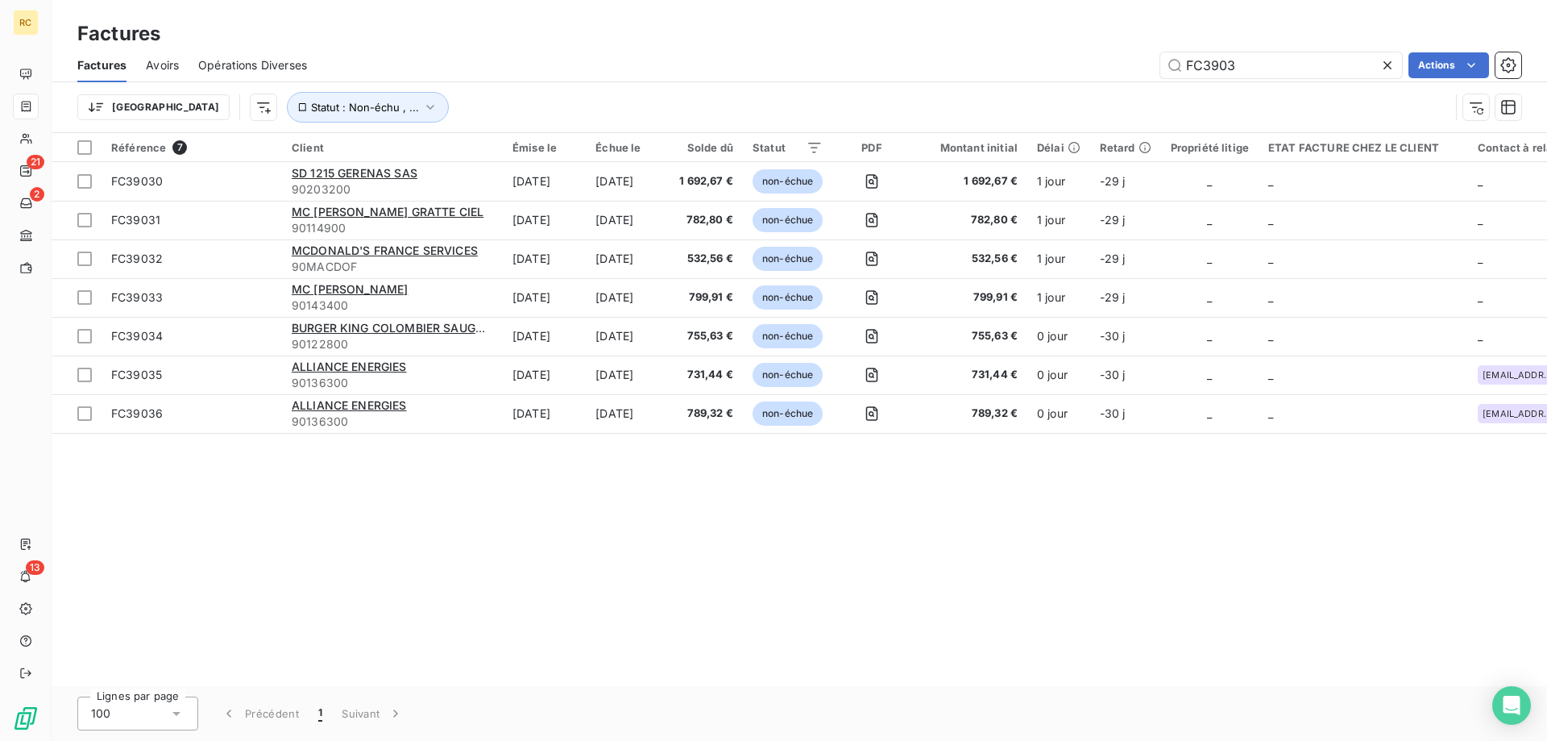
type input "FC3903"
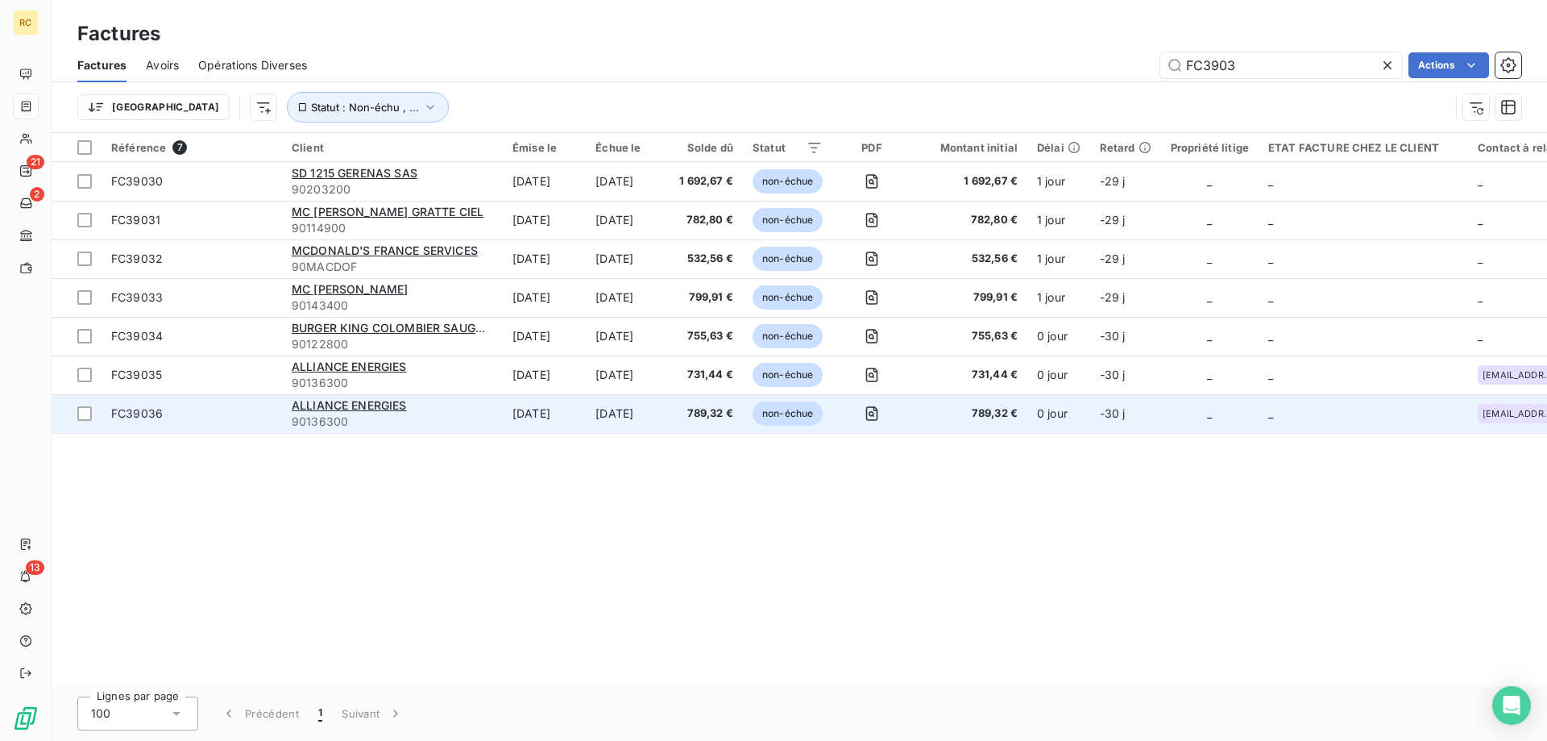
click at [127, 421] on div "FC39036" at bounding box center [137, 413] width 52 height 16
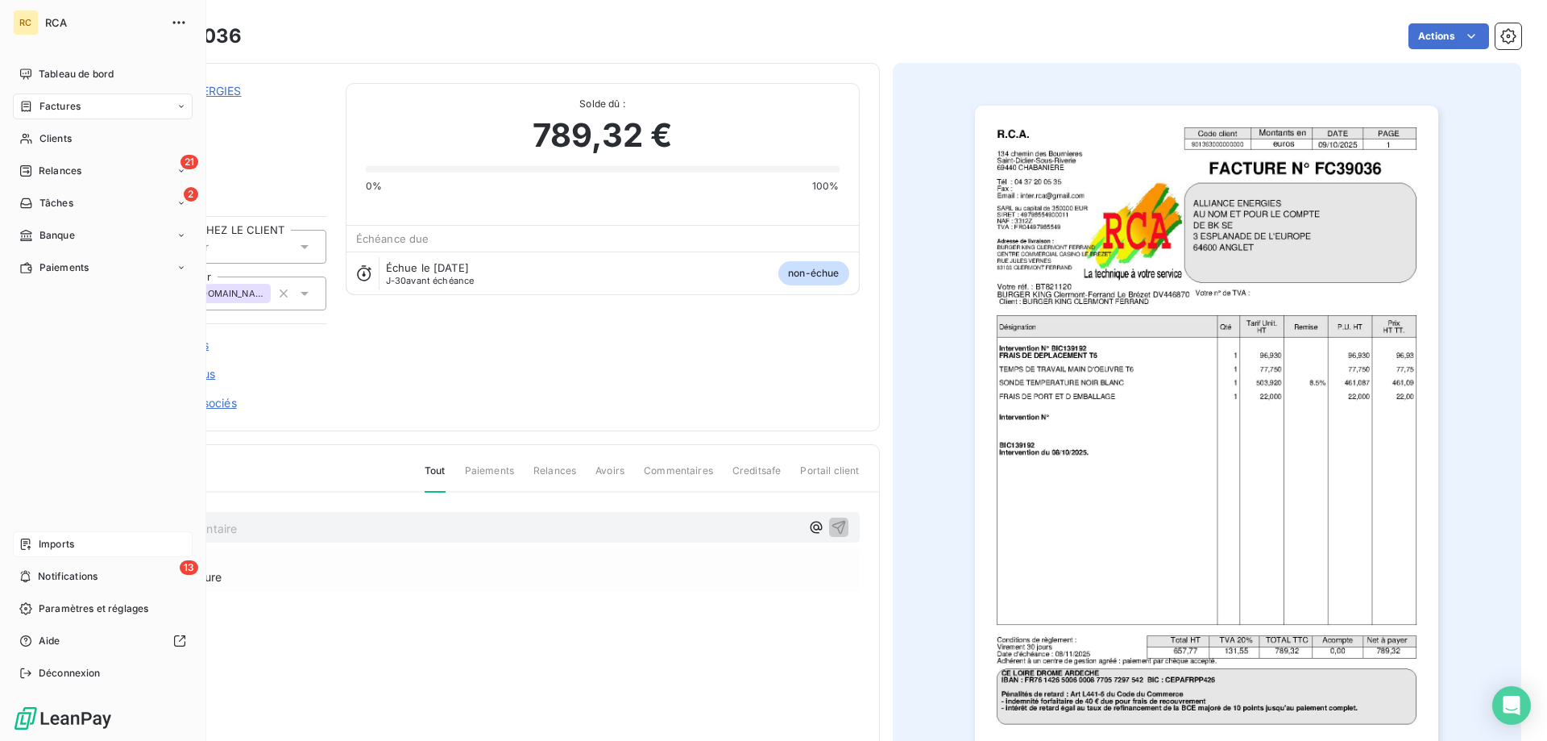
click at [37, 543] on div "Imports" at bounding box center [103, 544] width 180 height 26
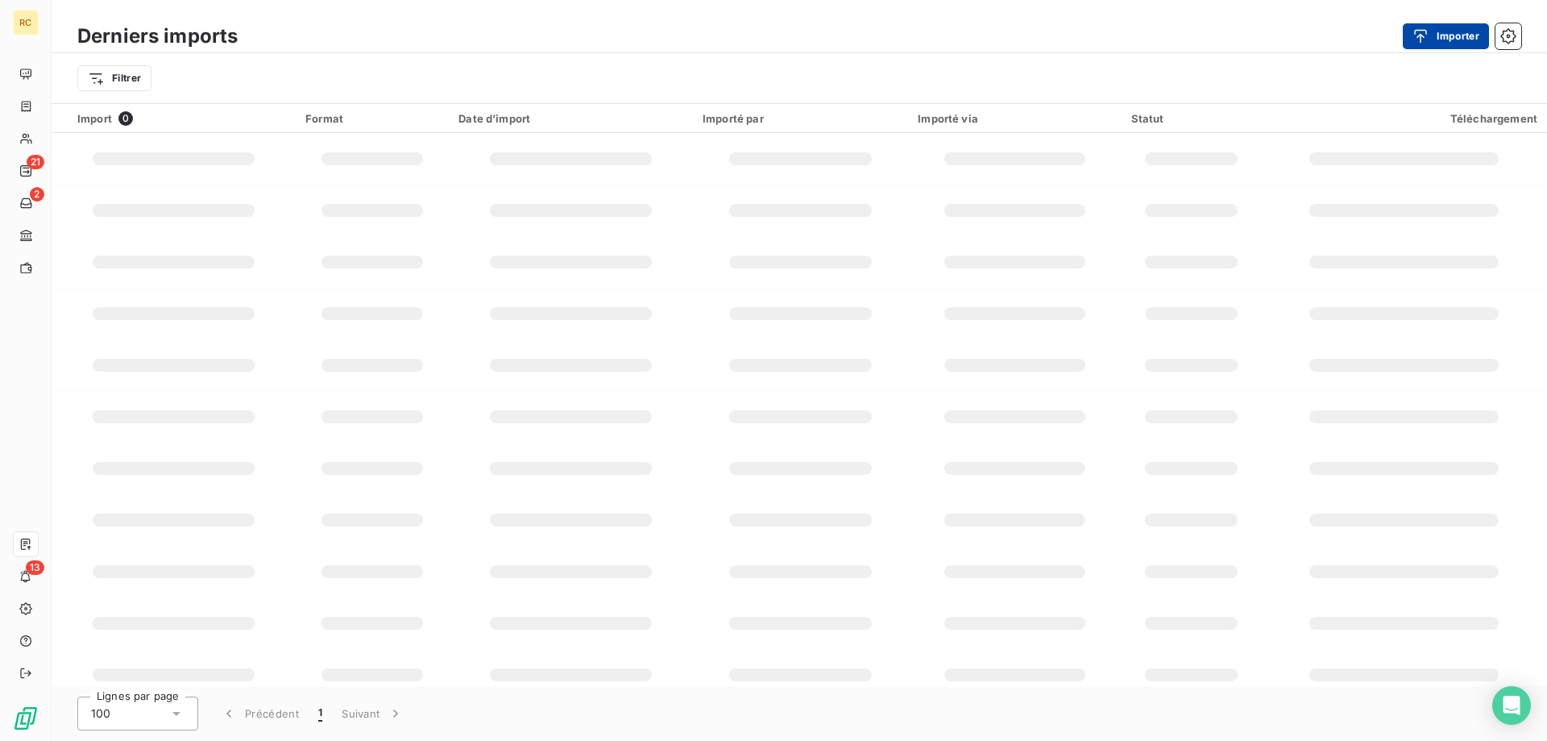
drag, startPoint x: 1448, startPoint y: 27, endPoint x: 1426, endPoint y: 45, distance: 28.1
click at [1447, 27] on button "Importer" at bounding box center [1446, 36] width 86 height 26
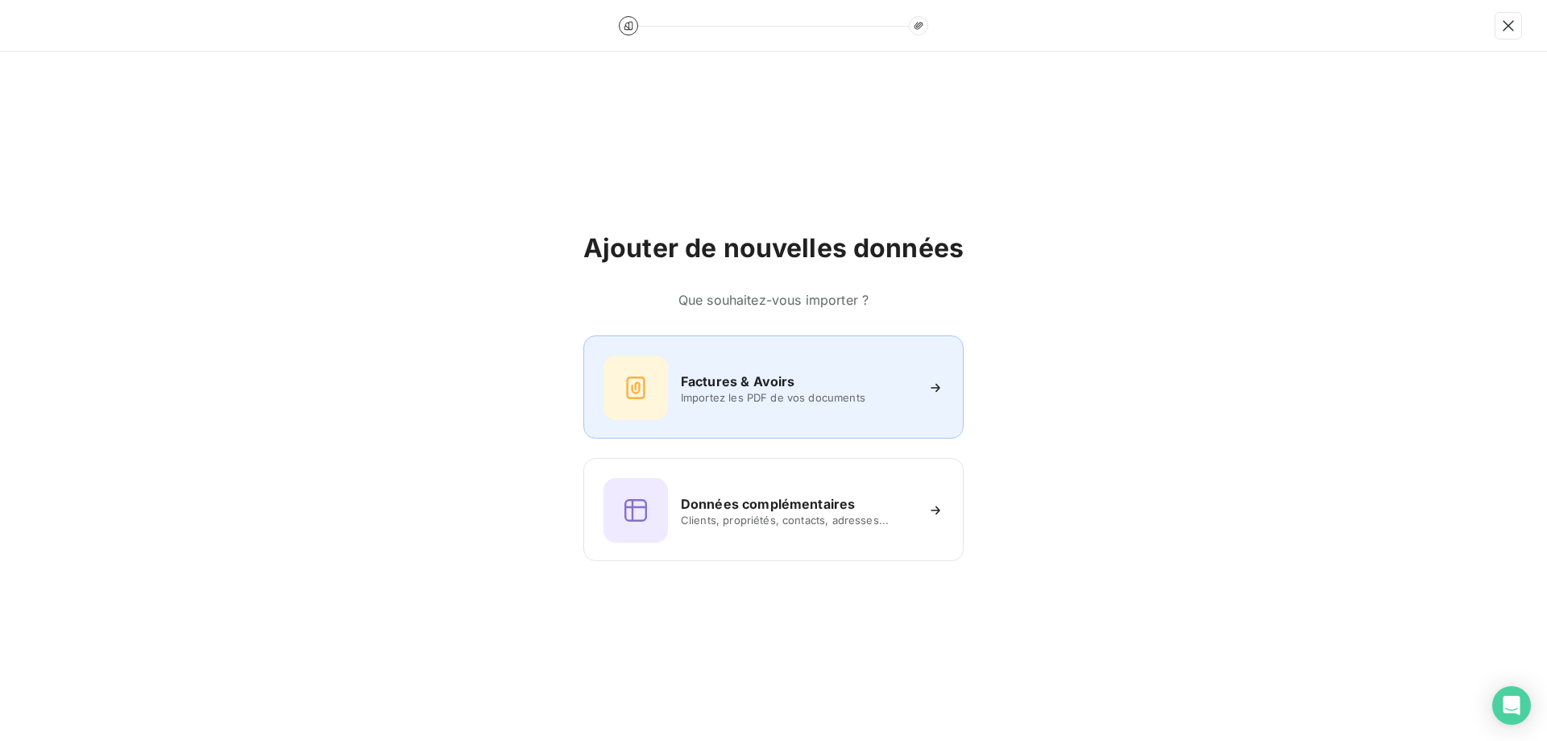
click at [758, 364] on div "Factures & Avoirs Importez les PDF de vos documents" at bounding box center [774, 387] width 340 height 64
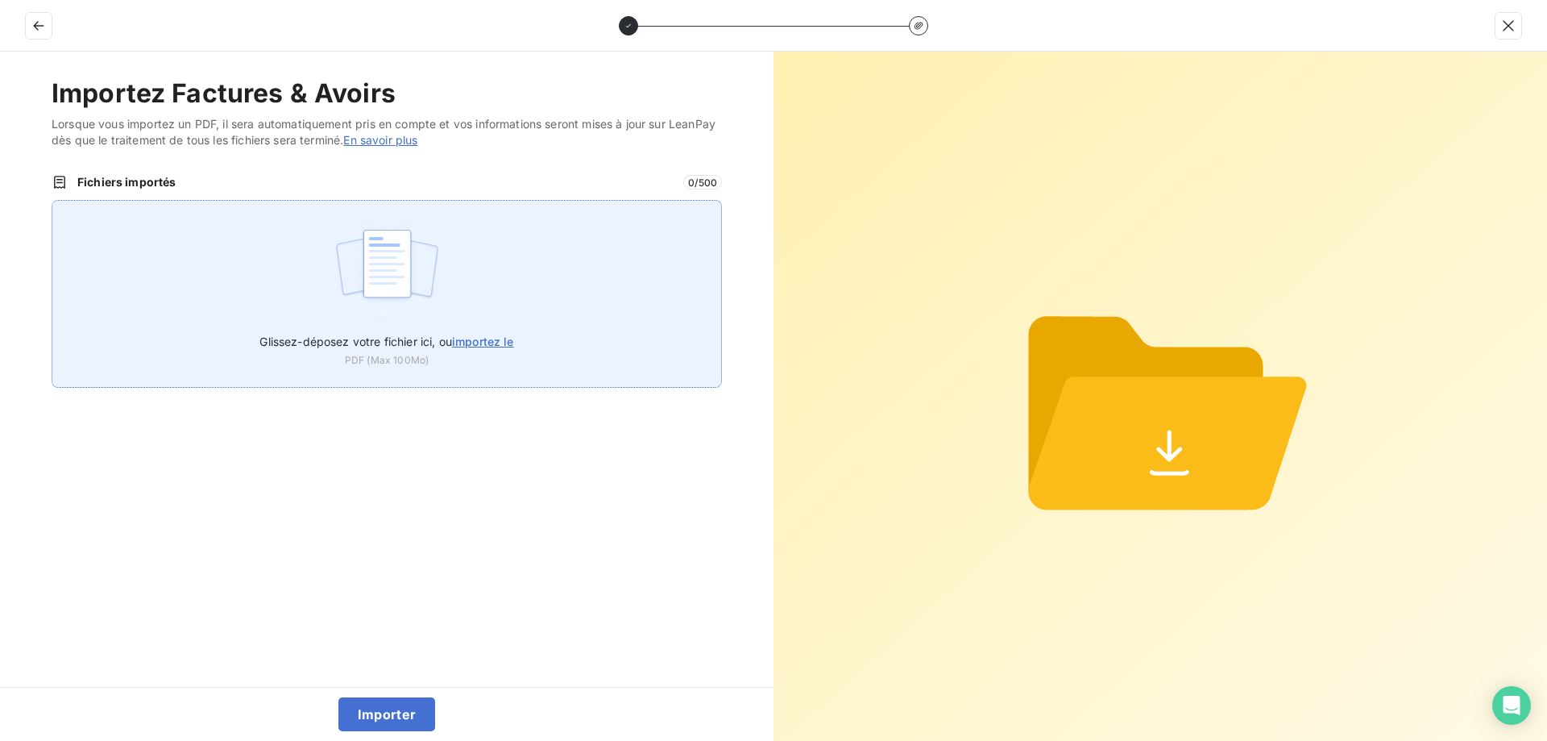
click at [484, 339] on span "importez le" at bounding box center [483, 341] width 62 height 14
click at [52, 201] on input "Glissez-déposez votre fichier ici, ou importez le" at bounding box center [52, 200] width 1 height 1
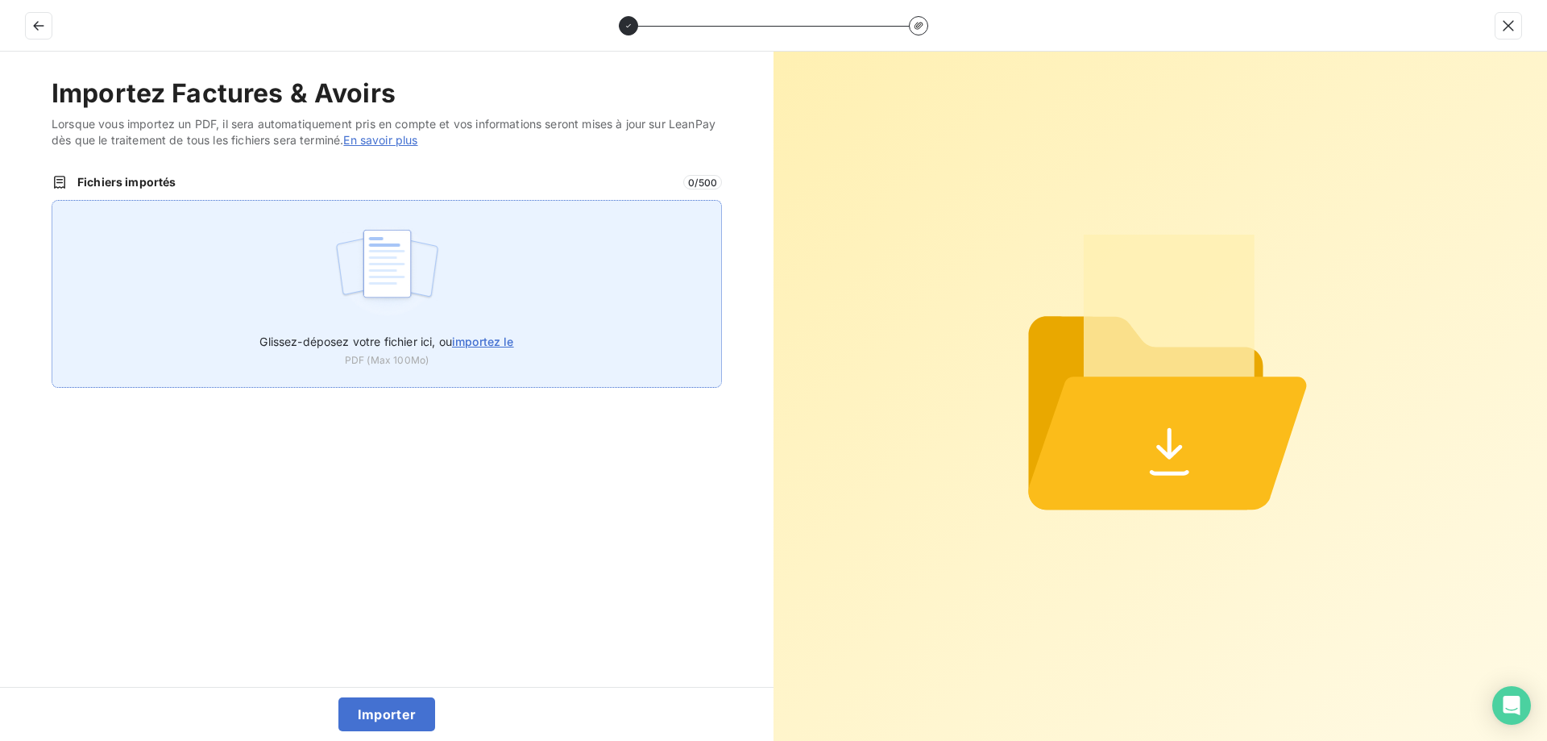
type input "C:\fakepath\FC39037.pdf"
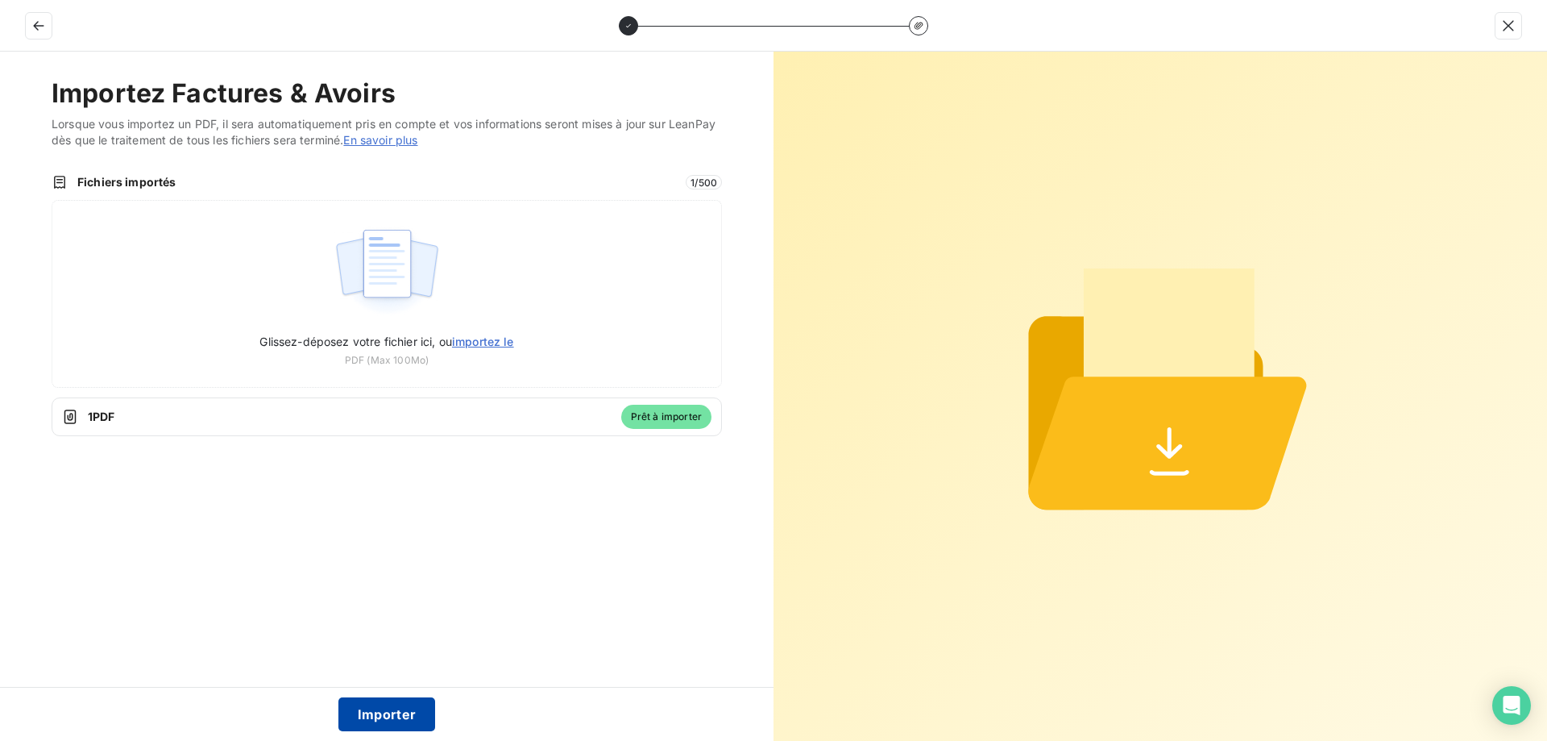
click at [394, 708] on button "Importer" at bounding box center [388, 714] width 98 height 34
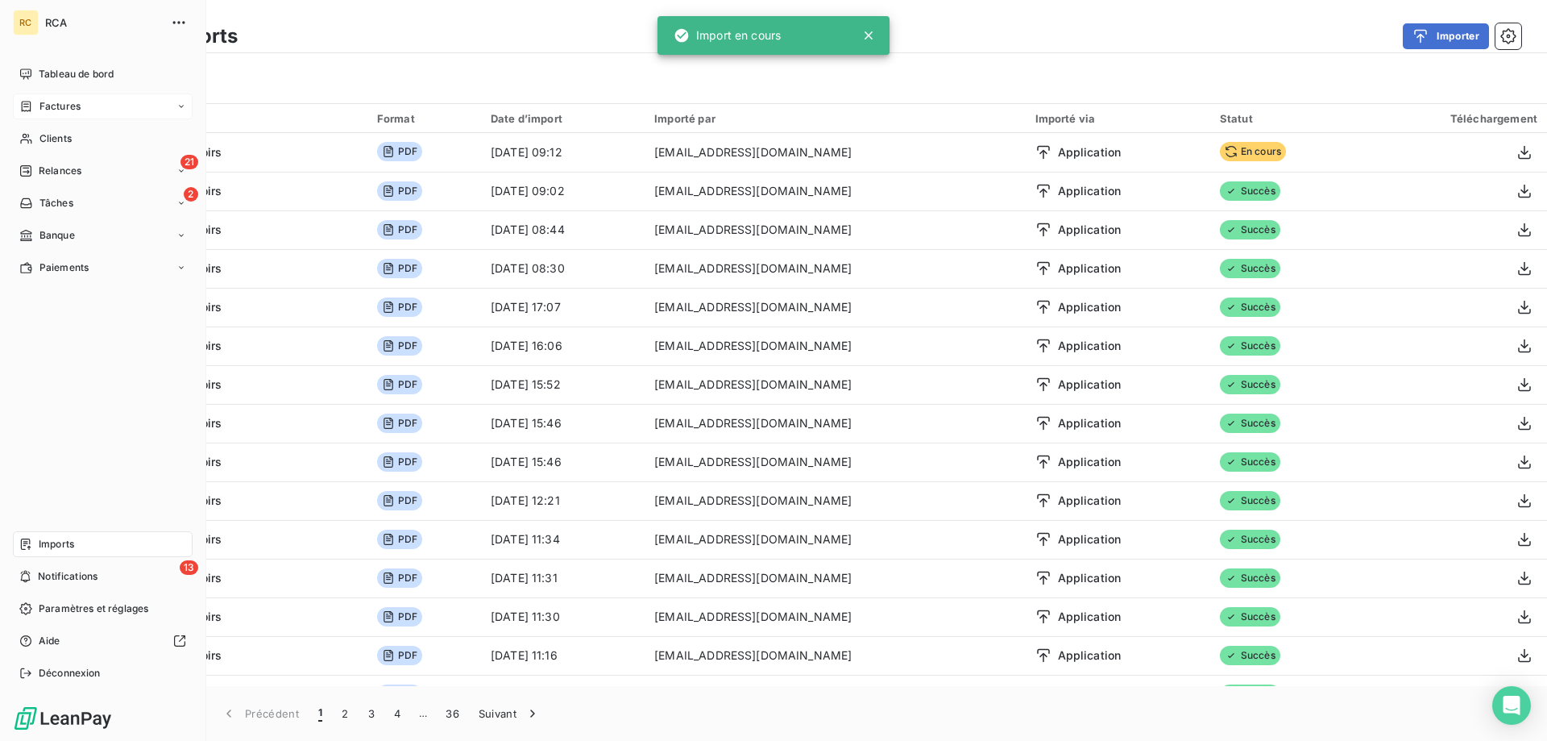
click at [42, 100] on span "Factures" at bounding box center [59, 106] width 41 height 15
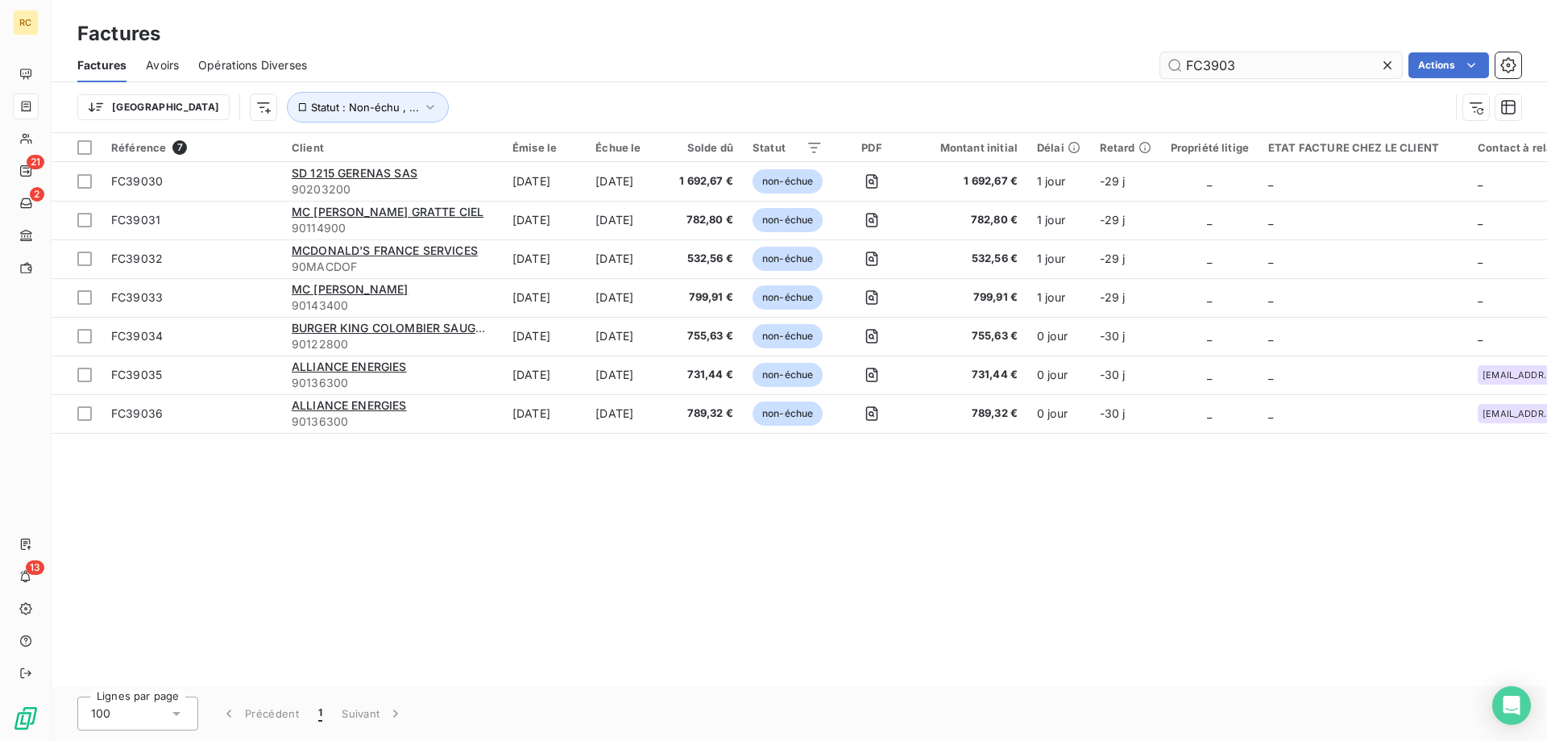
drag, startPoint x: 1217, startPoint y: 64, endPoint x: 1169, endPoint y: 60, distance: 48.6
click at [1165, 60] on input "FC3903" at bounding box center [1282, 65] width 242 height 26
drag, startPoint x: 1223, startPoint y: 65, endPoint x: 1144, endPoint y: 68, distance: 79.8
click at [1144, 68] on div "FC3903 Actions" at bounding box center [923, 65] width 1195 height 26
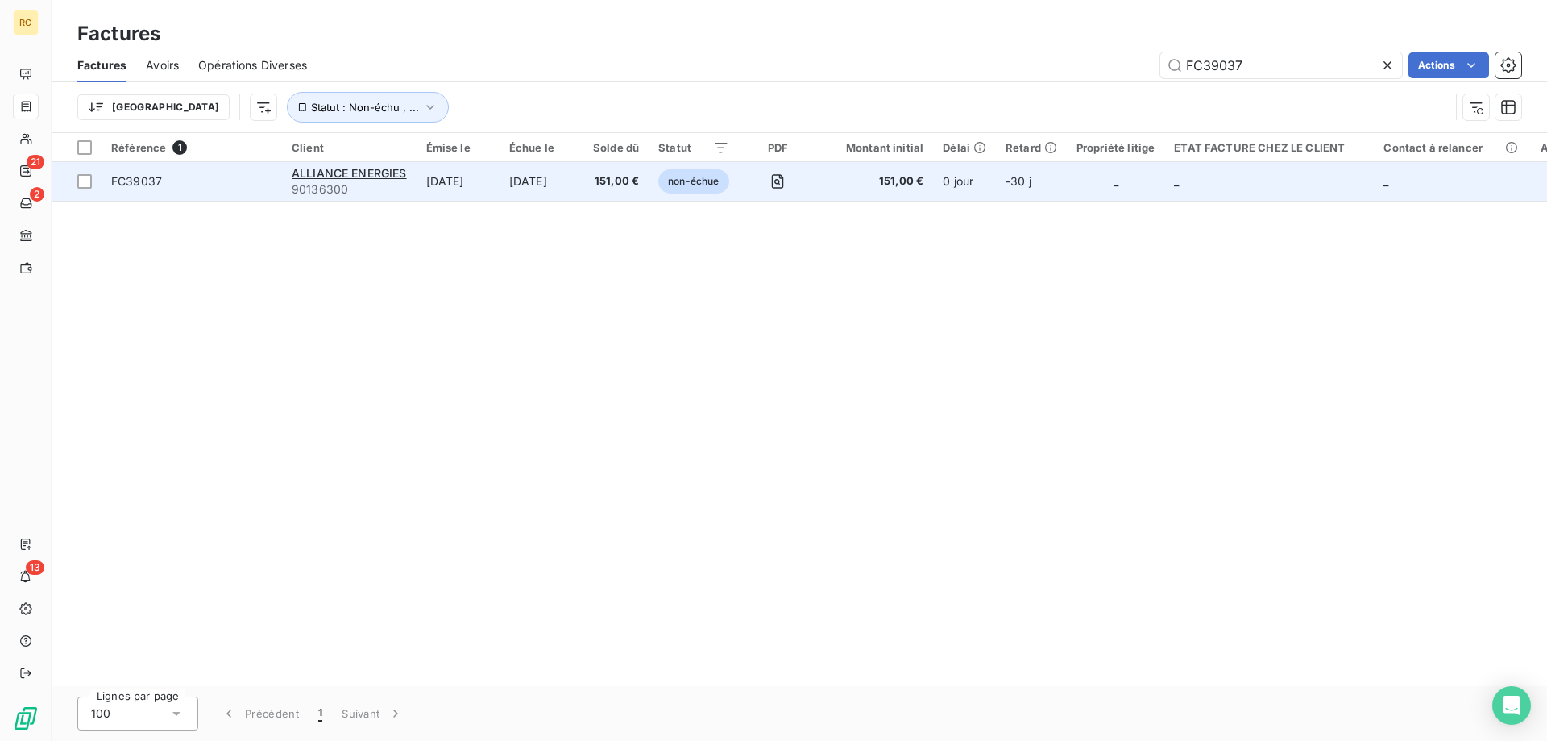
type input "FC39037"
click at [143, 181] on span "FC39037" at bounding box center [136, 181] width 51 height 14
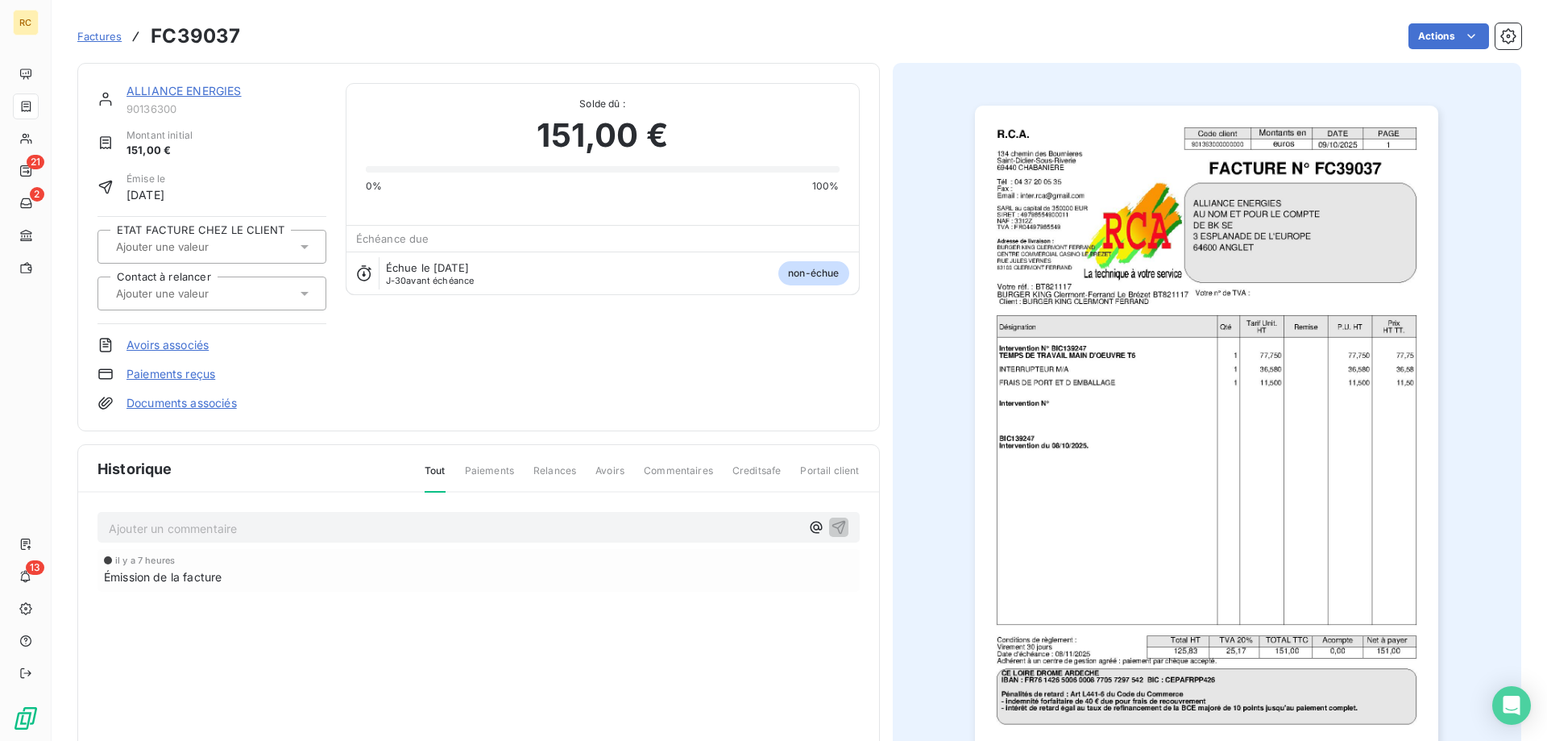
click at [210, 403] on link "Documents associés" at bounding box center [182, 403] width 110 height 16
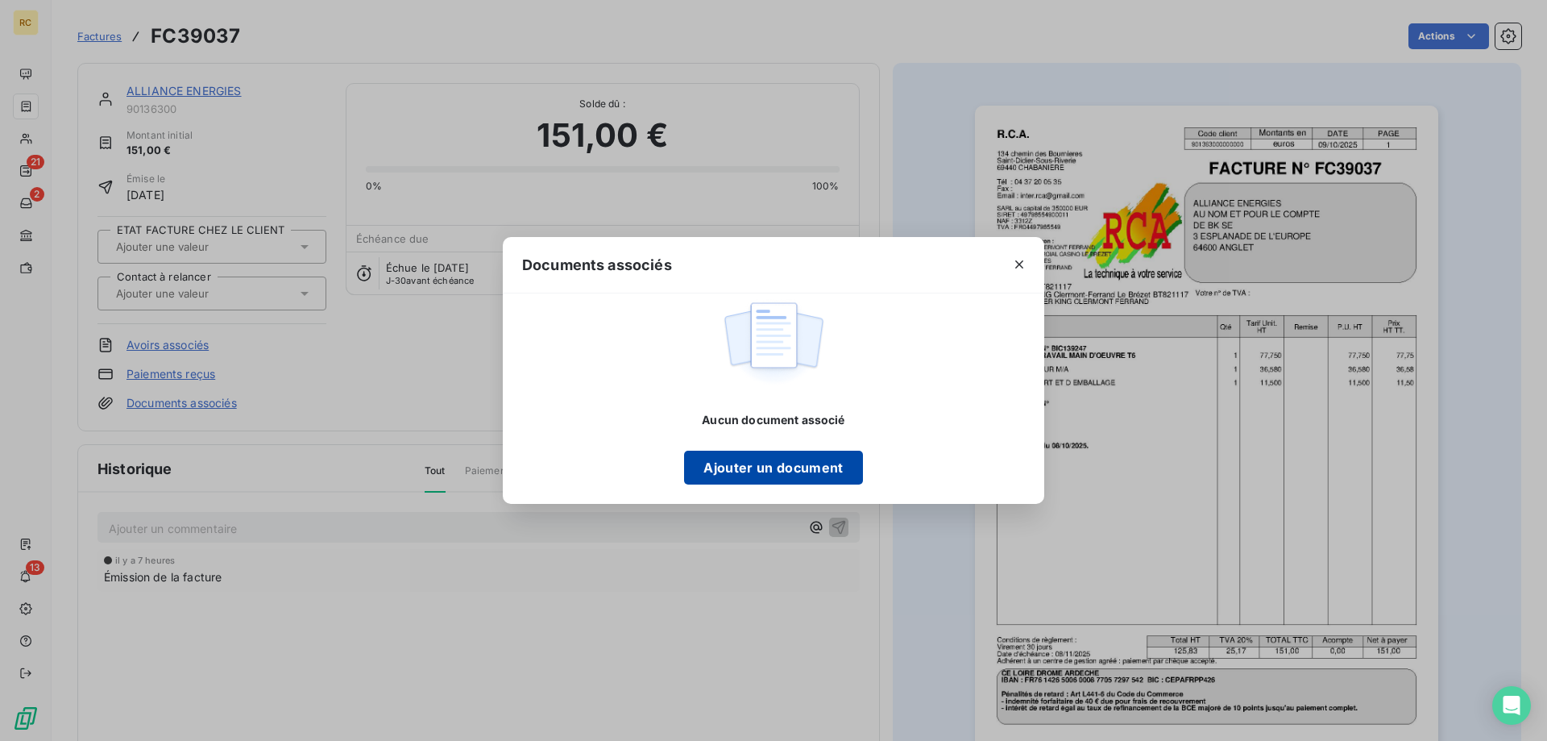
click at [731, 462] on button "Ajouter un document" at bounding box center [773, 468] width 178 height 34
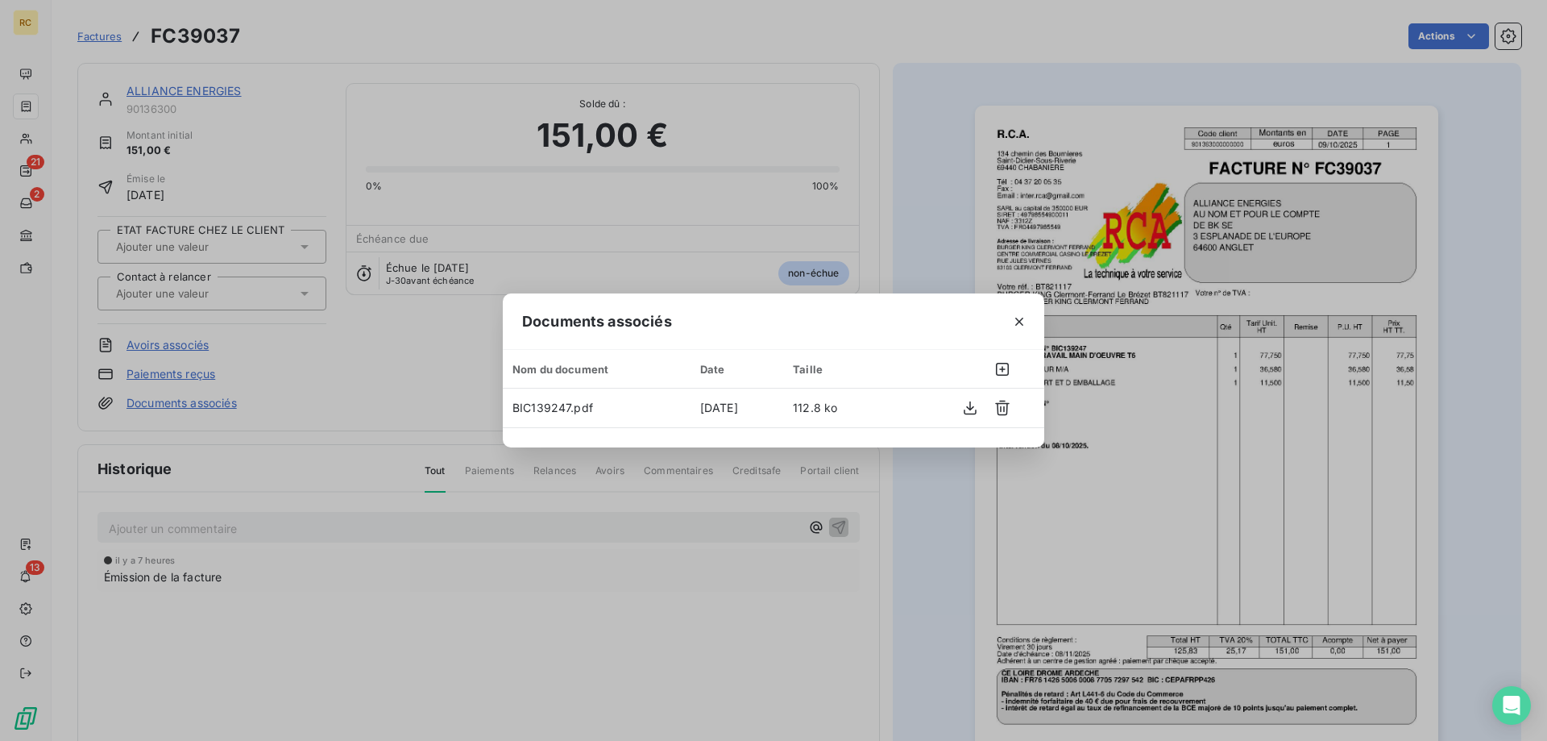
click at [915, 153] on div "Documents associés Nom du document Date Taille BIC139247.pdf [DATE] 112.8 ko" at bounding box center [773, 370] width 1547 height 741
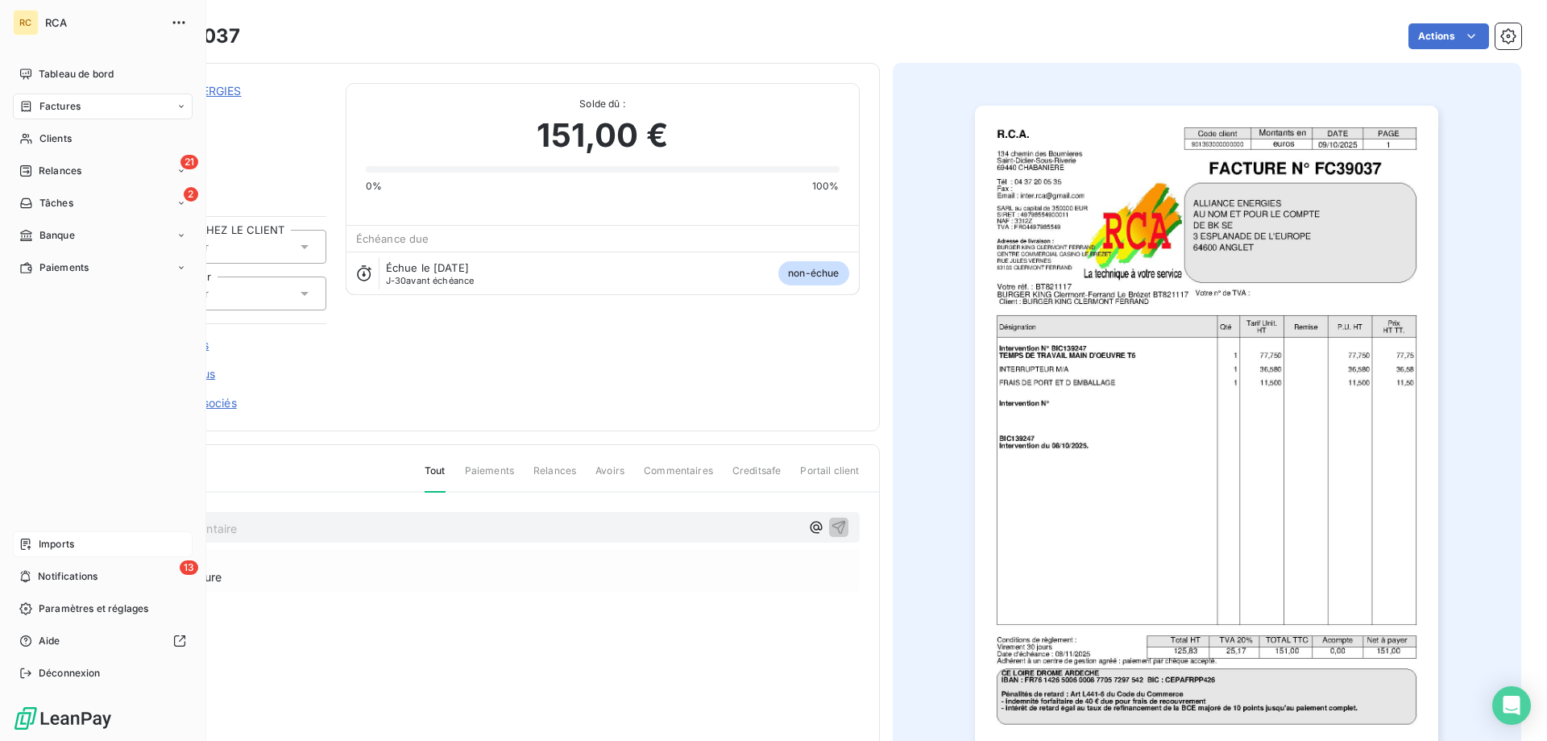
click at [41, 547] on span "Imports" at bounding box center [56, 544] width 35 height 15
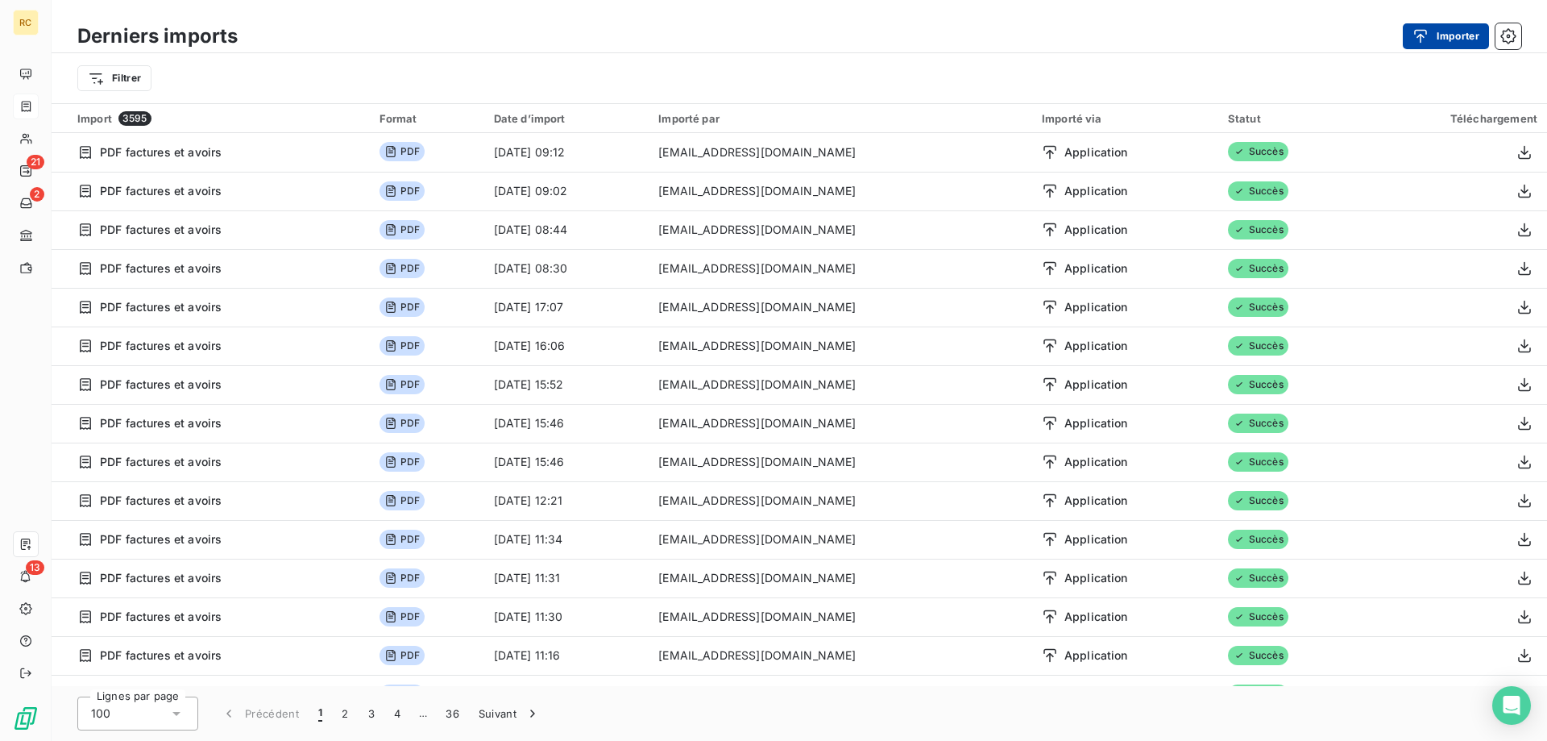
click at [1466, 27] on button "Importer" at bounding box center [1446, 36] width 86 height 26
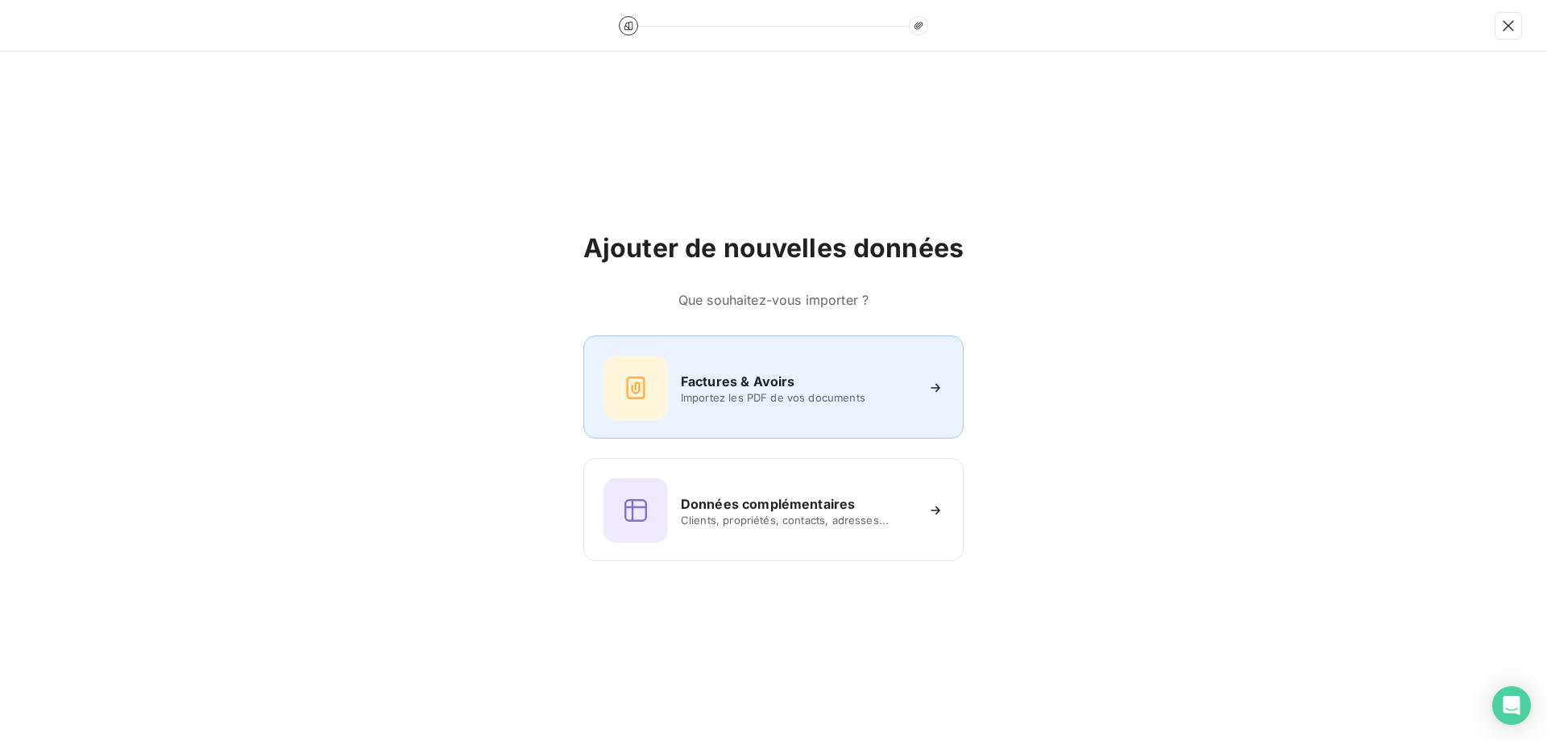
click at [829, 370] on div "Factures & Avoirs Importez les PDF de vos documents" at bounding box center [774, 387] width 340 height 64
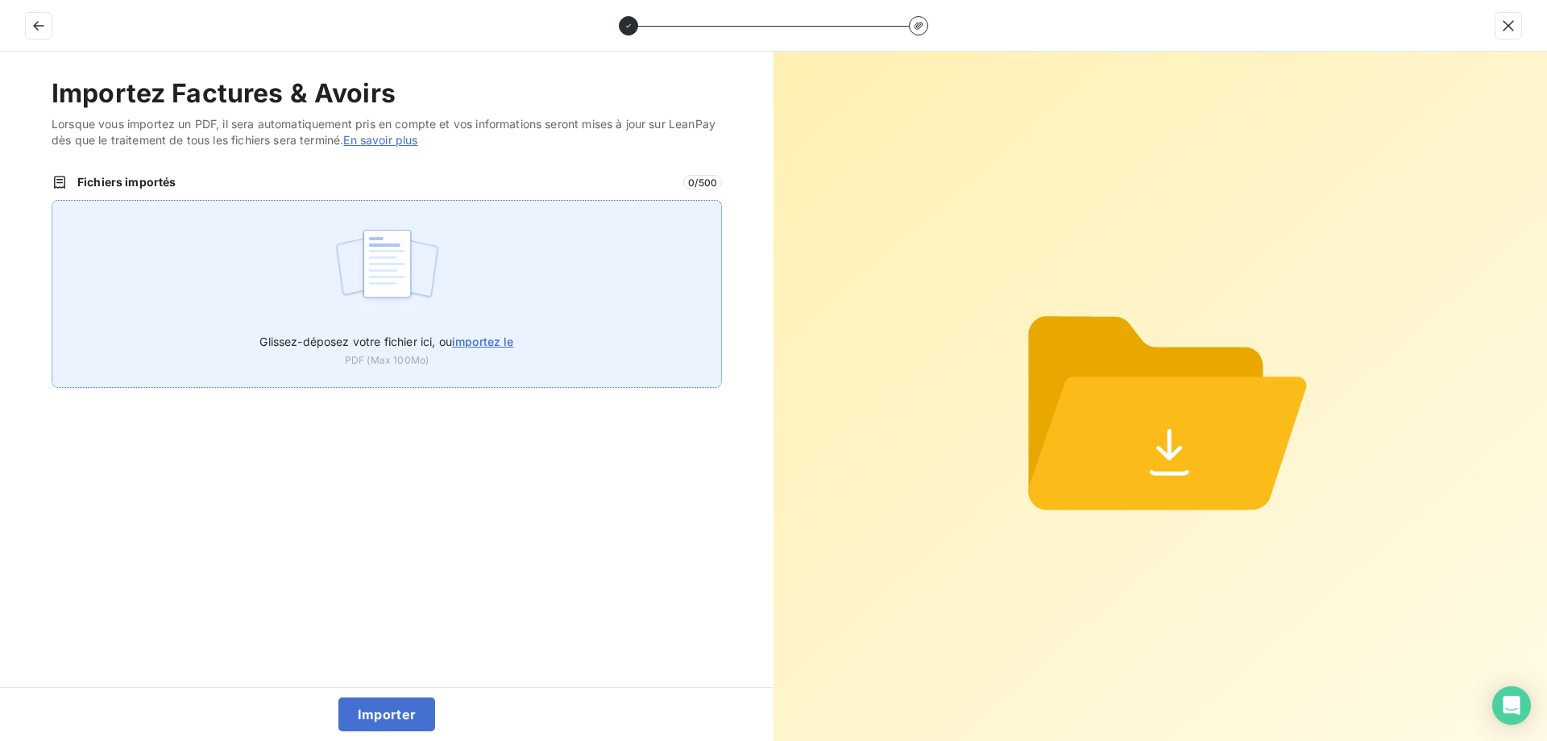
click at [501, 341] on span "importez le" at bounding box center [483, 341] width 62 height 14
click at [52, 201] on input "Glissez-déposez votre fichier ici, ou importez le" at bounding box center [52, 200] width 1 height 1
type input "C:\fakepath\FC39037.pdf"
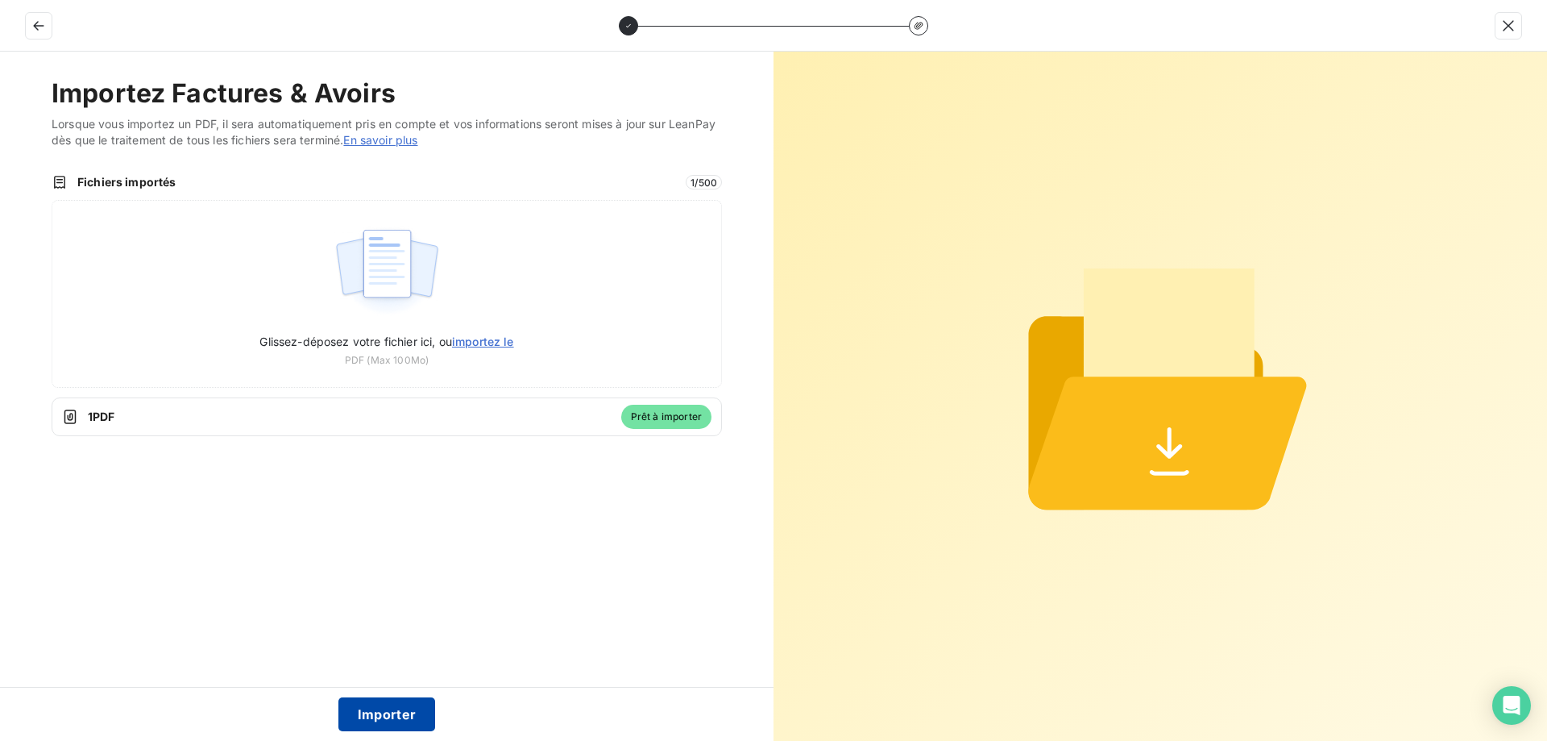
click at [384, 717] on button "Importer" at bounding box center [388, 714] width 98 height 34
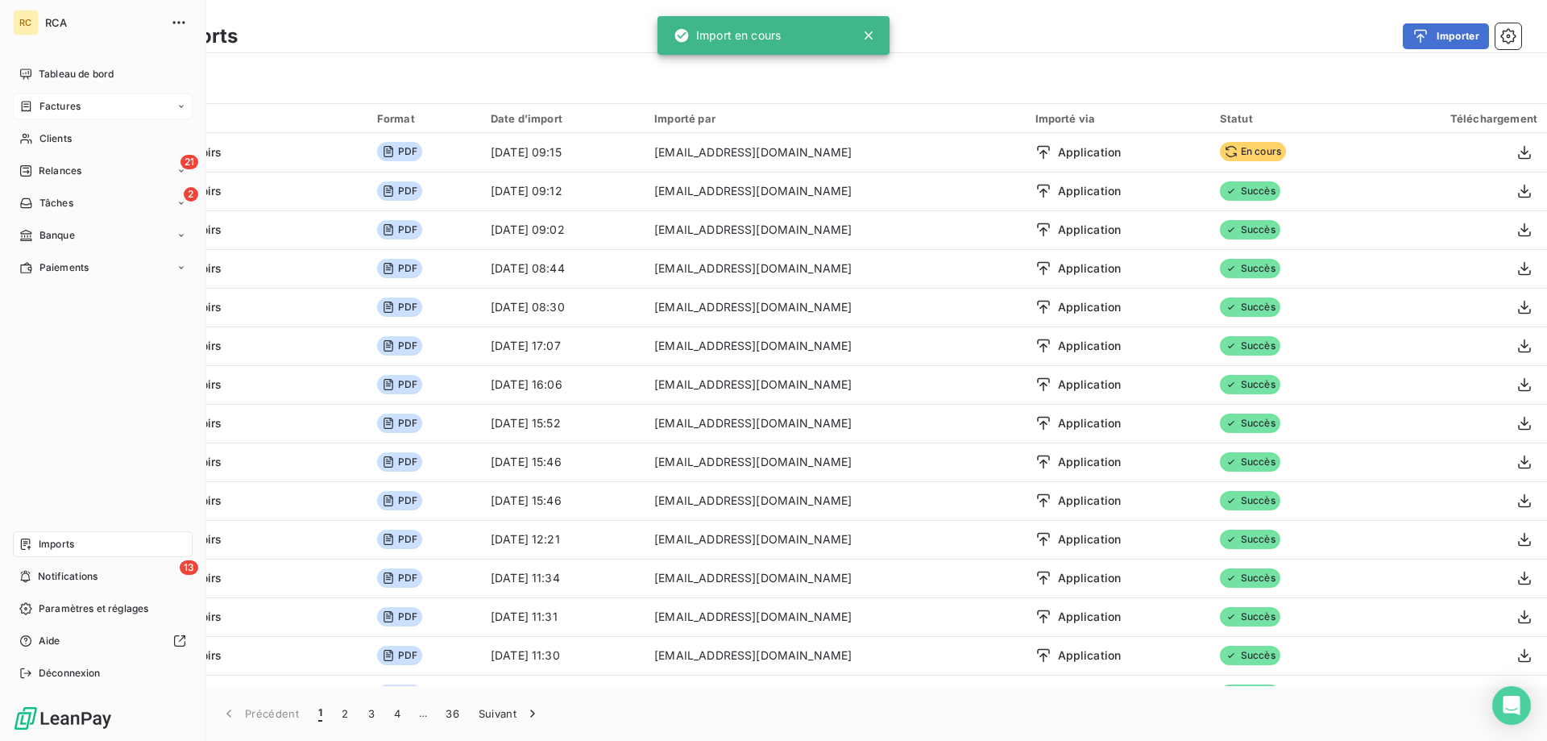
click at [59, 107] on span "Factures" at bounding box center [59, 106] width 41 height 15
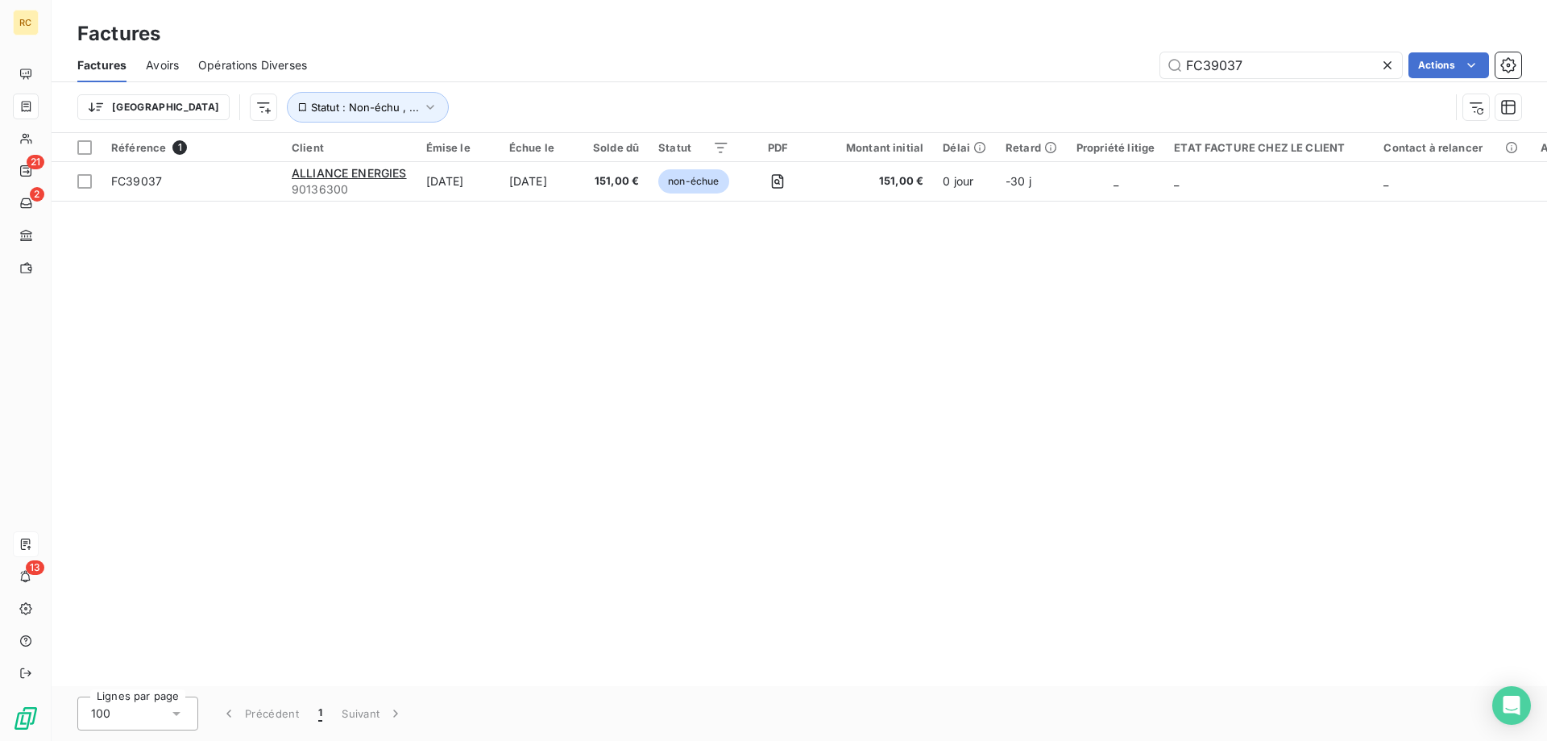
drag, startPoint x: 1265, startPoint y: 69, endPoint x: 1150, endPoint y: 61, distance: 115.5
click at [1150, 61] on div "FC39037 Actions" at bounding box center [923, 65] width 1195 height 26
drag, startPoint x: 1196, startPoint y: 68, endPoint x: 722, endPoint y: 331, distance: 542.3
click at [733, 338] on div "Référence 1 Client Émise le Échue le Solde dû Statut PDF Montant initial Délai …" at bounding box center [800, 409] width 1496 height 553
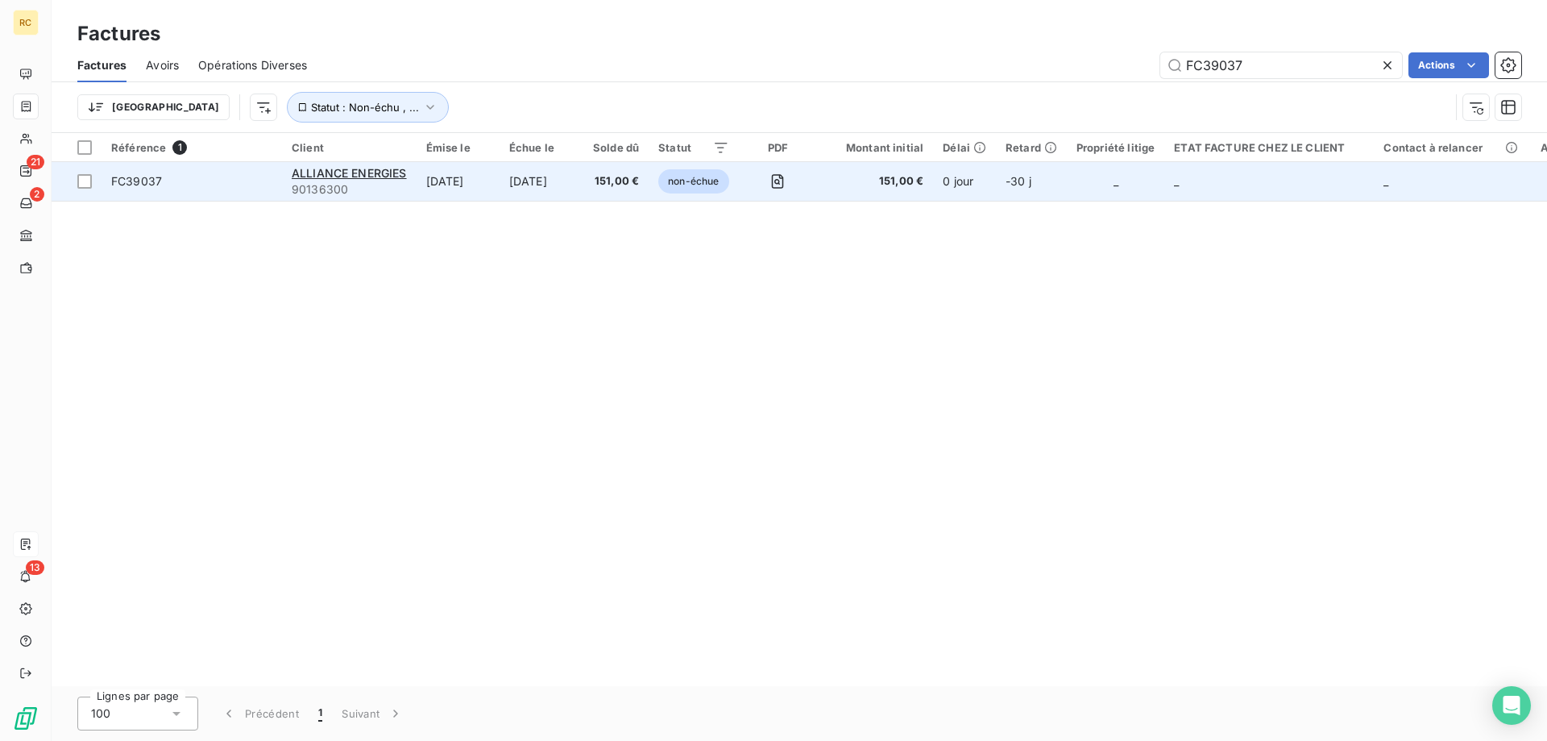
click at [139, 173] on div "FC39037" at bounding box center [136, 181] width 51 height 16
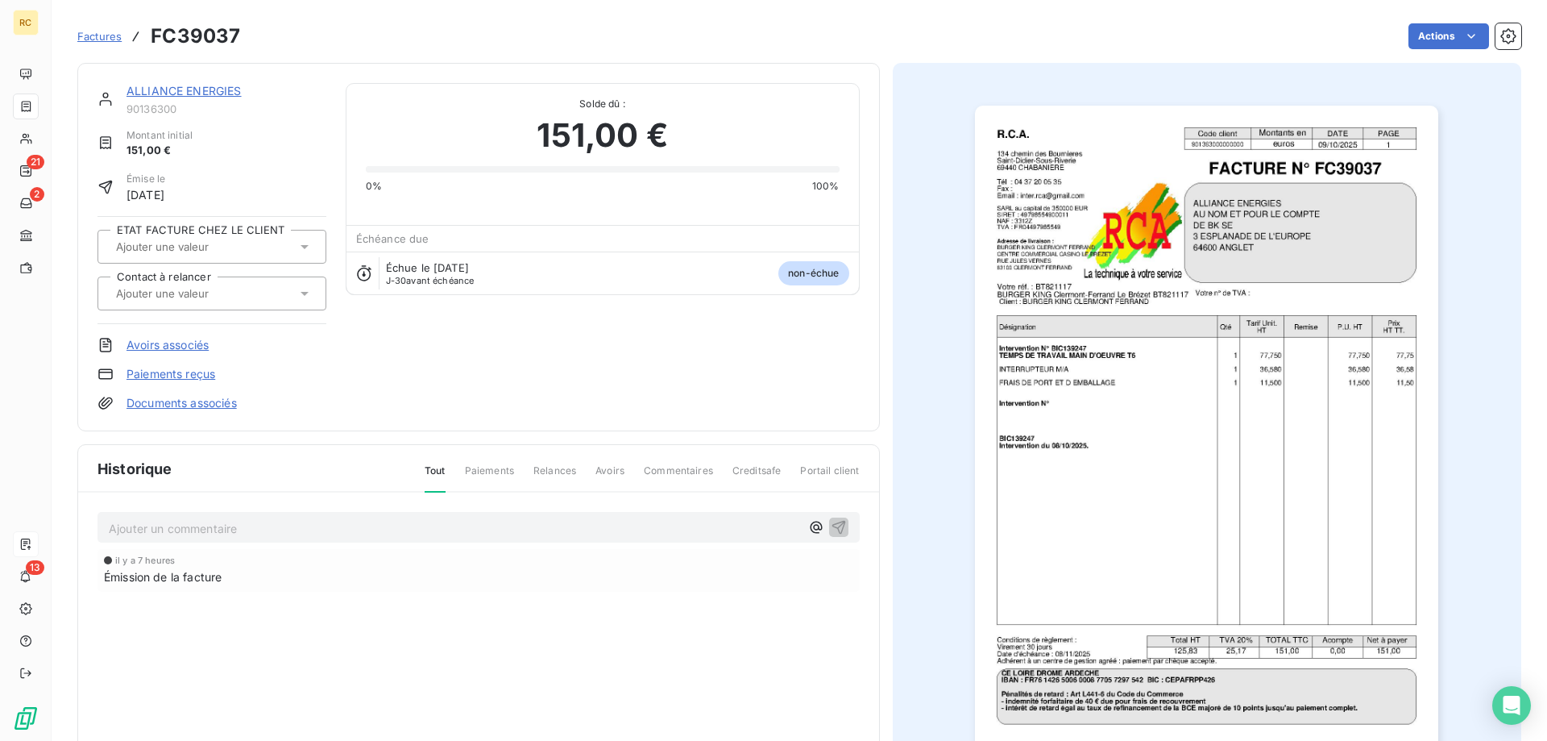
click at [164, 400] on link "Documents associés" at bounding box center [182, 403] width 110 height 16
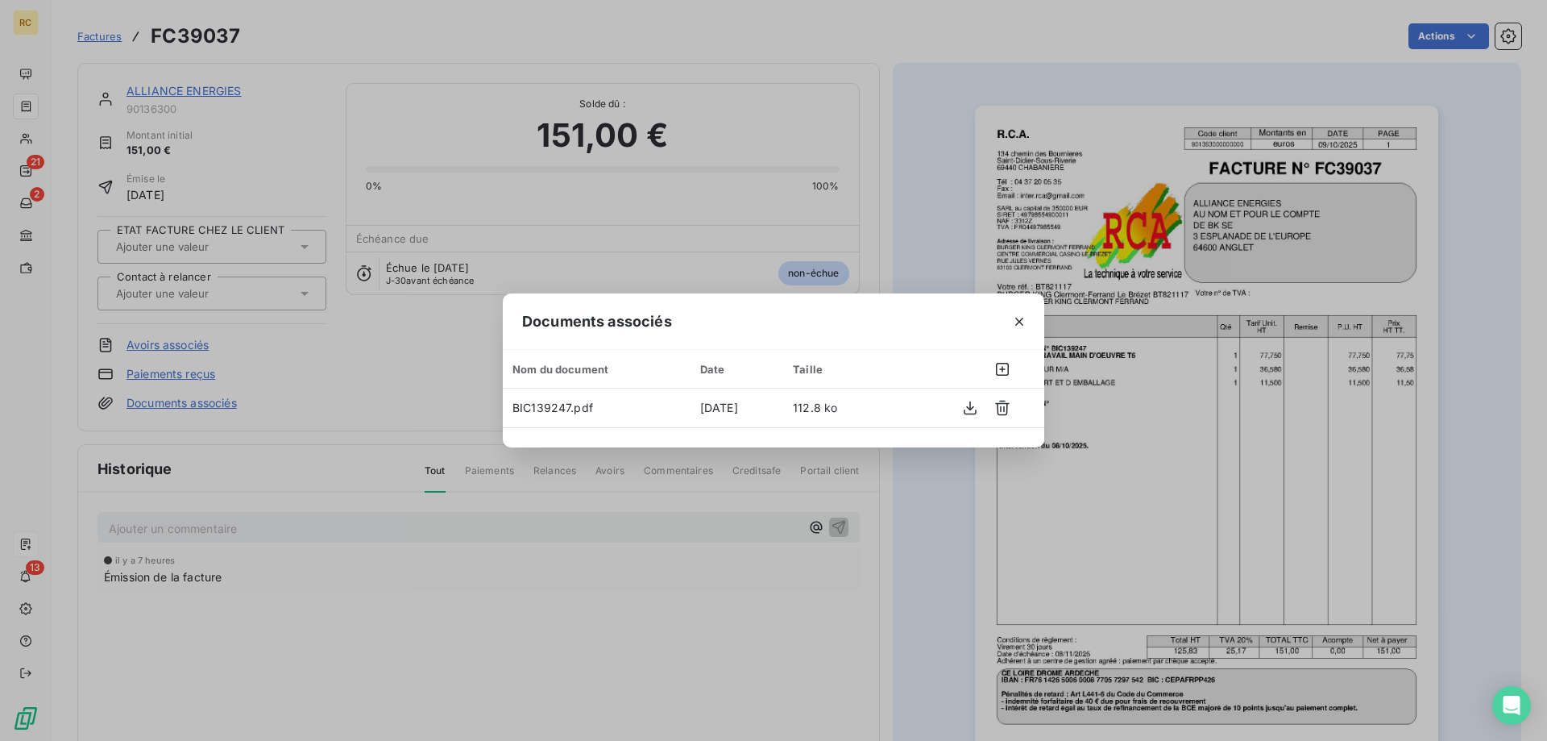
drag, startPoint x: 929, startPoint y: 527, endPoint x: 916, endPoint y: 513, distance: 18.8
click at [928, 526] on div "Documents associés Nom du document Date Taille BIC139247.pdf [DATE] 112.8 ko" at bounding box center [773, 370] width 1547 height 741
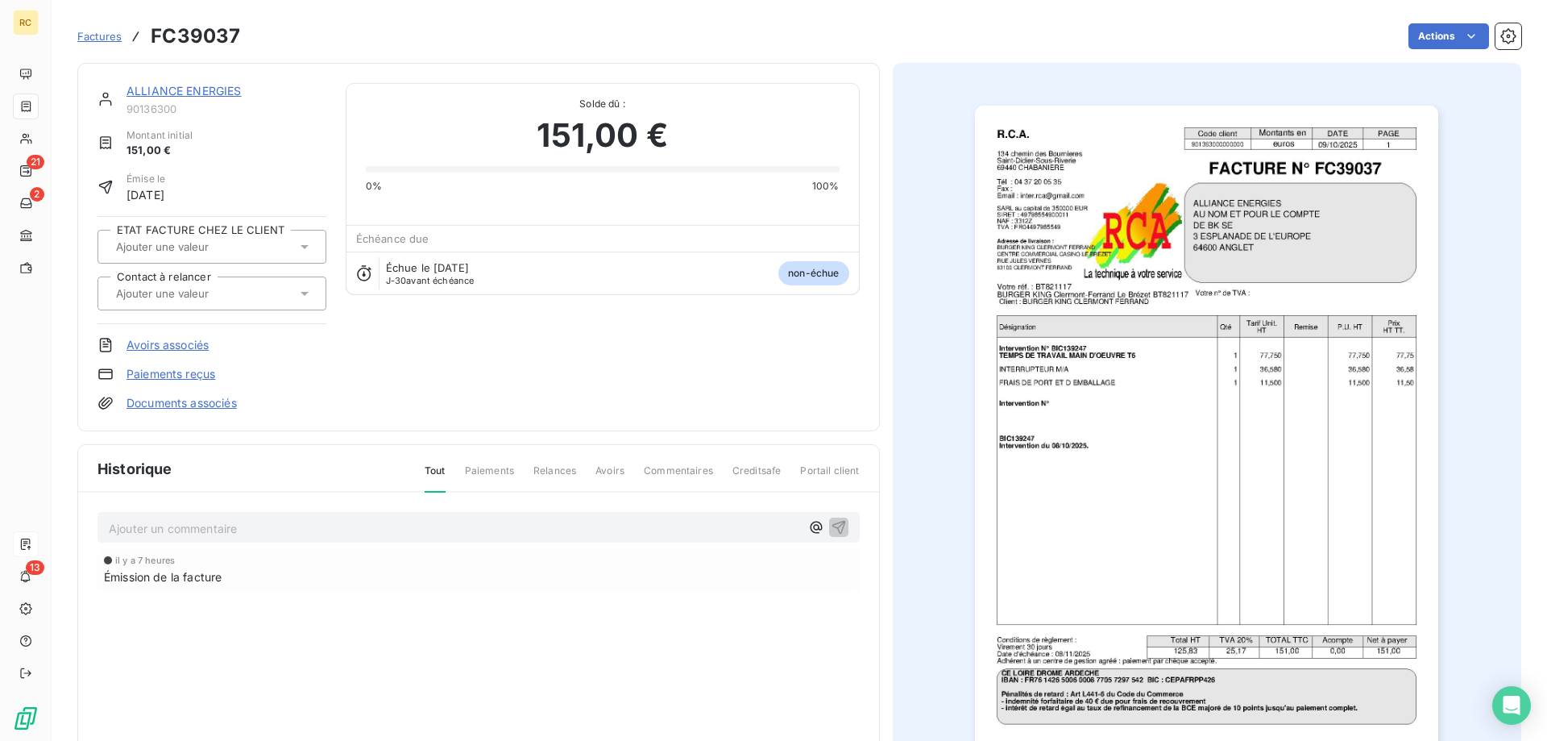
click at [300, 292] on icon at bounding box center [305, 293] width 16 height 16
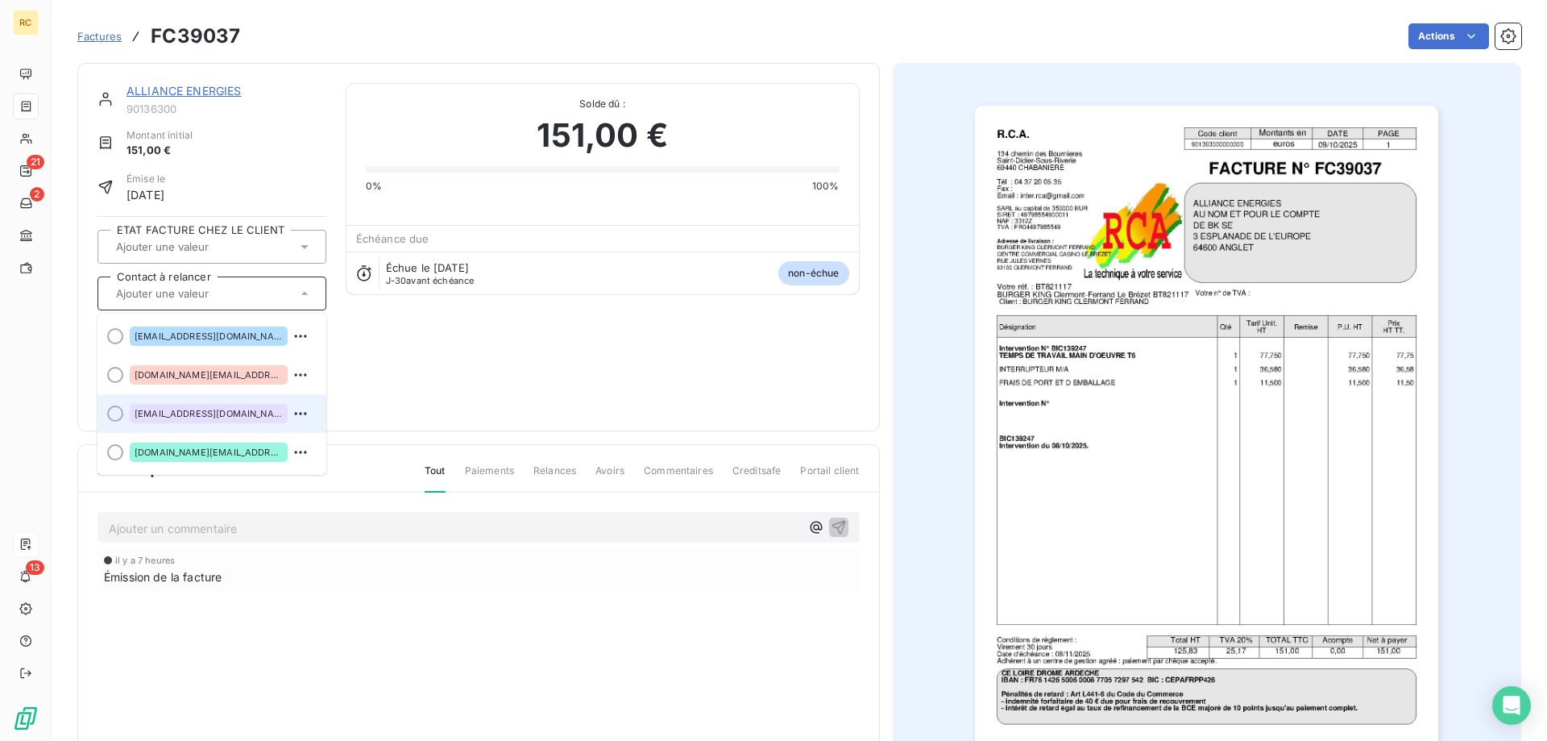
click at [222, 415] on span "[EMAIL_ADDRESS][DOMAIN_NAME]" at bounding box center [209, 414] width 148 height 10
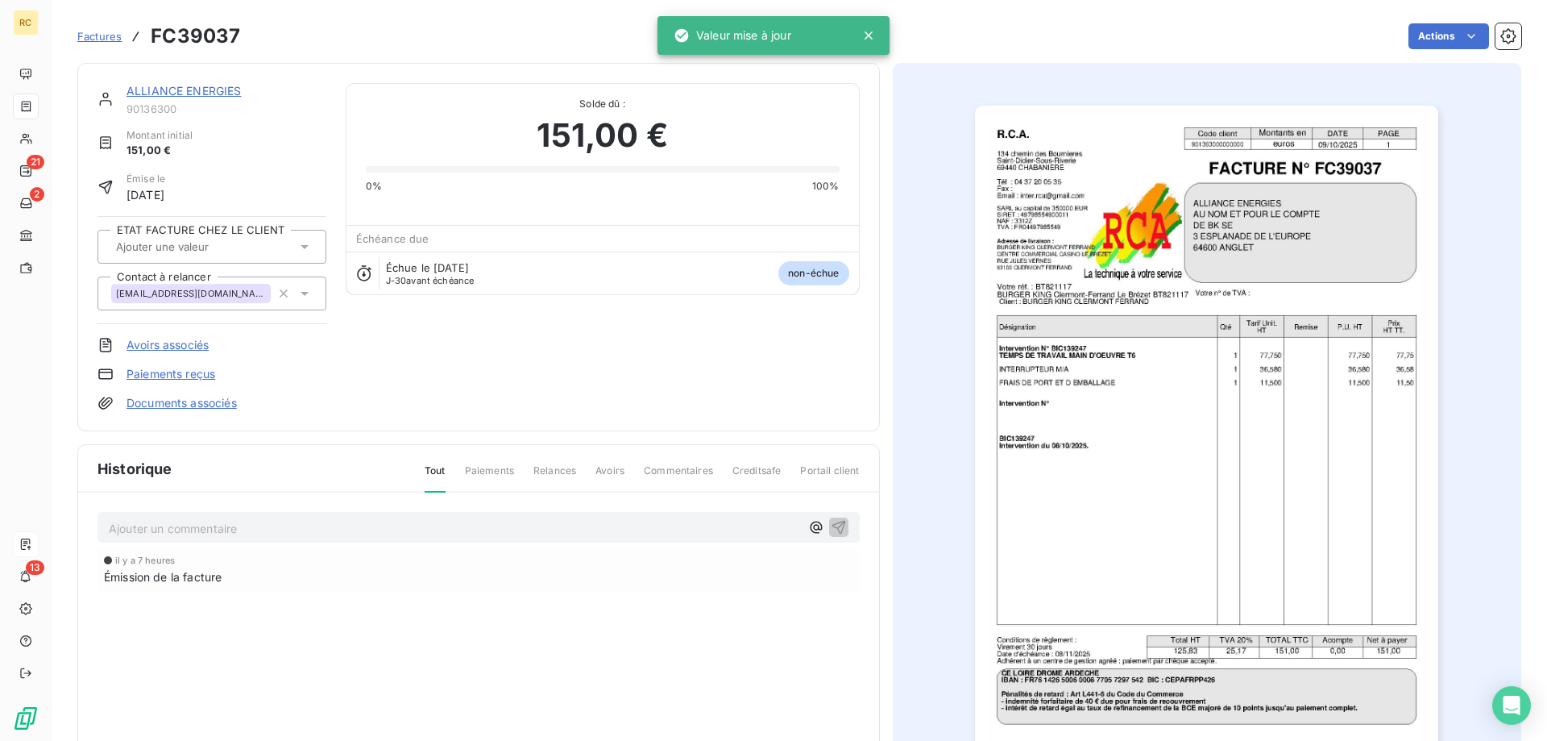
click at [783, 463] on div "Tout Paiements Relances Avoirs Commentaires Creditsafe Portail client" at bounding box center [632, 476] width 455 height 27
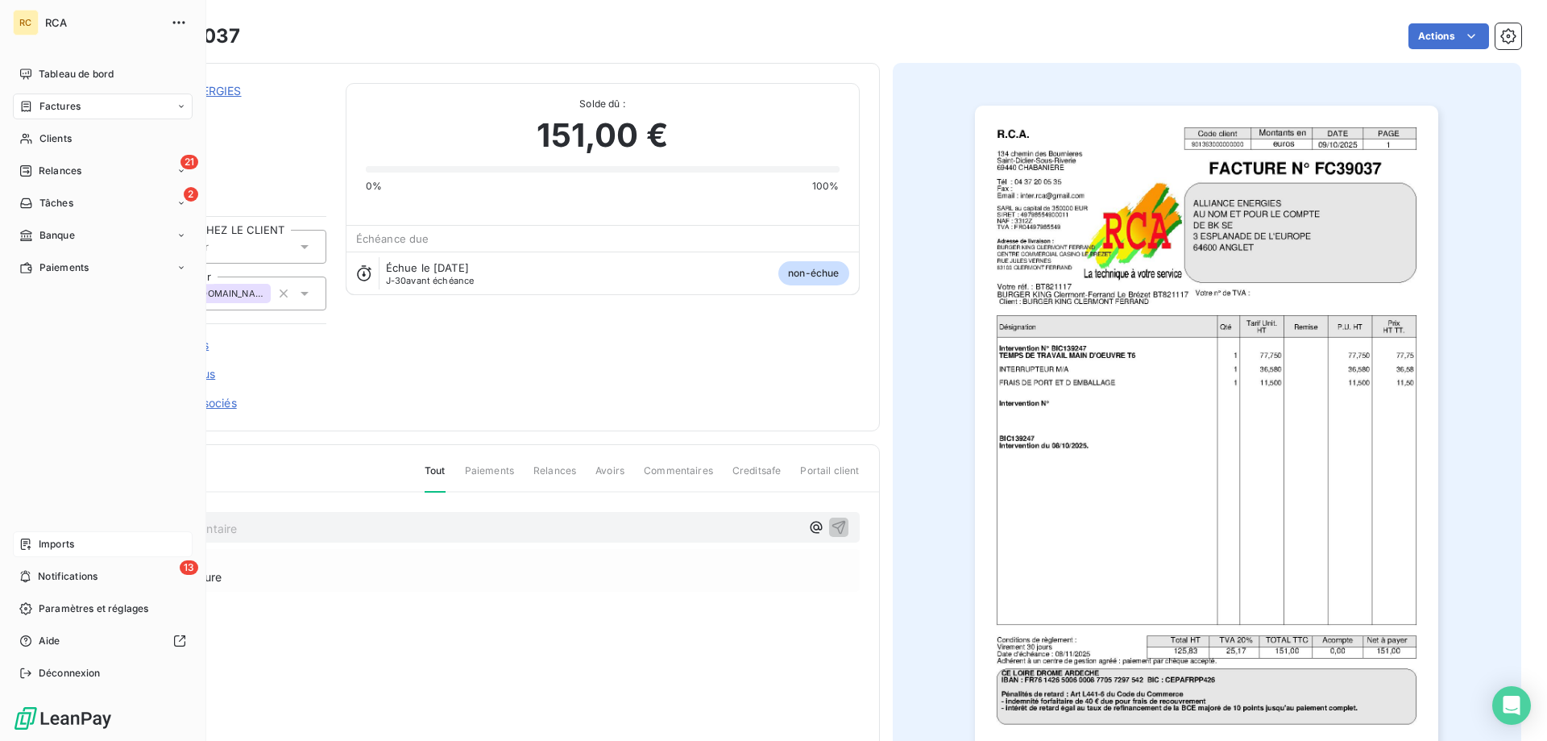
click at [48, 542] on span "Imports" at bounding box center [56, 544] width 35 height 15
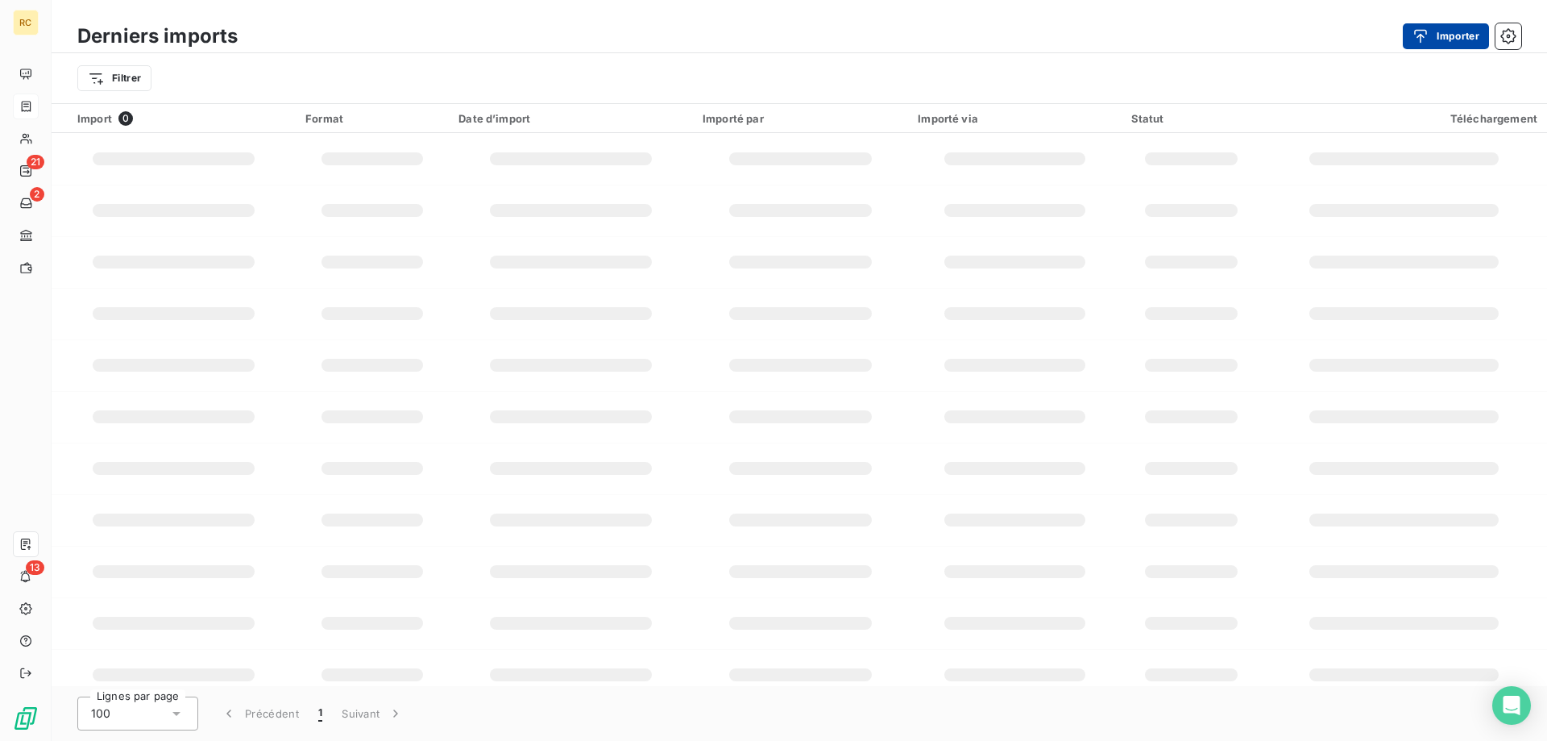
click at [1432, 31] on div "button" at bounding box center [1425, 36] width 24 height 16
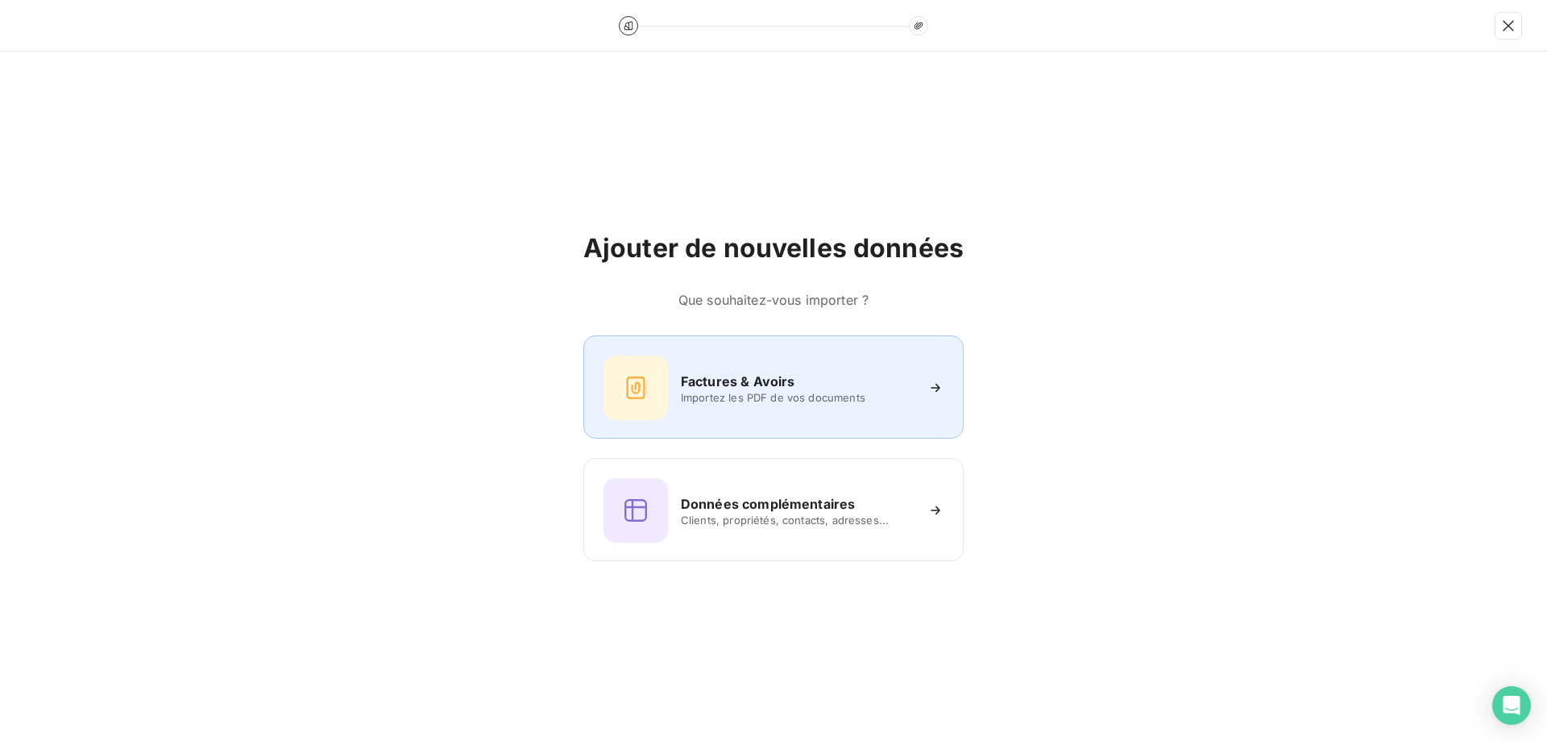
click at [794, 370] on div "Factures & Avoirs Importez les PDF de vos documents" at bounding box center [774, 387] width 340 height 64
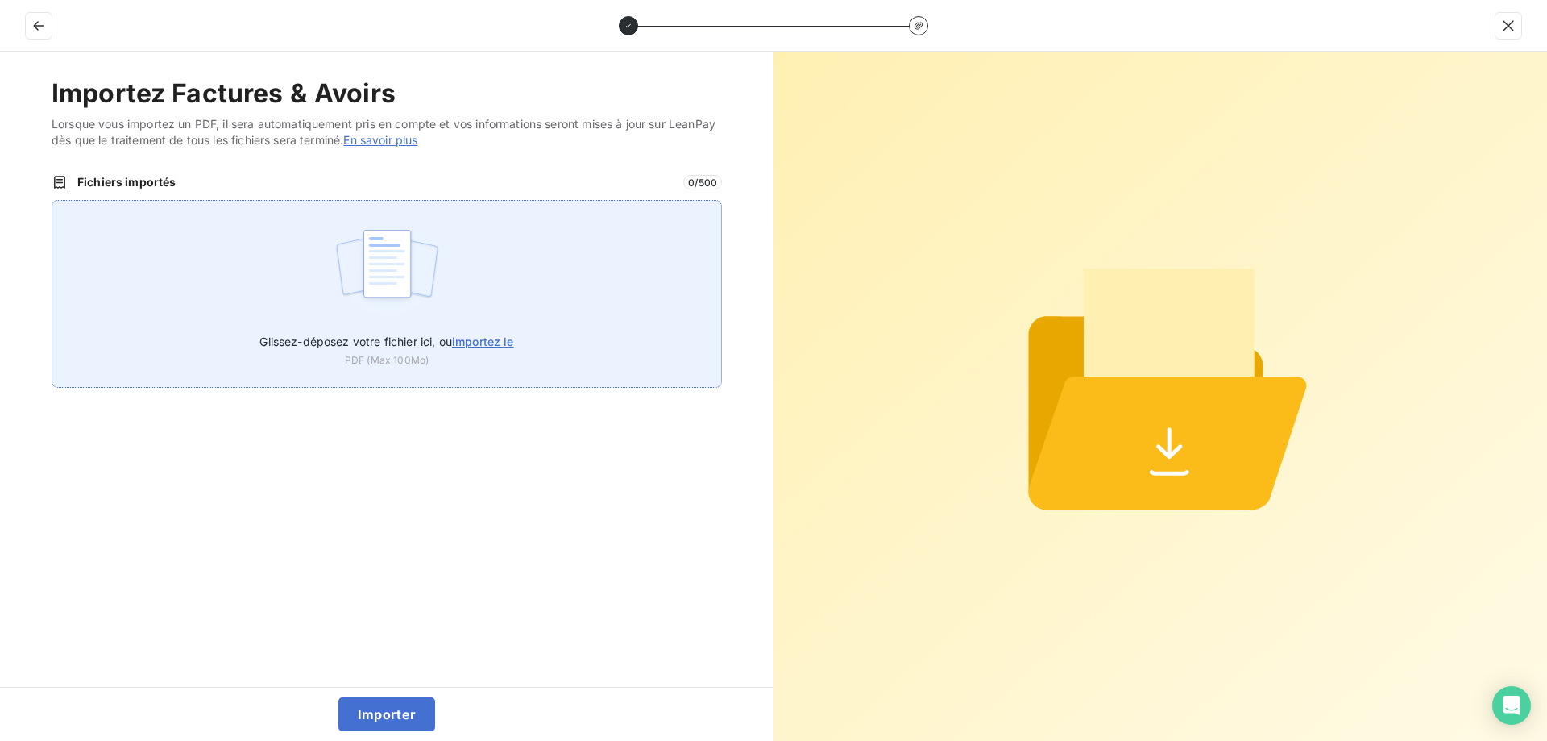
click at [402, 288] on img at bounding box center [387, 271] width 107 height 103
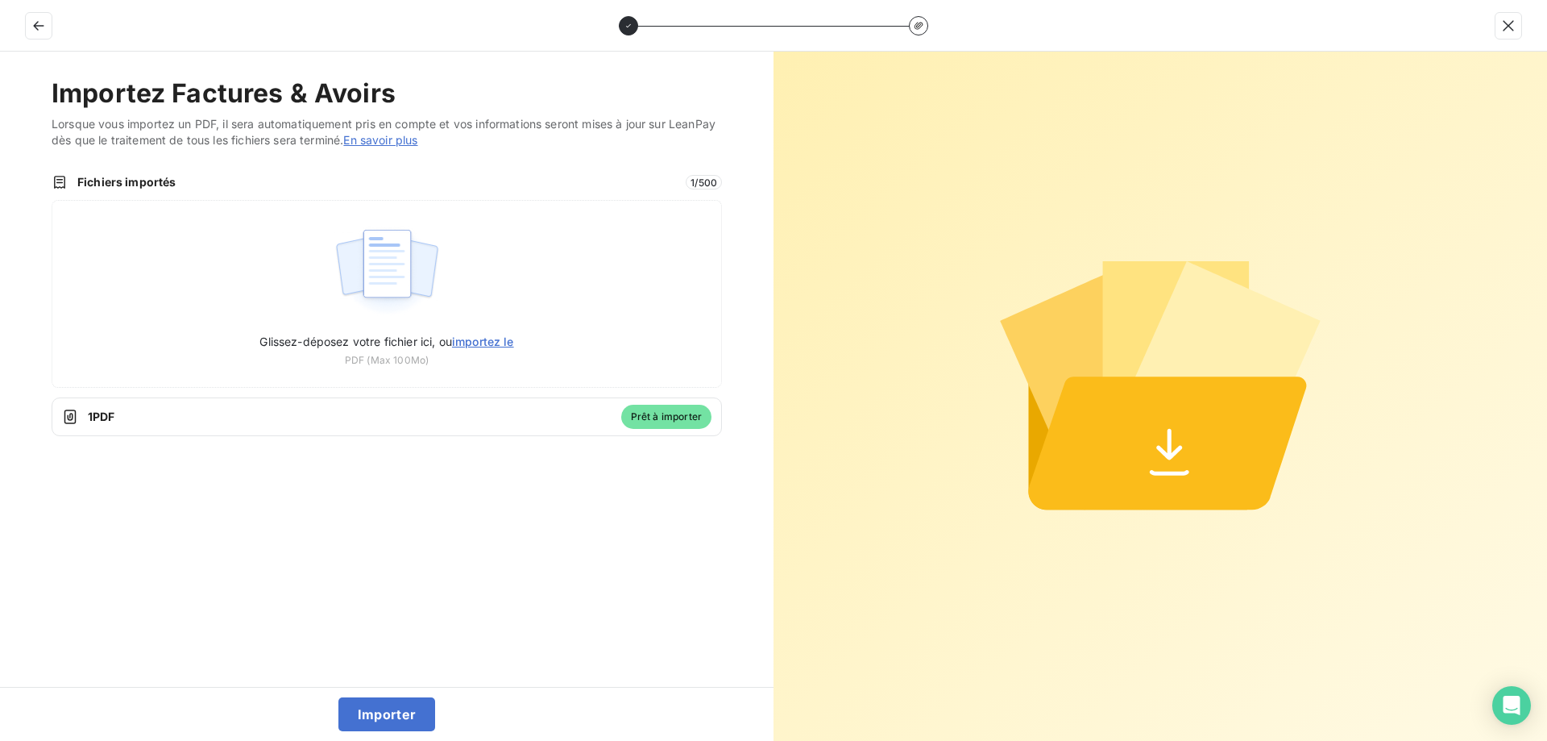
drag, startPoint x: 375, startPoint y: 715, endPoint x: 368, endPoint y: 684, distance: 31.3
click at [376, 715] on button "Importer" at bounding box center [388, 714] width 98 height 34
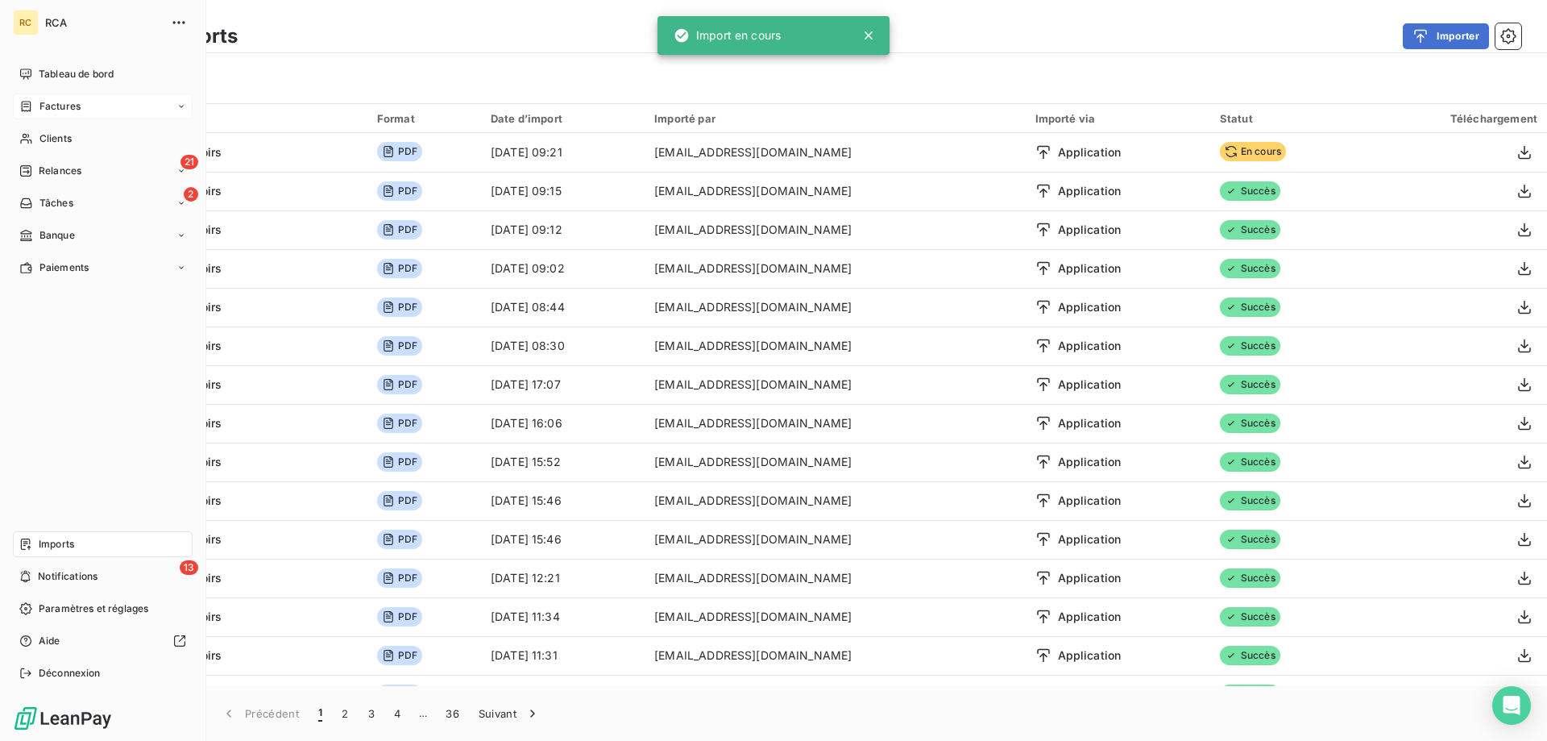
click at [31, 105] on icon at bounding box center [26, 106] width 14 height 13
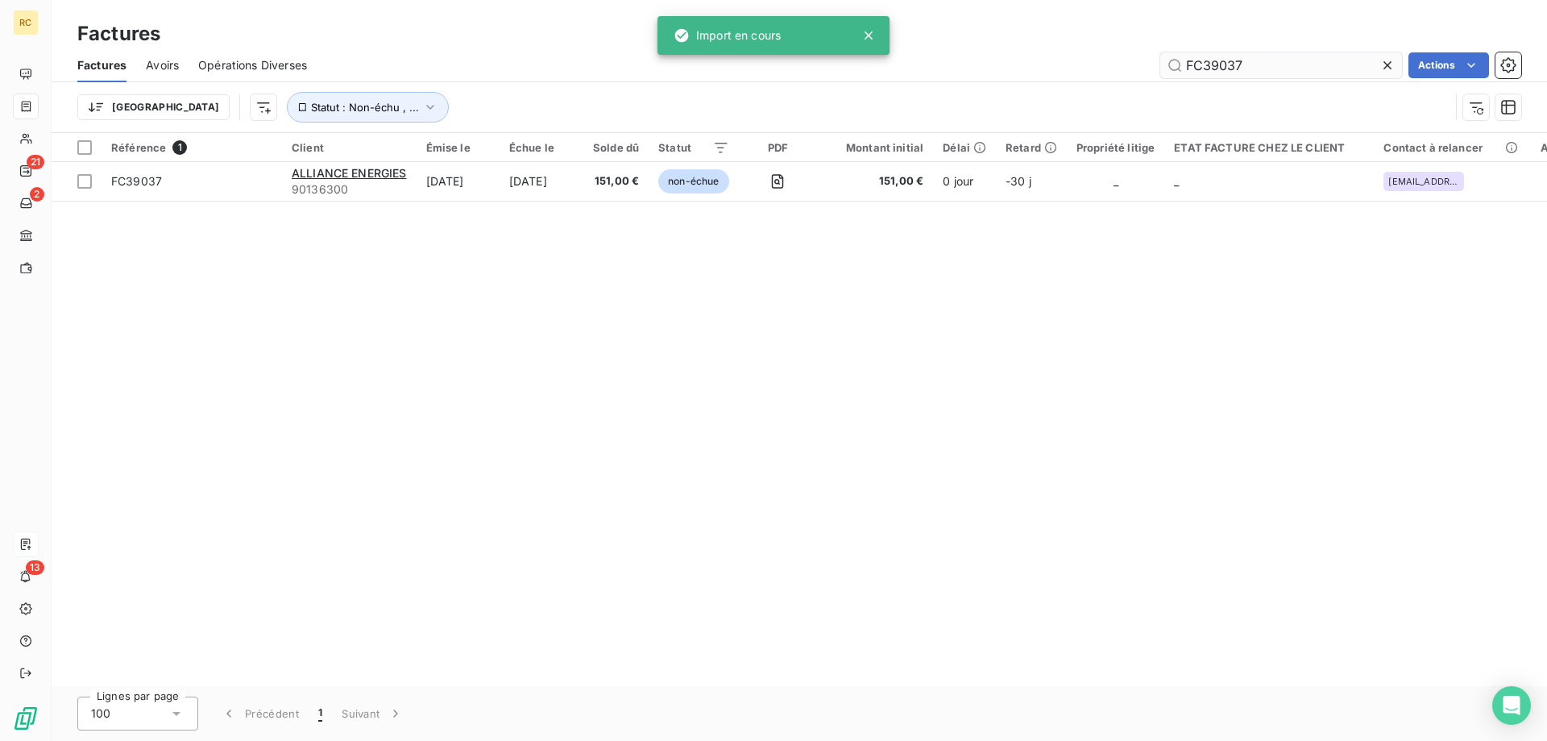
drag, startPoint x: 1294, startPoint y: 69, endPoint x: 1193, endPoint y: 60, distance: 101.1
click at [1163, 64] on input "FC39037" at bounding box center [1282, 65] width 242 height 26
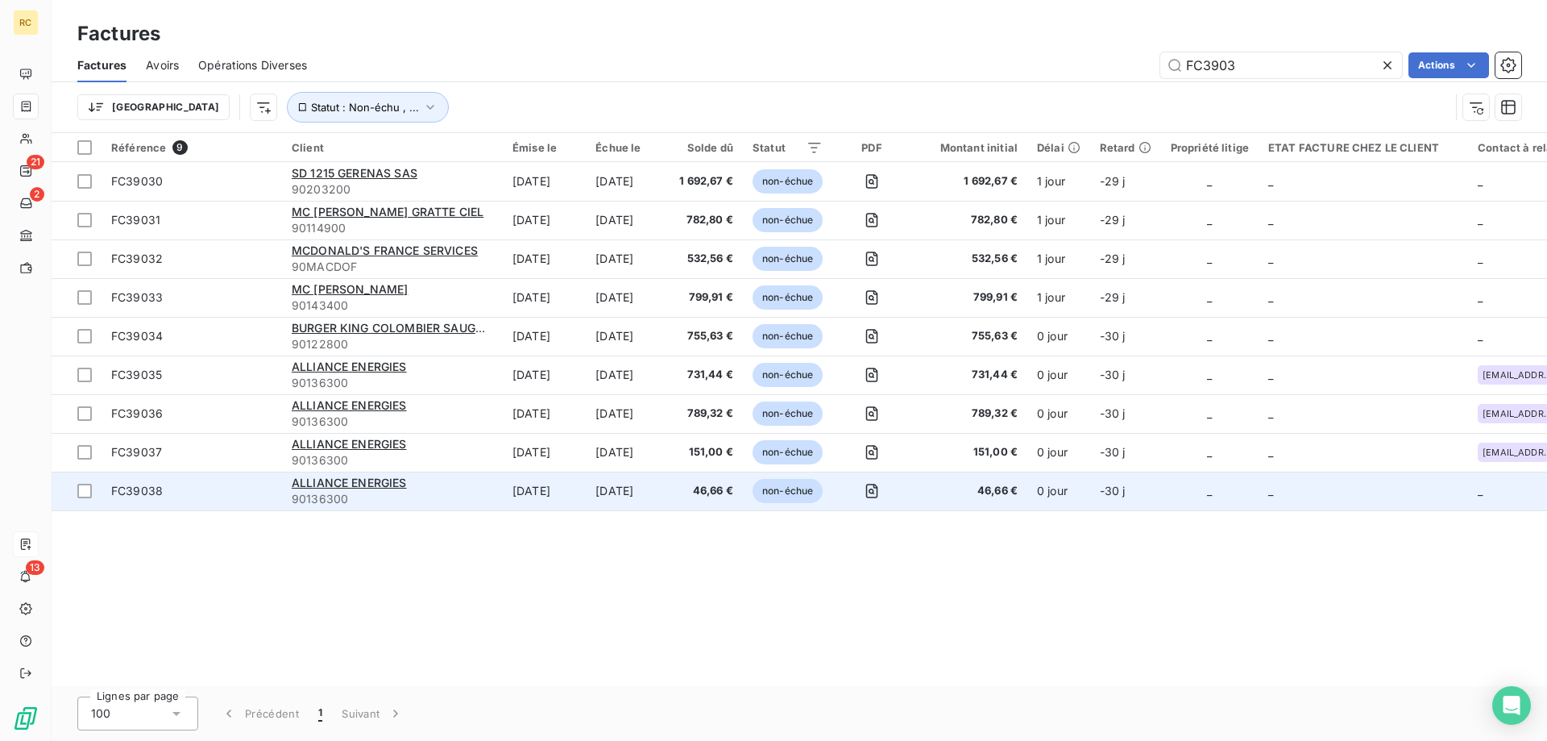
type input "FC3903"
click at [131, 481] on td "FC39038" at bounding box center [192, 491] width 181 height 39
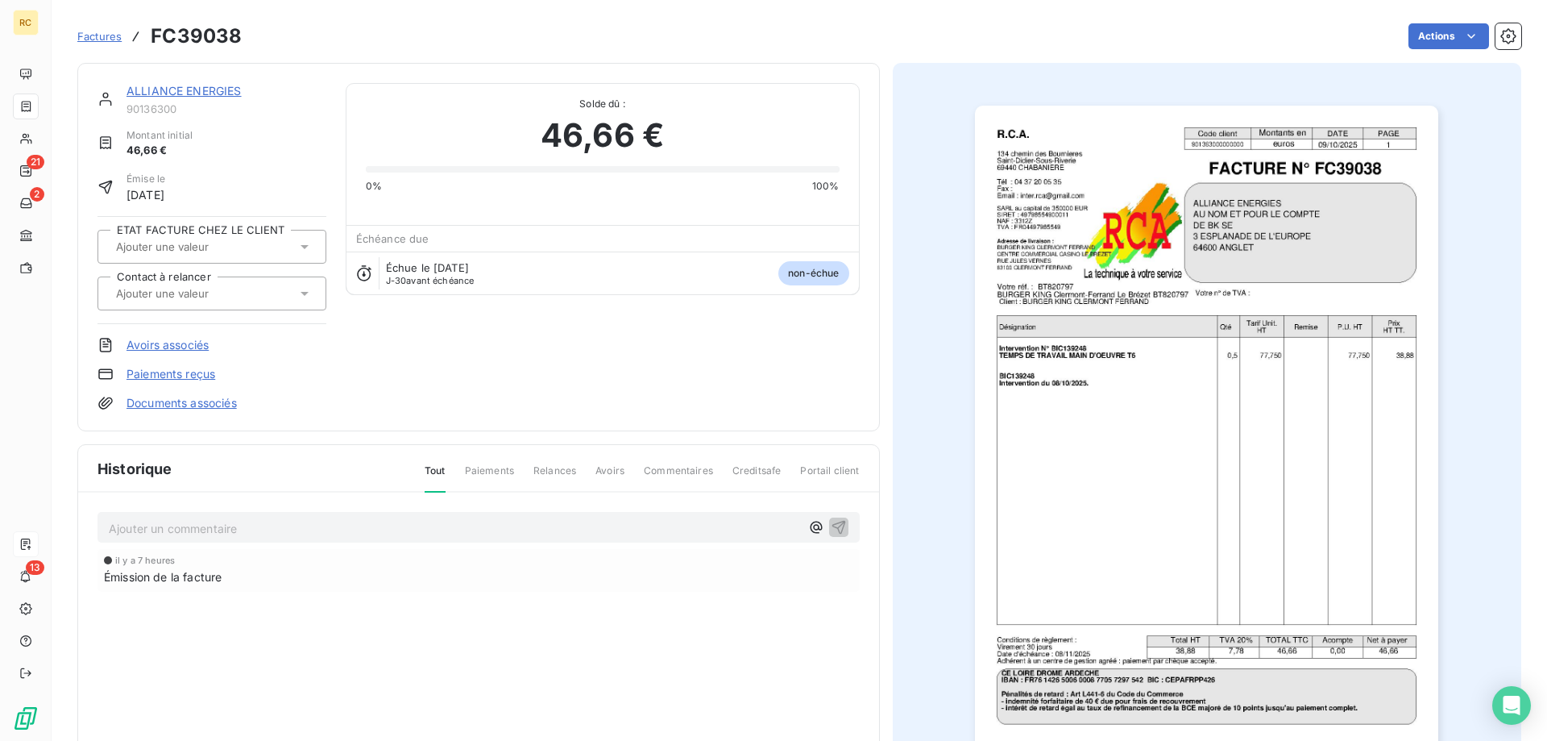
click at [212, 402] on link "Documents associés" at bounding box center [182, 403] width 110 height 16
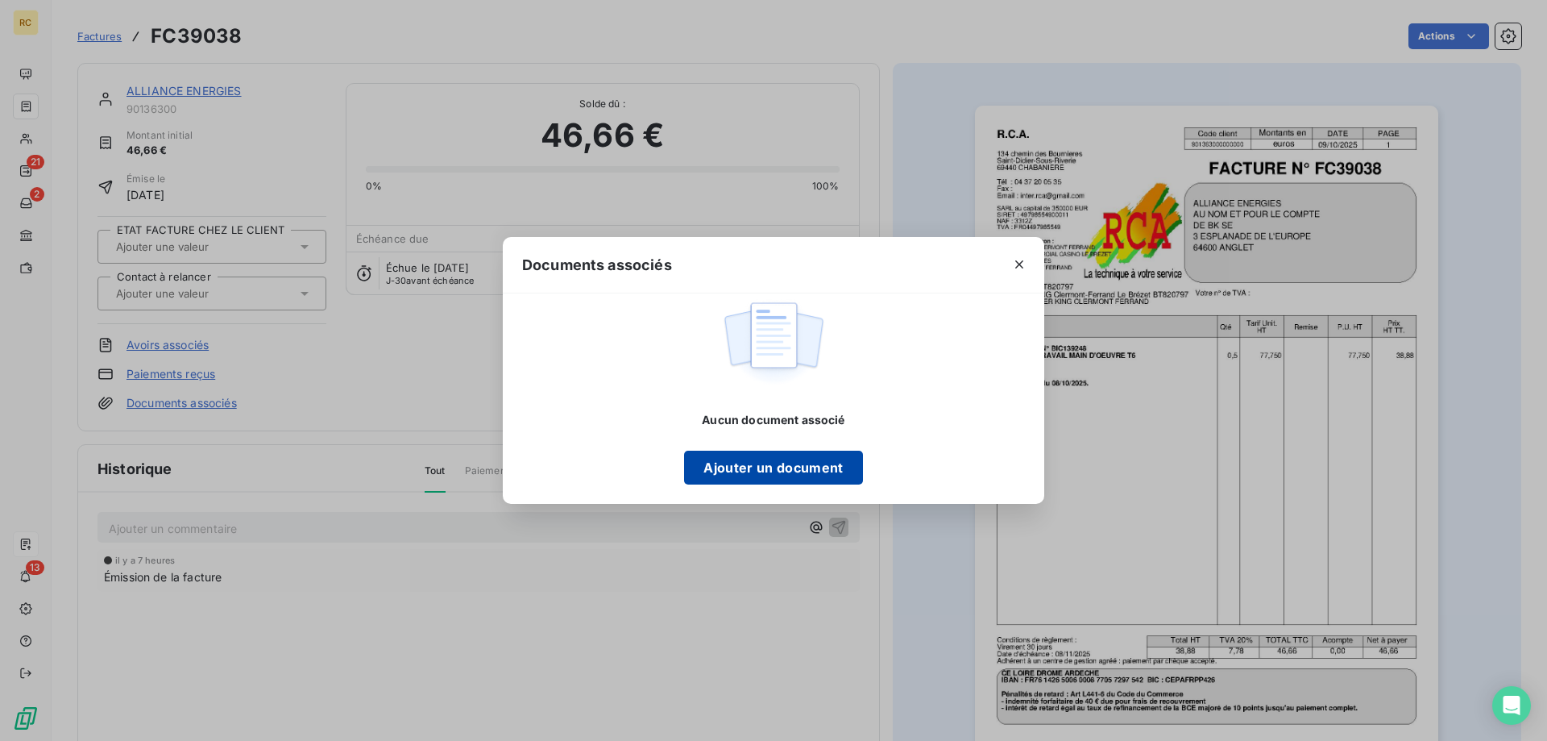
click at [700, 474] on button "Ajouter un document" at bounding box center [773, 468] width 178 height 34
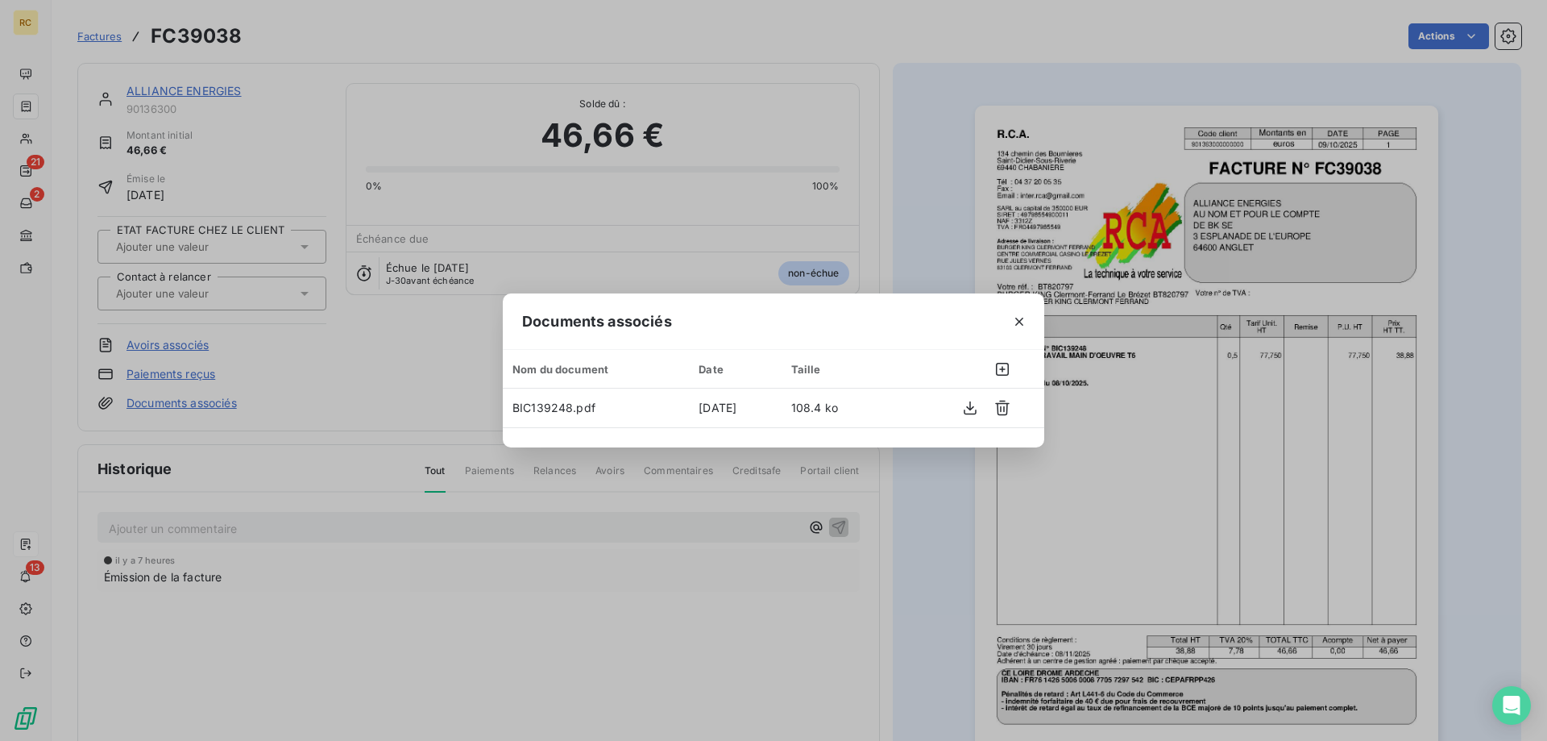
click at [294, 293] on div "Documents associés Nom du document Date Taille BIC139248.pdf [DATE] 108.4 ko" at bounding box center [773, 370] width 1547 height 741
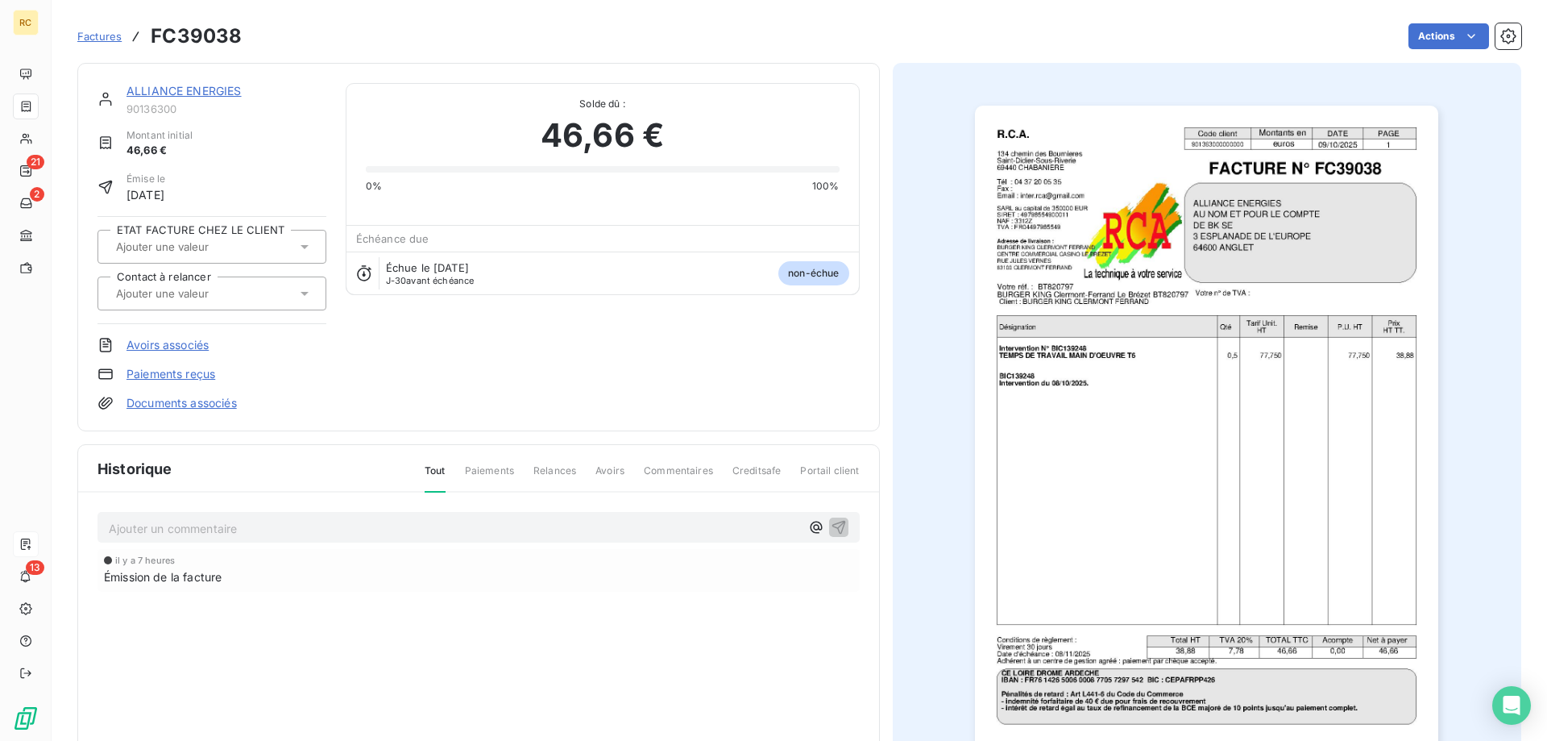
click at [300, 293] on icon at bounding box center [305, 293] width 16 height 16
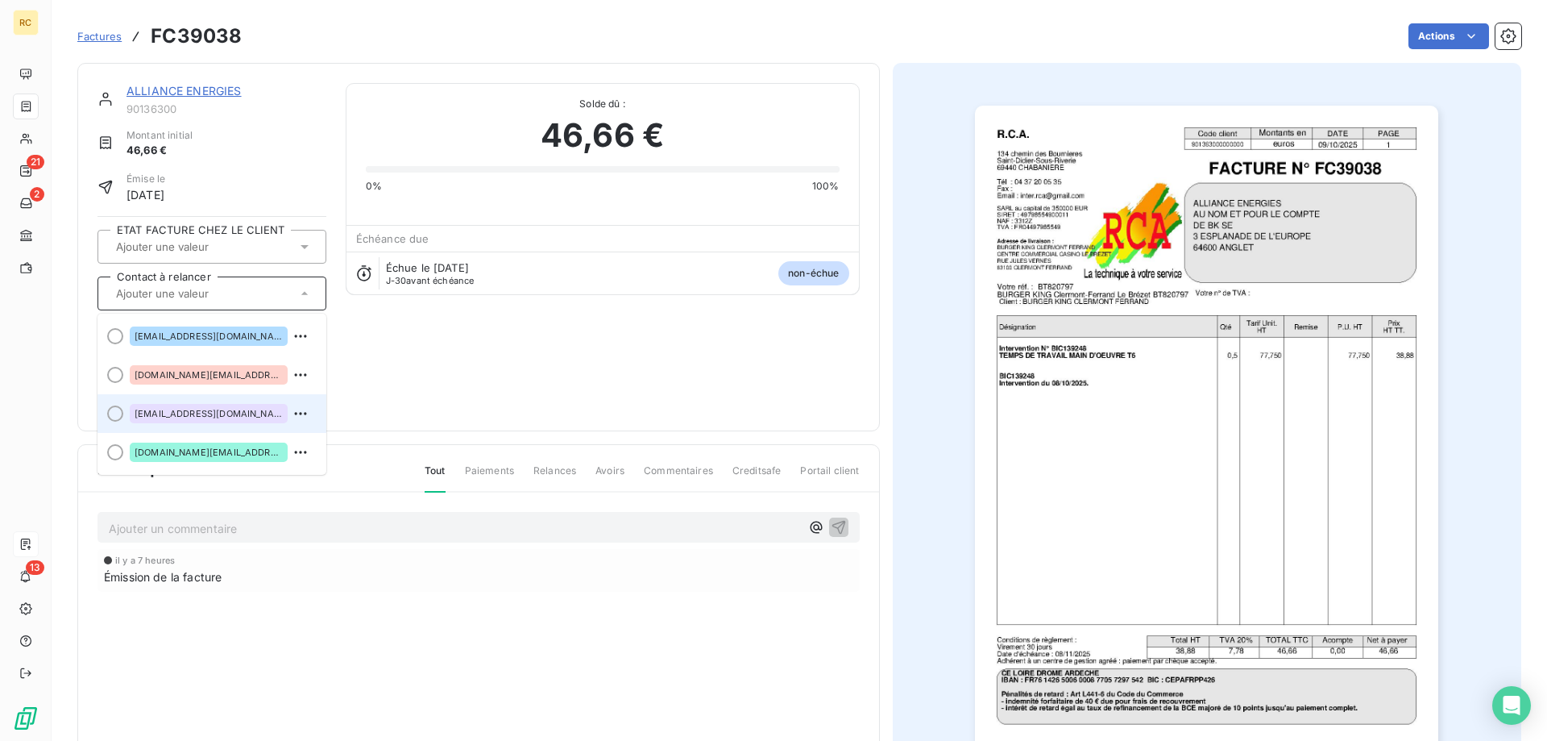
click at [239, 419] on div "[EMAIL_ADDRESS][DOMAIN_NAME]" at bounding box center [209, 413] width 158 height 19
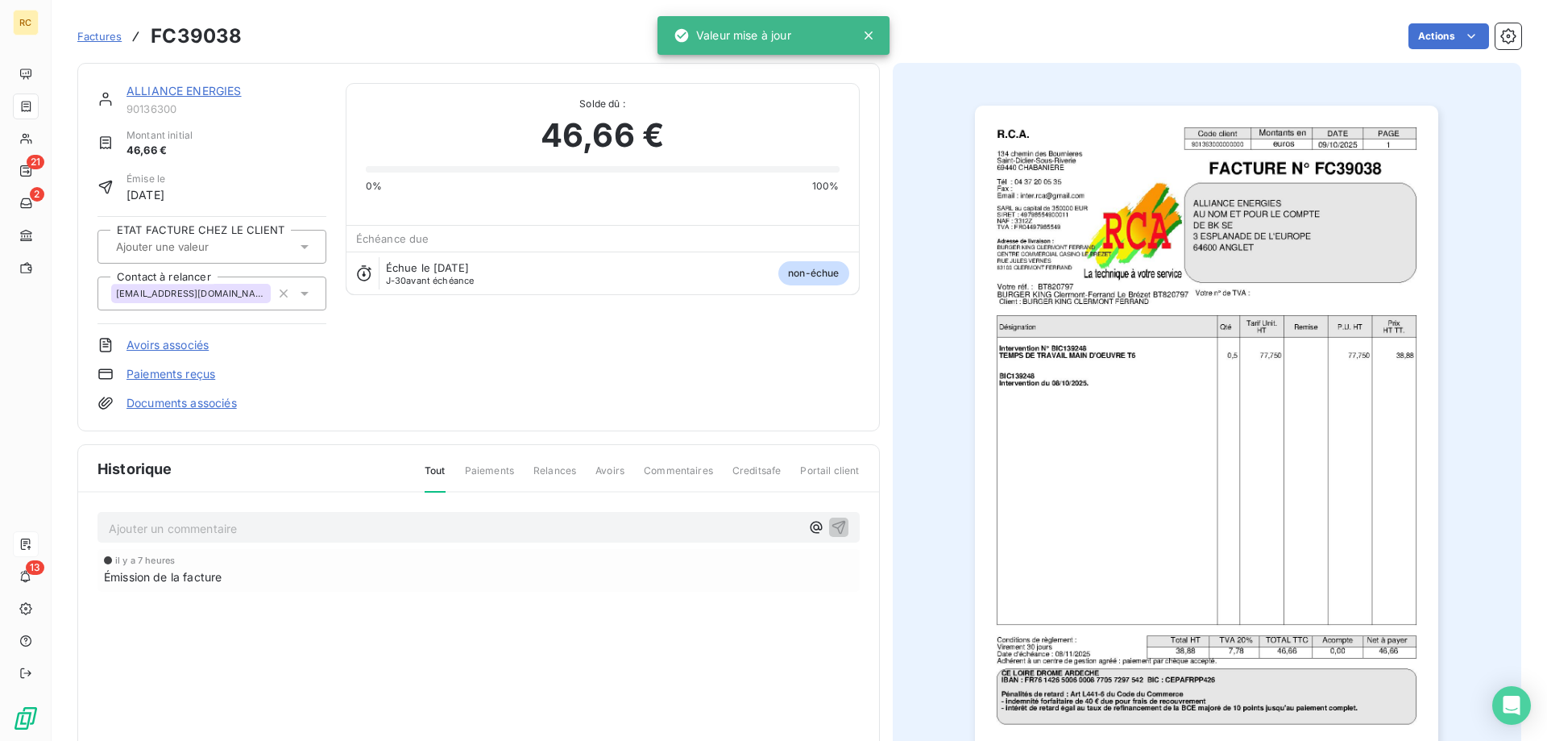
drag, startPoint x: 661, startPoint y: 424, endPoint x: 610, endPoint y: 410, distance: 52.6
click at [663, 424] on div "ALLIANCE ENERGIES 90136300 Montant initial 46,66 € Émise le [DATE] ETAT FACTURE…" at bounding box center [478, 247] width 803 height 368
